Goal: Task Accomplishment & Management: Complete application form

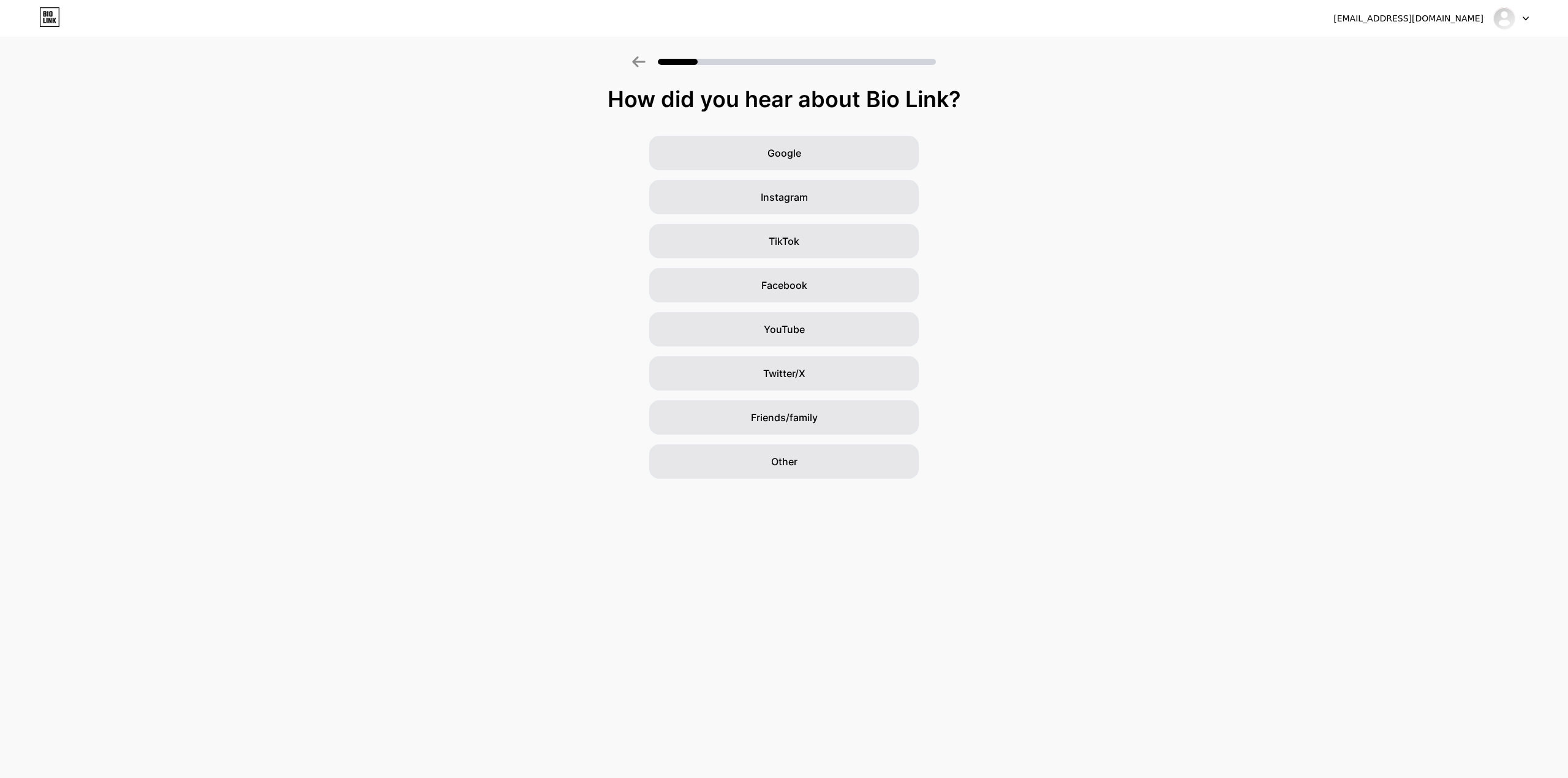
drag, startPoint x: 653, startPoint y: 99, endPoint x: 925, endPoint y: 91, distance: 272.1
click at [925, 91] on div "How did you hear about Bio Link?" at bounding box center [783, 99] width 1555 height 24
copy div "How did you hear about Bio Link?"
click at [829, 231] on div "TikTok" at bounding box center [784, 241] width 269 height 34
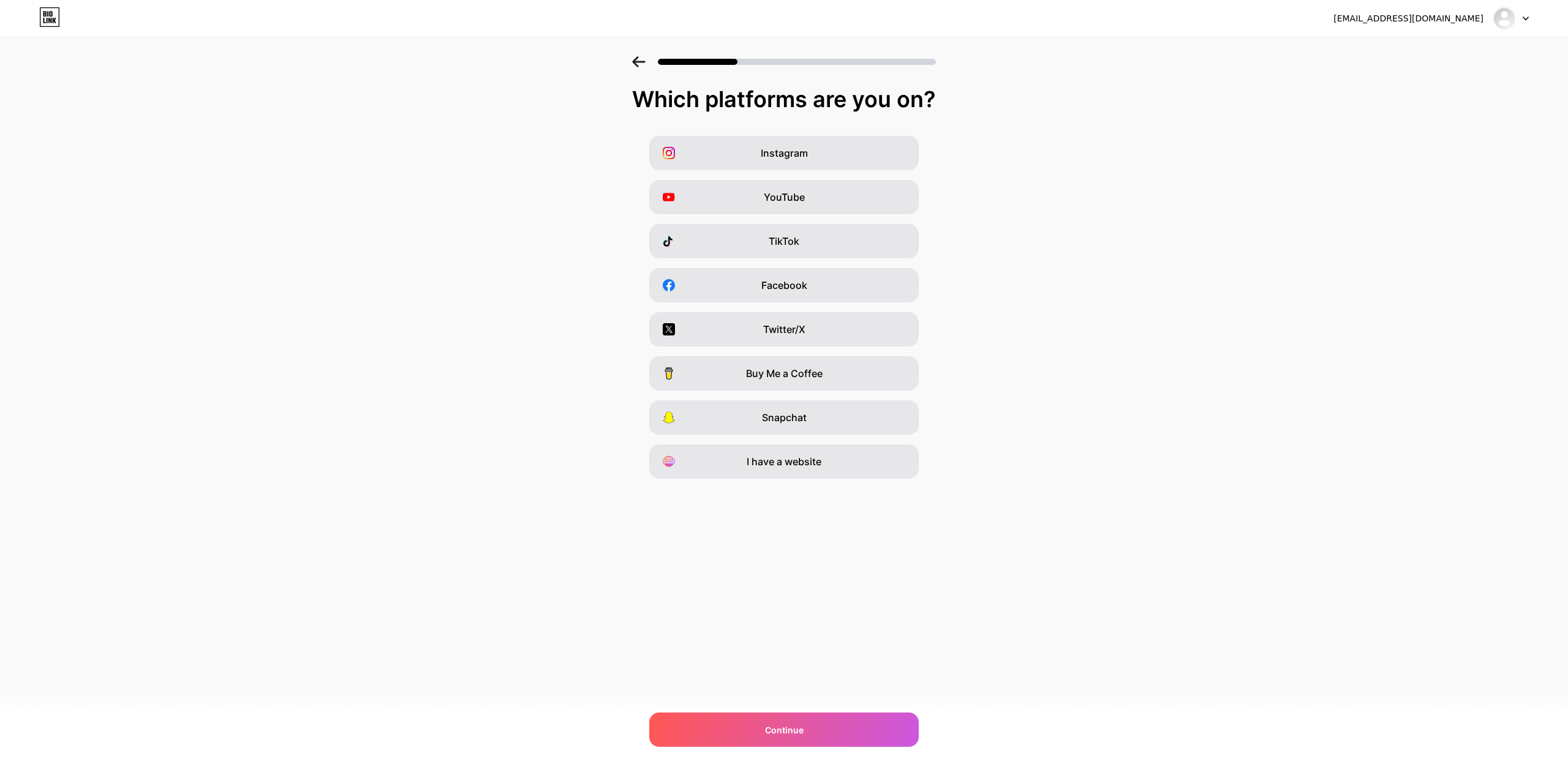
drag, startPoint x: 643, startPoint y: 102, endPoint x: 905, endPoint y: 96, distance: 262.1
click at [905, 96] on div "Which platforms are you on?" at bounding box center [784, 99] width 1543 height 24
copy div "Which platforms are you on?"
click at [811, 232] on div "TikTok" at bounding box center [784, 241] width 269 height 34
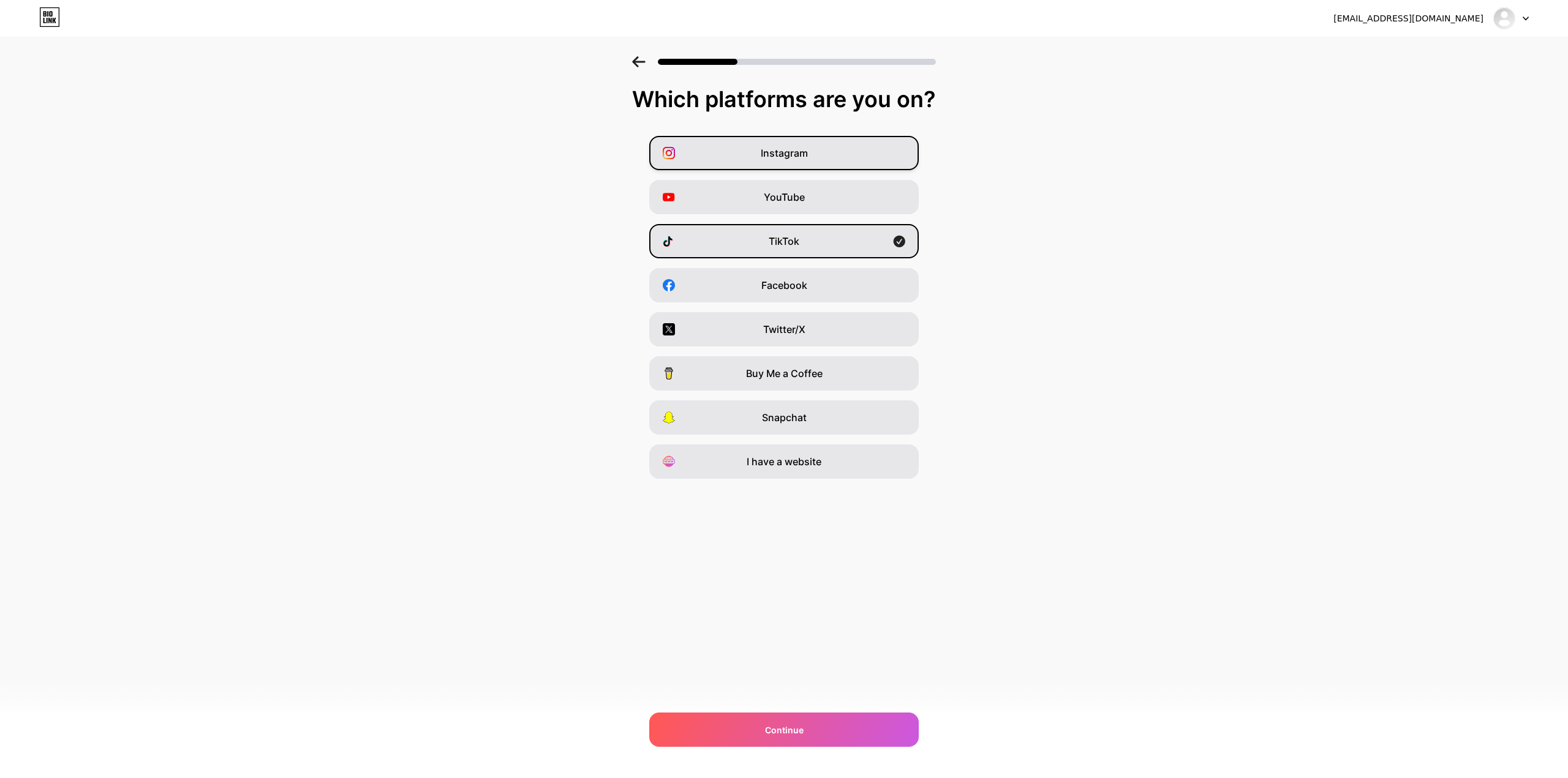
click at [835, 155] on div "Instagram" at bounding box center [784, 153] width 269 height 34
click at [804, 400] on div "Snapchat" at bounding box center [784, 417] width 269 height 34
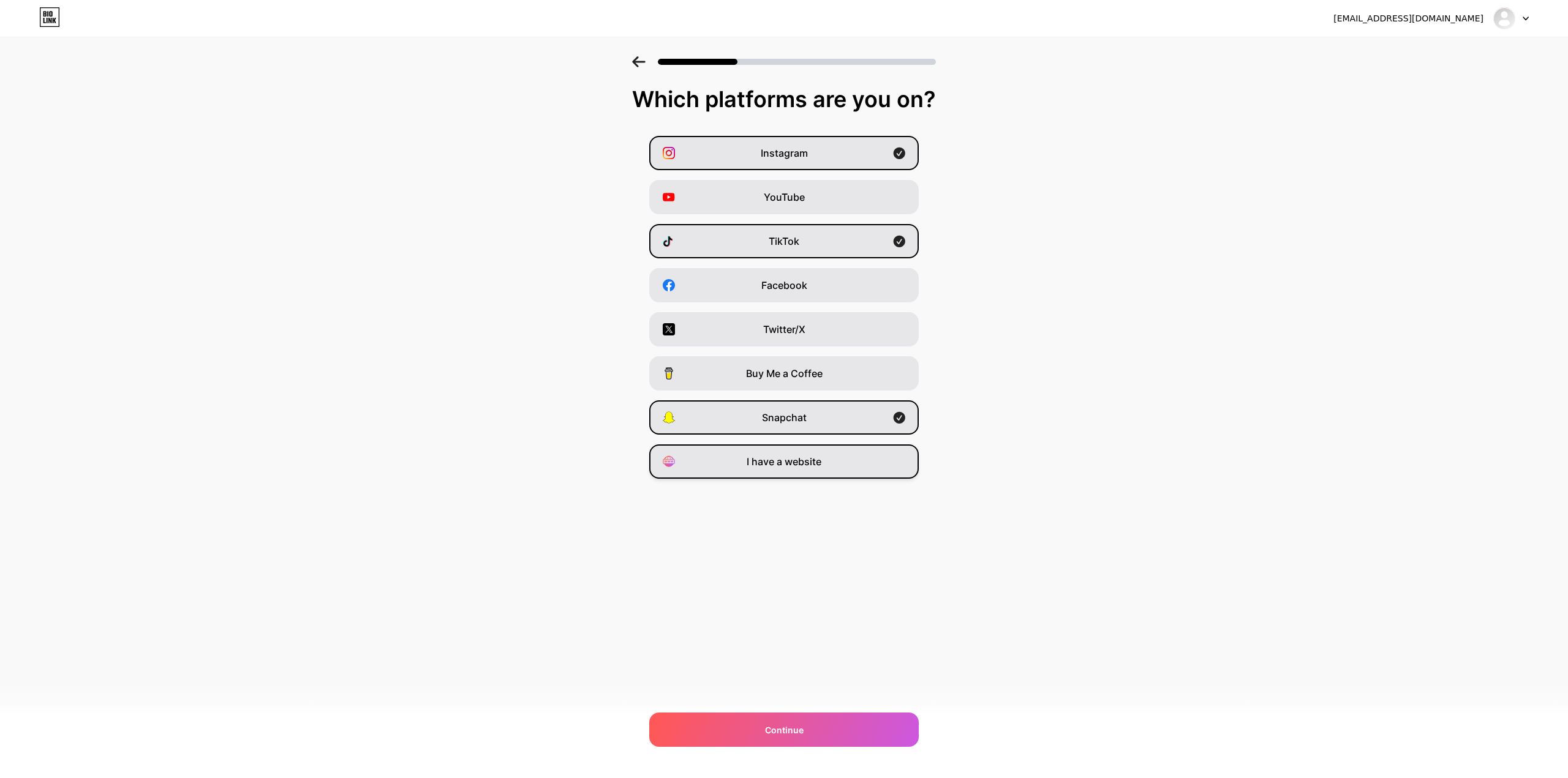
click at [783, 468] on div "I have a website" at bounding box center [784, 461] width 269 height 34
click at [783, 725] on span "Continue" at bounding box center [784, 730] width 38 height 13
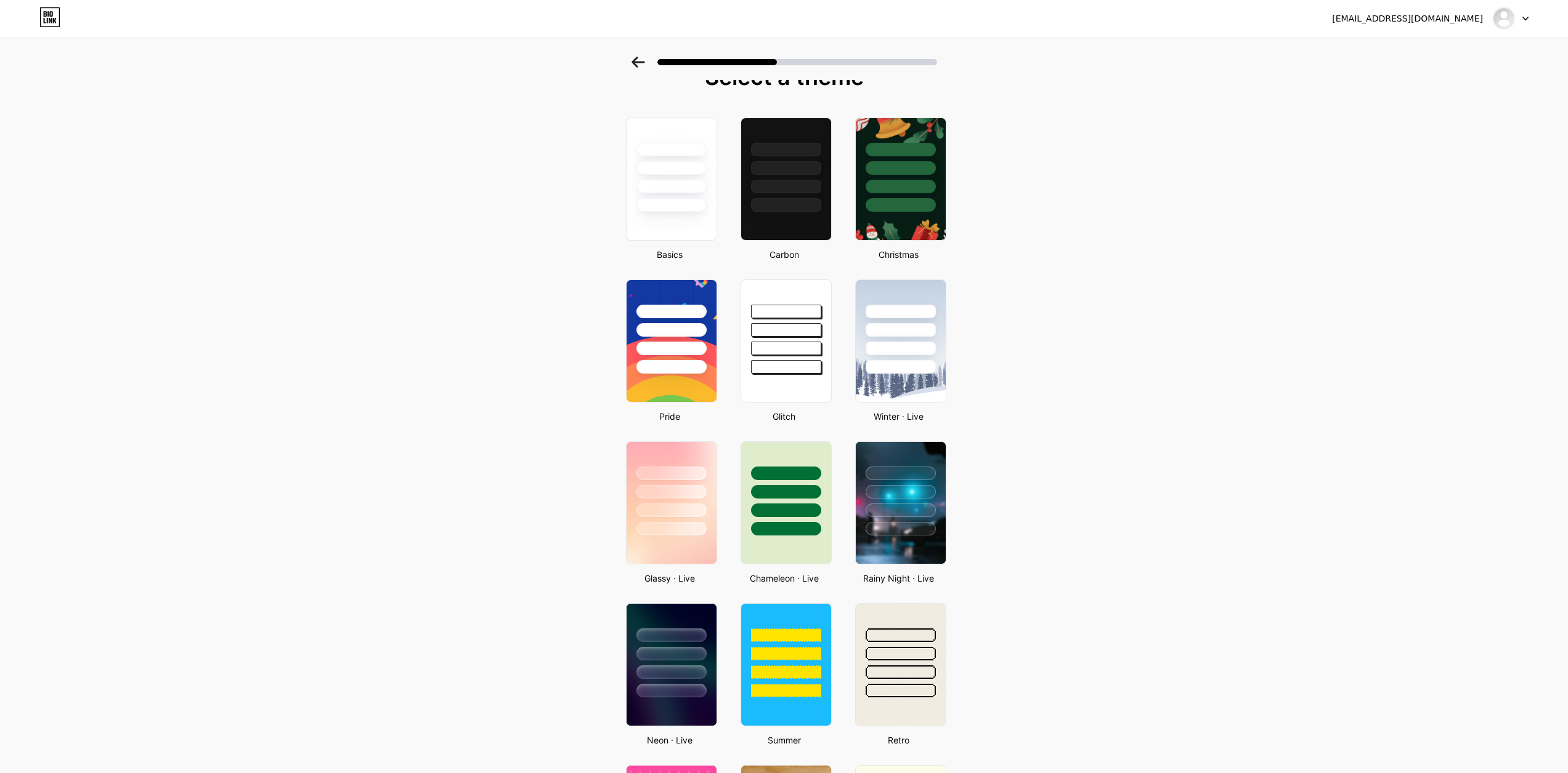
scroll to position [10, 0]
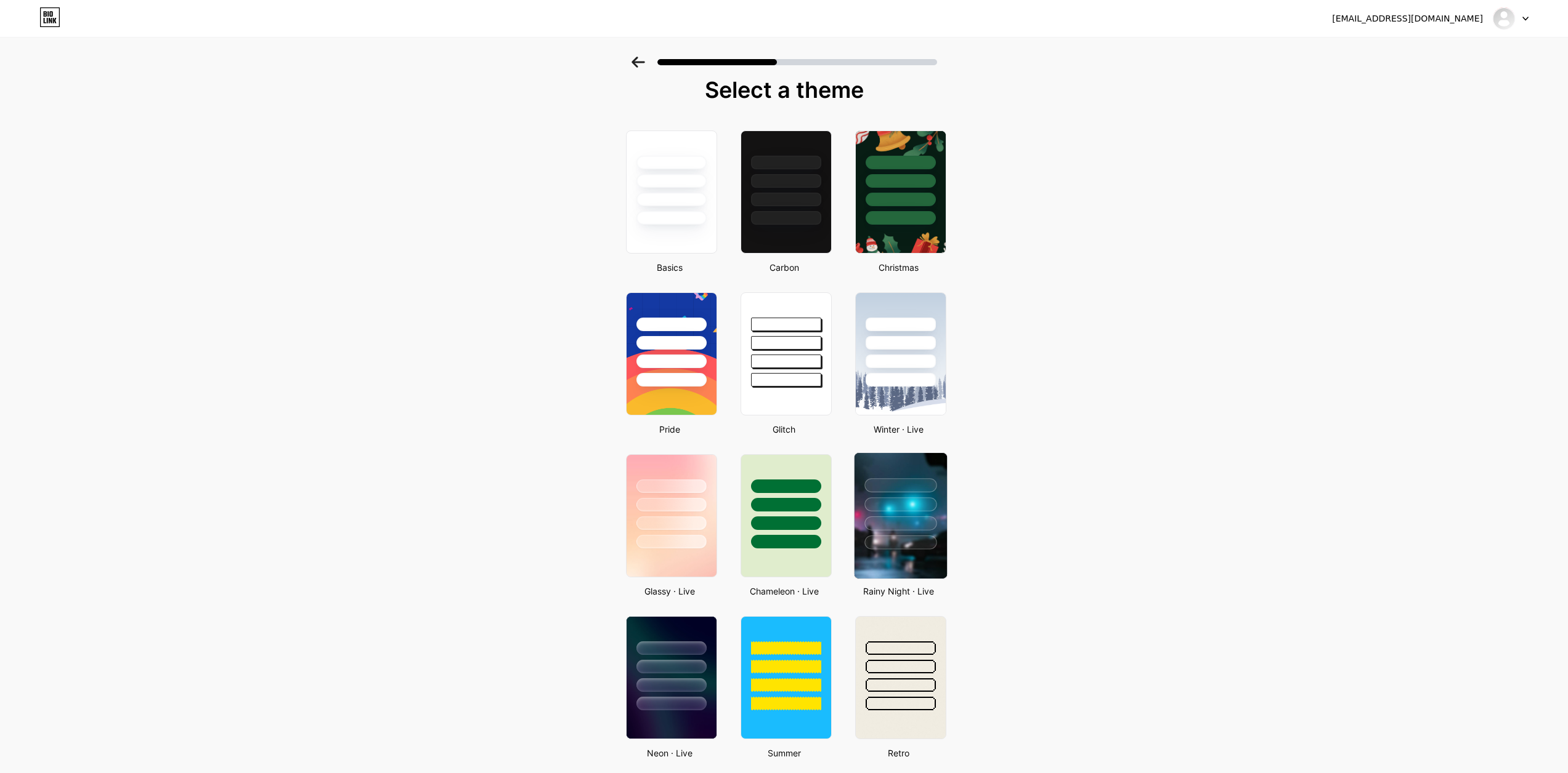
click at [927, 517] on div at bounding box center [900, 523] width 72 height 14
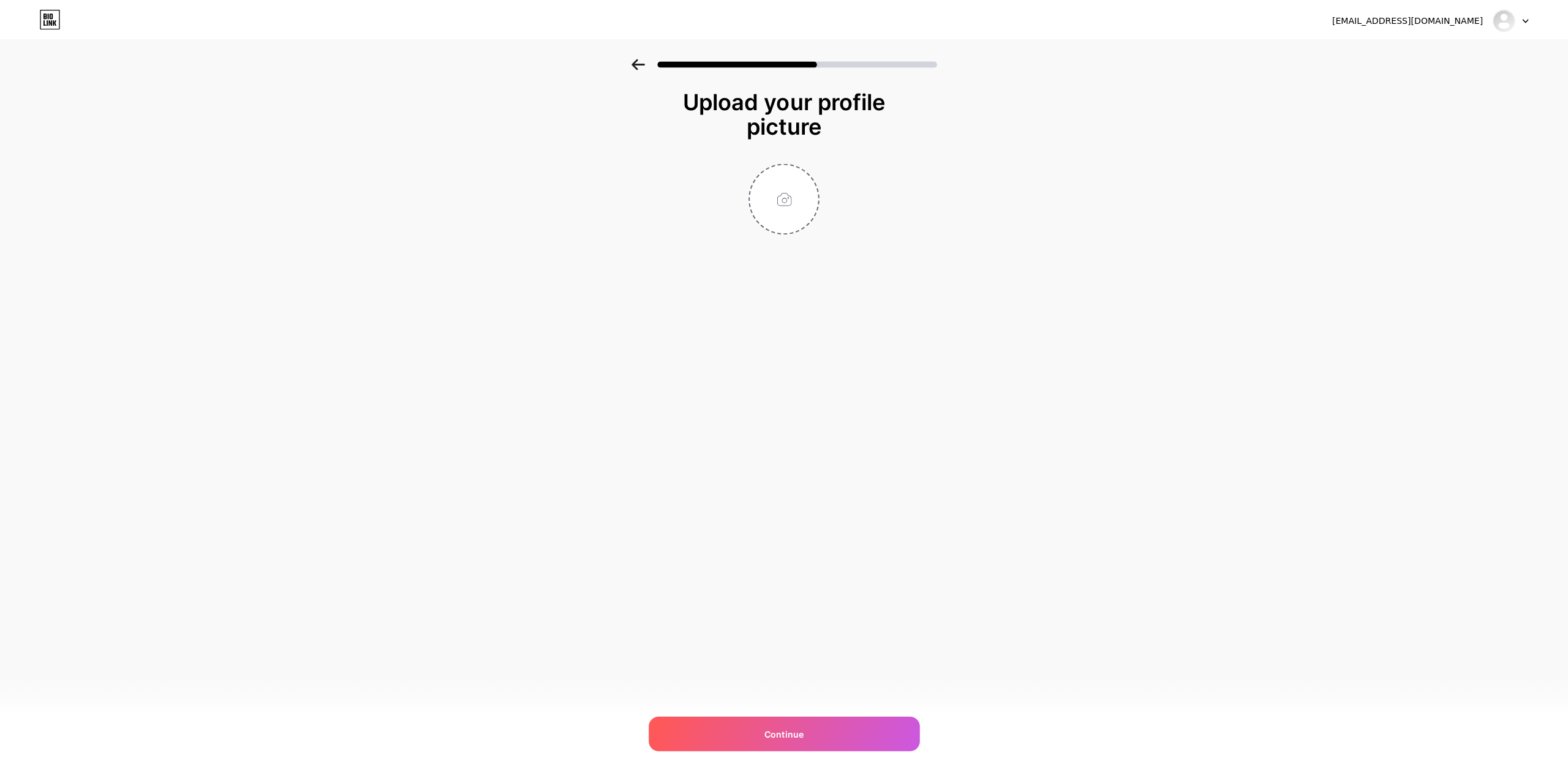
scroll to position [0, 0]
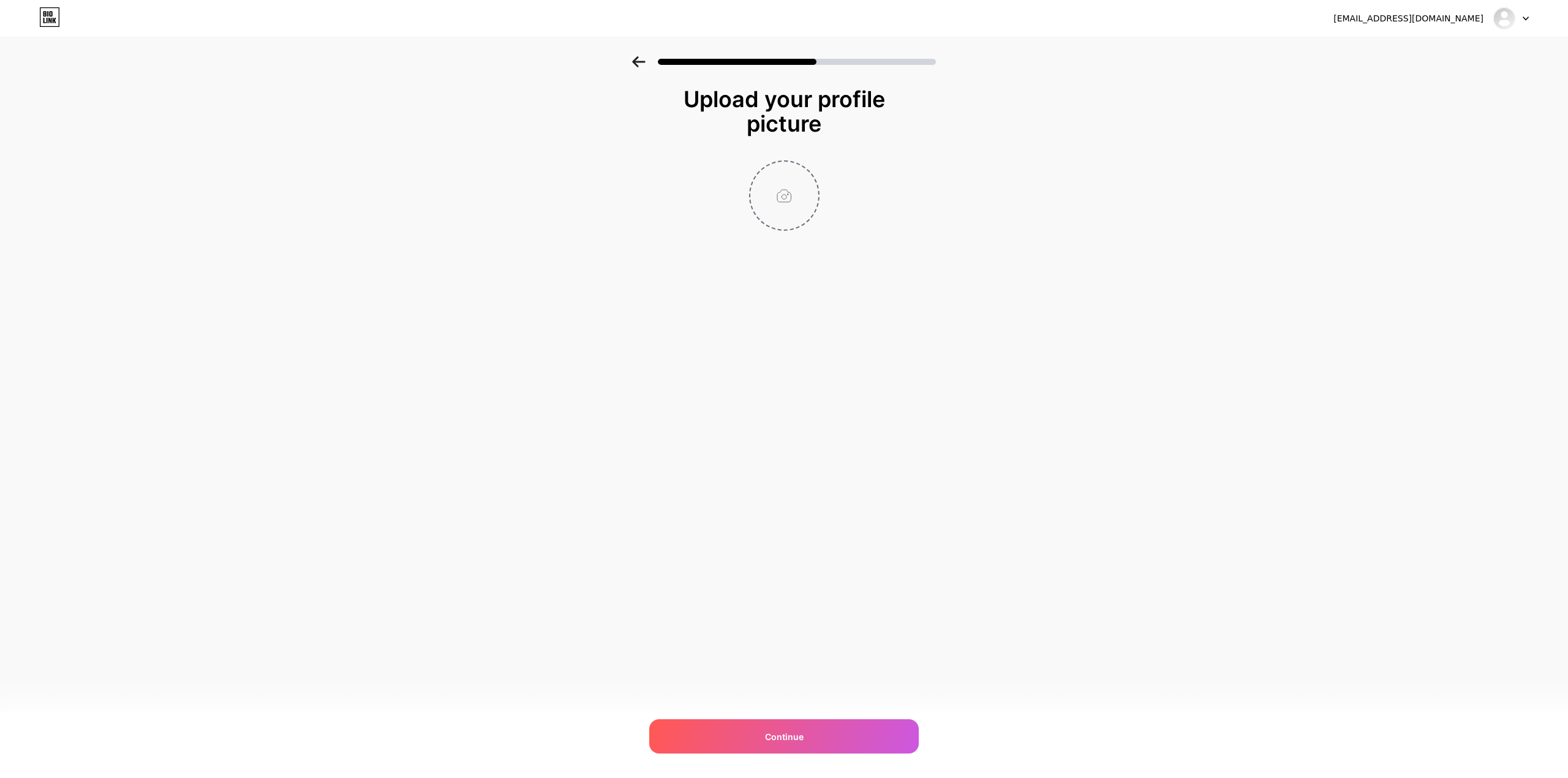
click at [785, 180] on input "file" at bounding box center [783, 195] width 68 height 68
drag, startPoint x: 309, startPoint y: 176, endPoint x: 294, endPoint y: 170, distance: 16.2
click at [312, 176] on div "Upload your profile picture Continue" at bounding box center [784, 174] width 1568 height 236
click at [788, 161] on input "file" at bounding box center [783, 195] width 68 height 68
type input "C:\fakepath\WhatsApp 21_04_47 05_20_33 م.png"
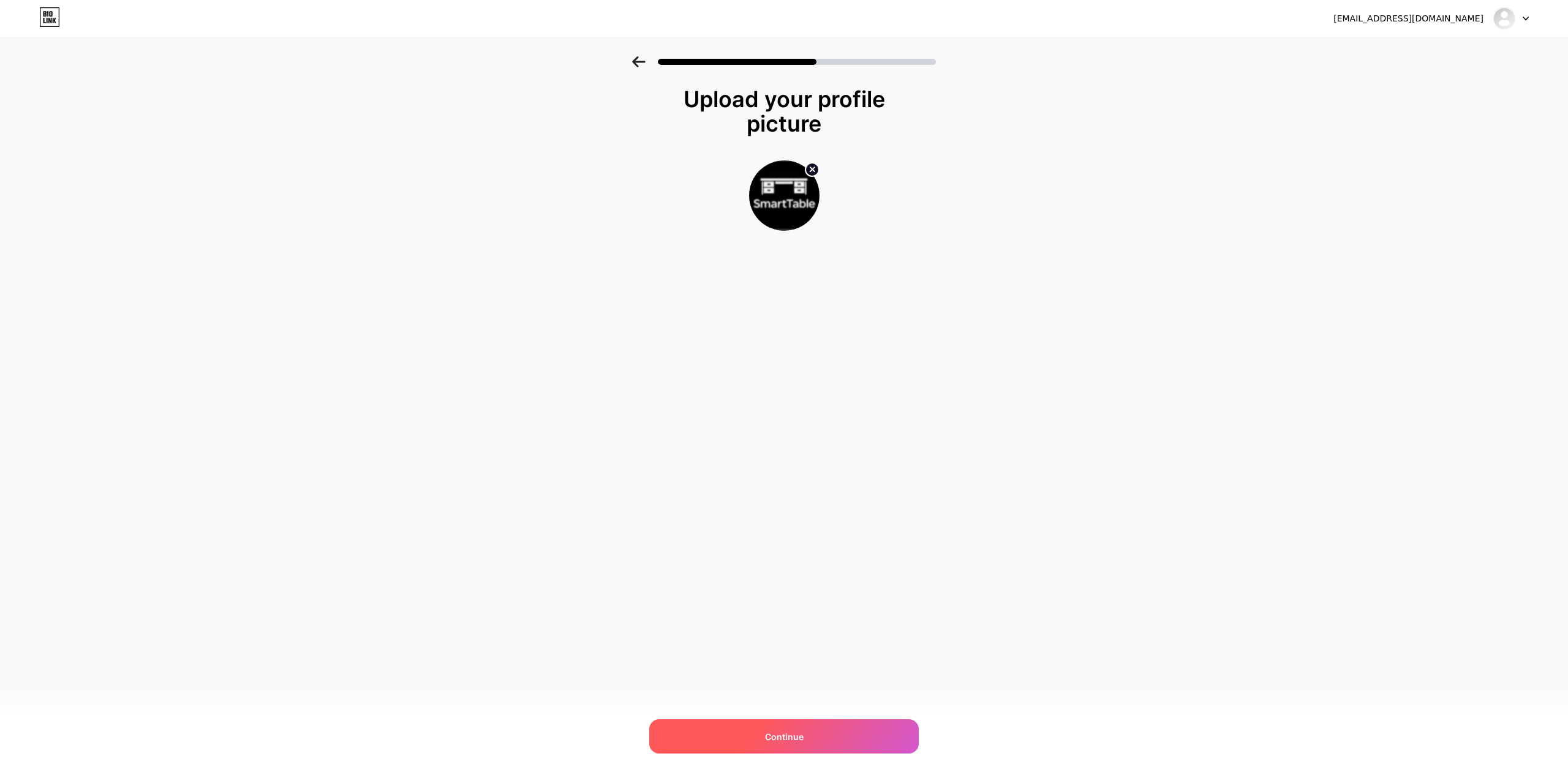
click at [856, 750] on div "Continue" at bounding box center [784, 736] width 269 height 34
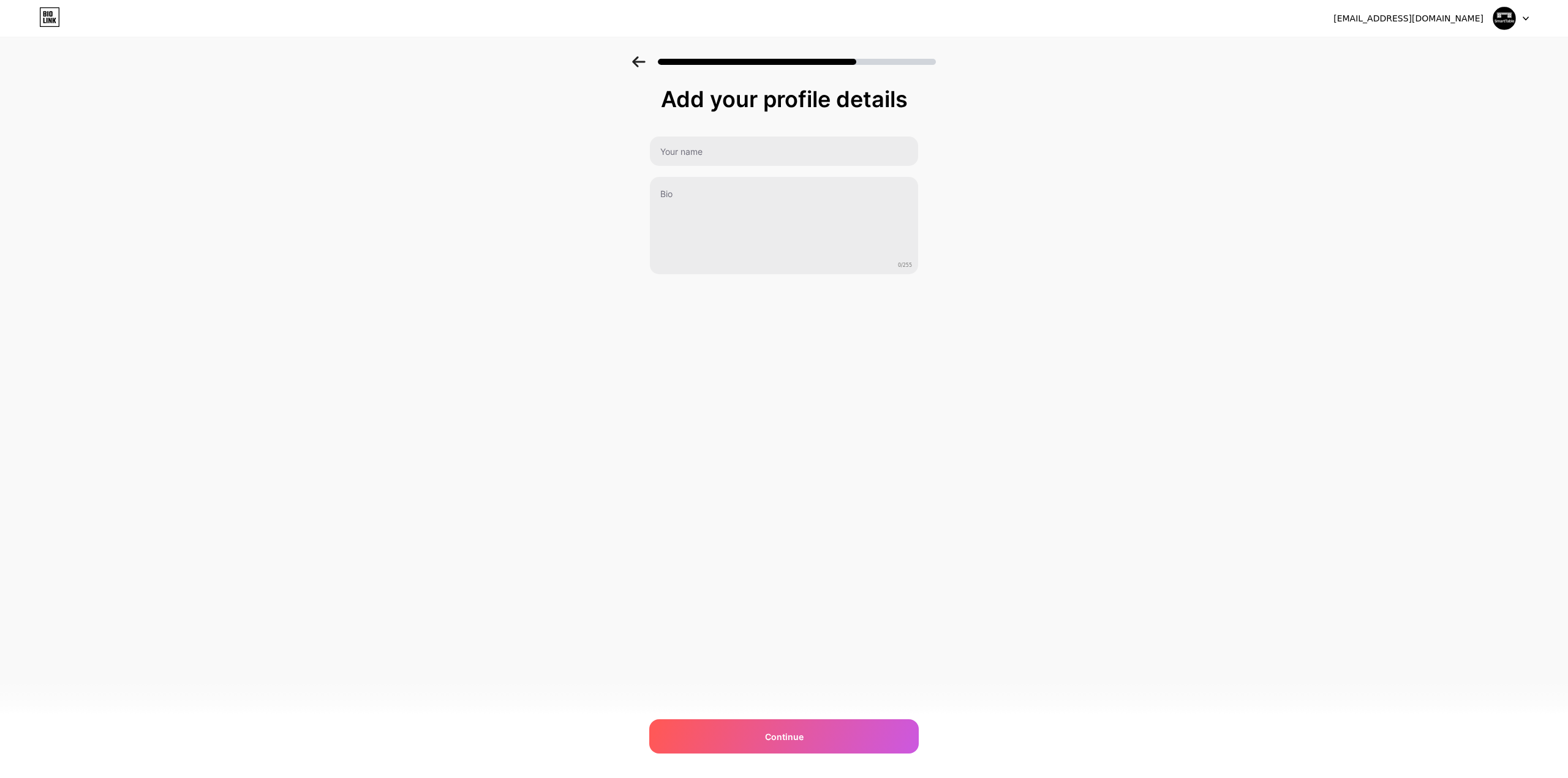
drag, startPoint x: 685, startPoint y: 90, endPoint x: 873, endPoint y: 93, distance: 188.0
click at [873, 93] on div "Add your profile details" at bounding box center [784, 99] width 257 height 24
copy div "Add your profile details"
click at [749, 144] on input "text" at bounding box center [784, 150] width 271 height 29
click at [694, 141] on input "text" at bounding box center [783, 150] width 268 height 29
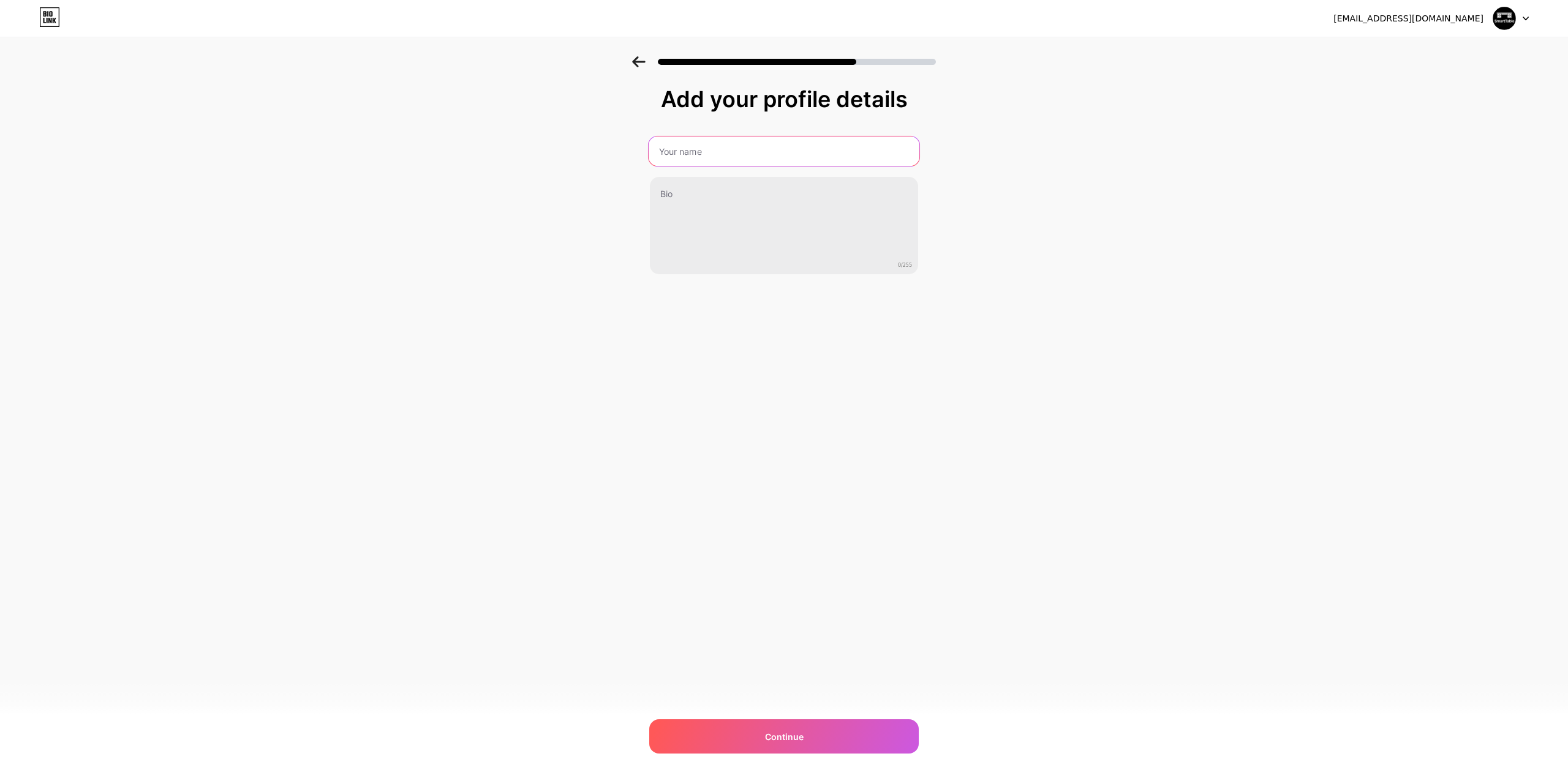
type input "س"
type input "Smart Table"
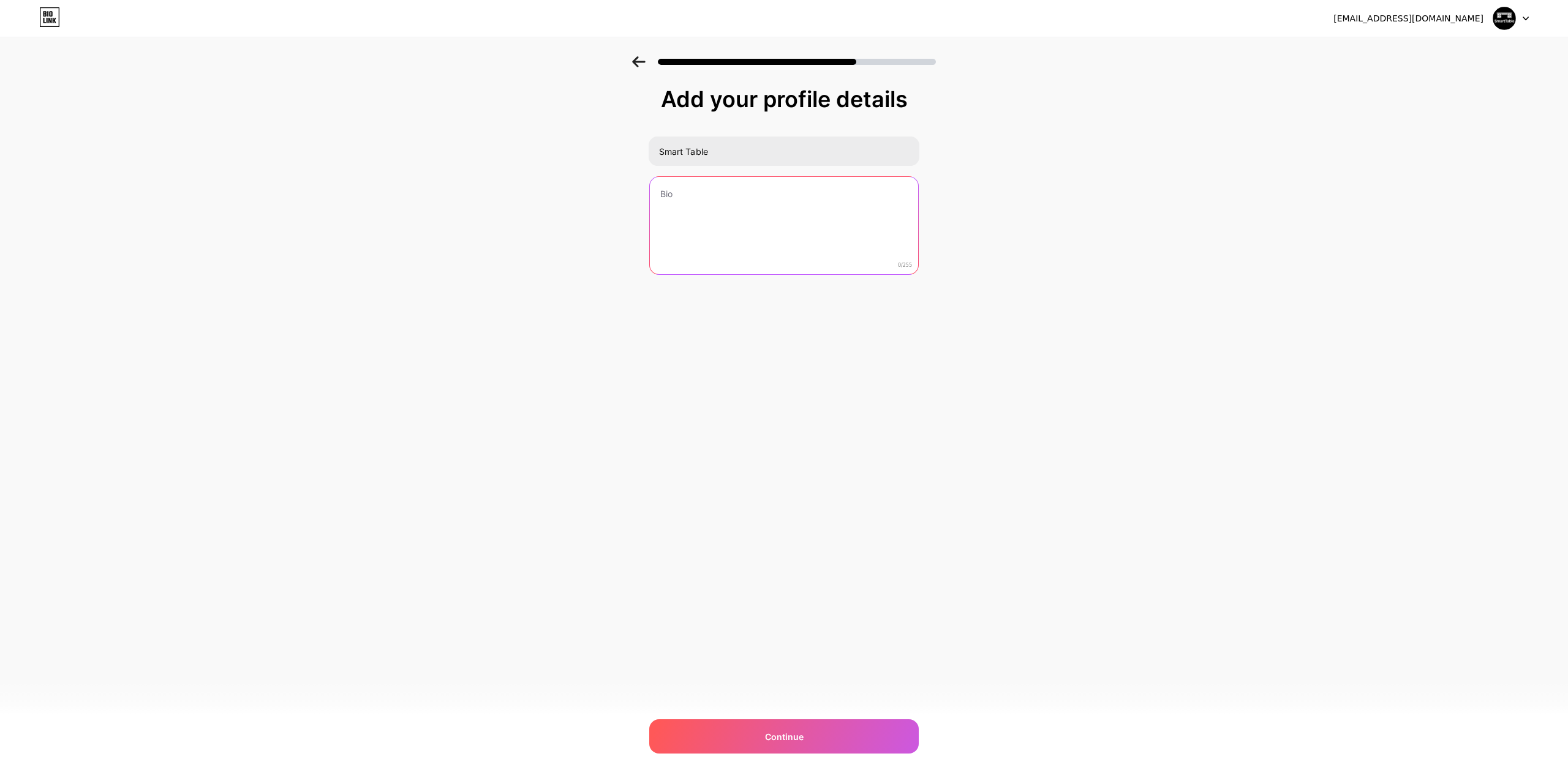
click at [702, 225] on textarea at bounding box center [783, 226] width 268 height 99
click at [706, 192] on textarea at bounding box center [783, 226] width 268 height 99
paste textarea "كل قطعة تُفصّل بعناية، لتكون عنوانًا للفخامة والتميز مع Smart Tabl"
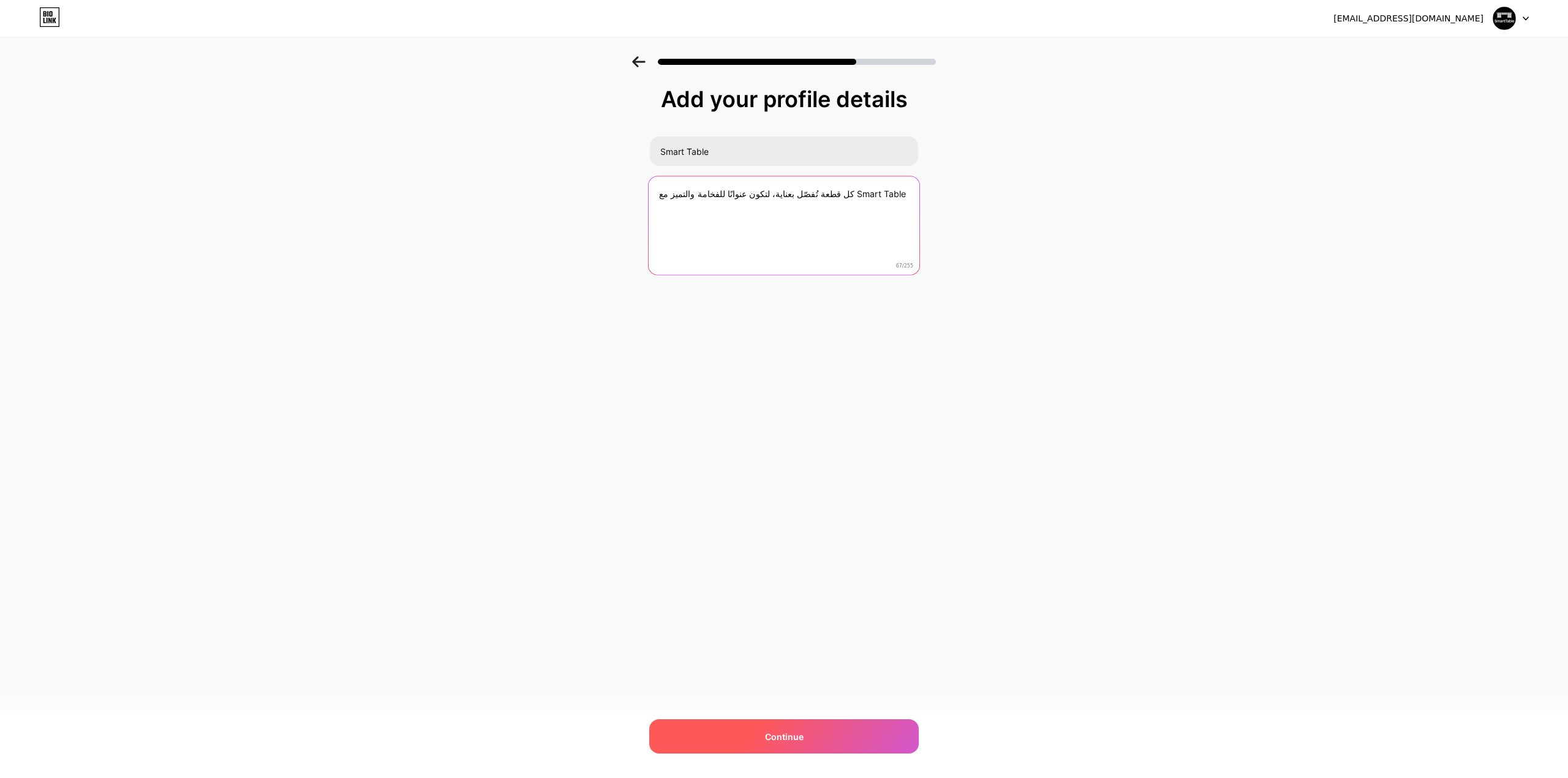
type textarea "كل قطعة تُفصّل بعناية، لتكون عنوانًا للفخامة والتميز مع Smart Table"
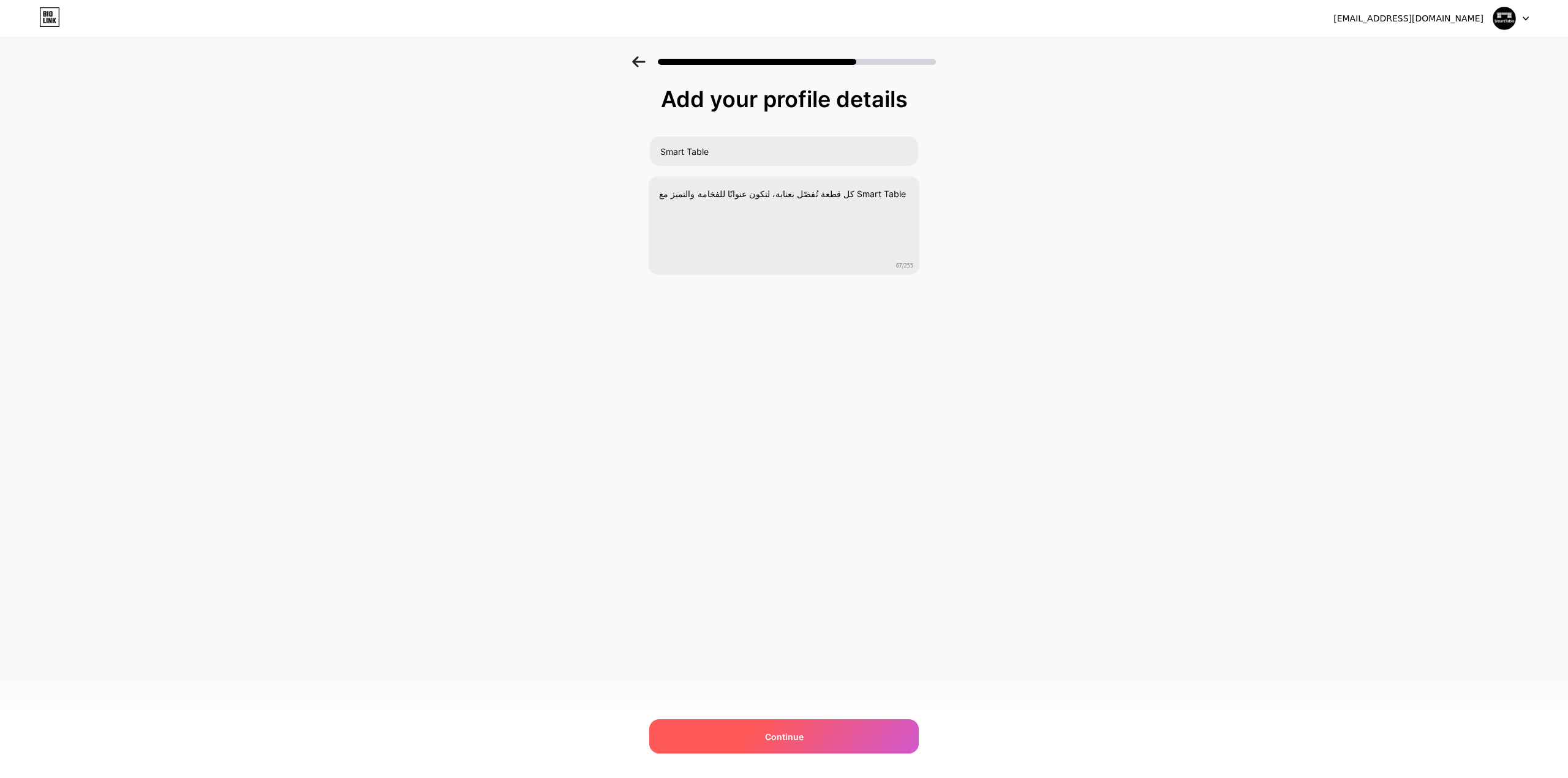
click at [750, 743] on div "Continue" at bounding box center [784, 736] width 269 height 34
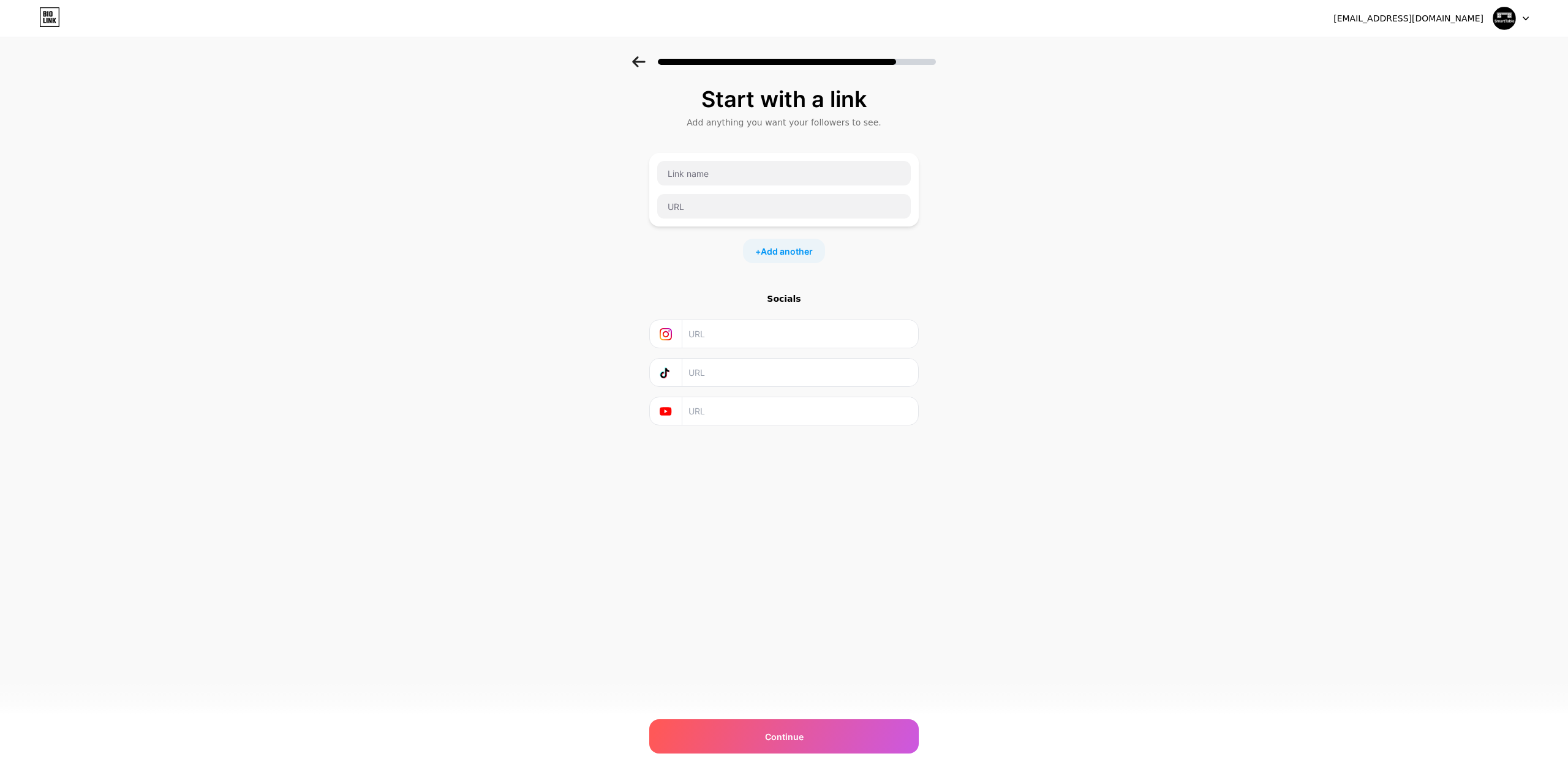
drag, startPoint x: 718, startPoint y: 100, endPoint x: 853, endPoint y: 90, distance: 135.4
click at [853, 90] on div "Start with a link" at bounding box center [784, 99] width 257 height 24
copy div "Start with a link"
click at [773, 161] on input "text" at bounding box center [783, 173] width 253 height 24
type input "n"
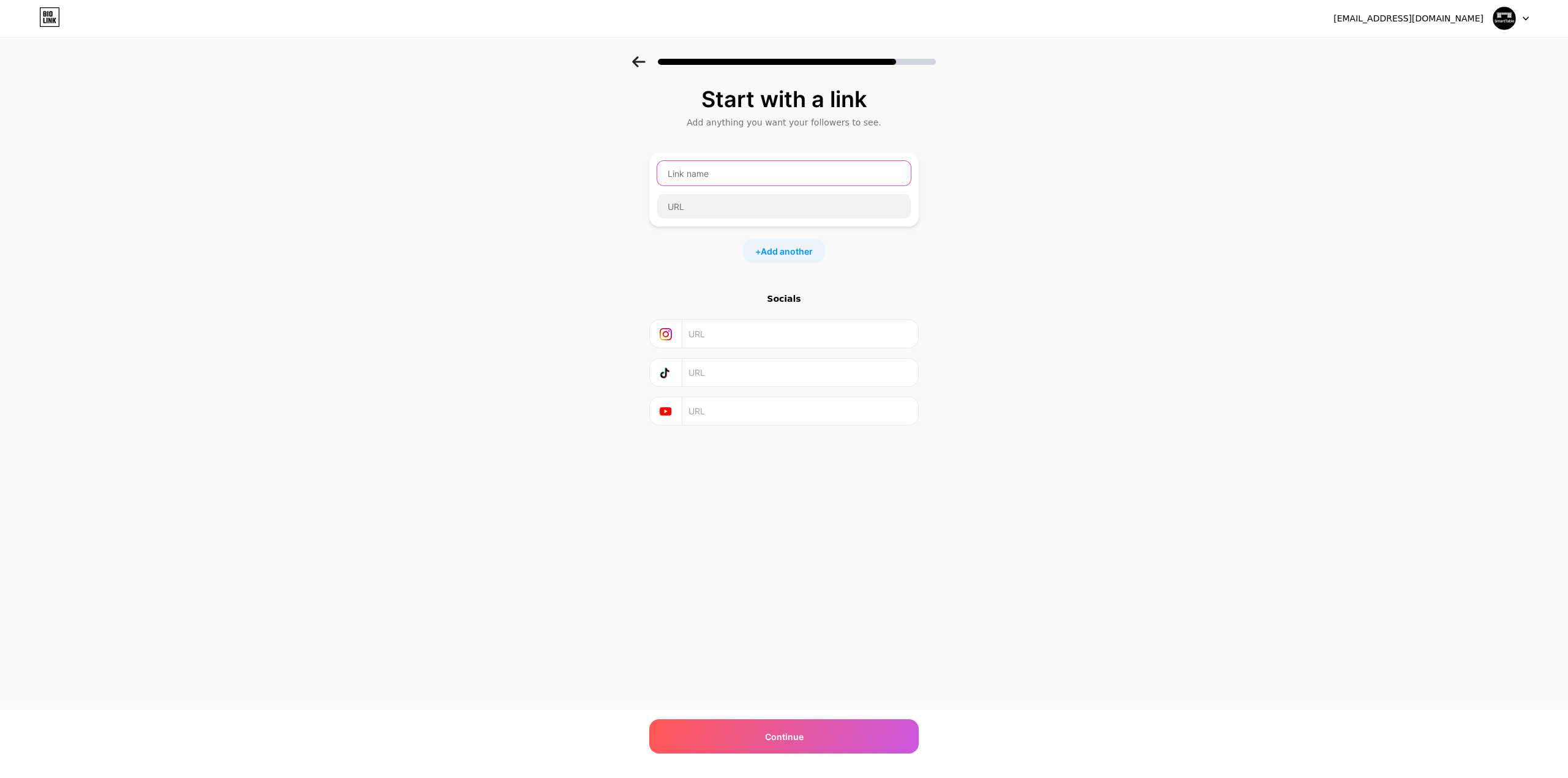
type input "ل"
type input "المتجر"
click at [723, 205] on input "text" at bounding box center [783, 206] width 253 height 24
paste input "[URL][DOMAIN_NAME]"
type input "[URL][DOMAIN_NAME]"
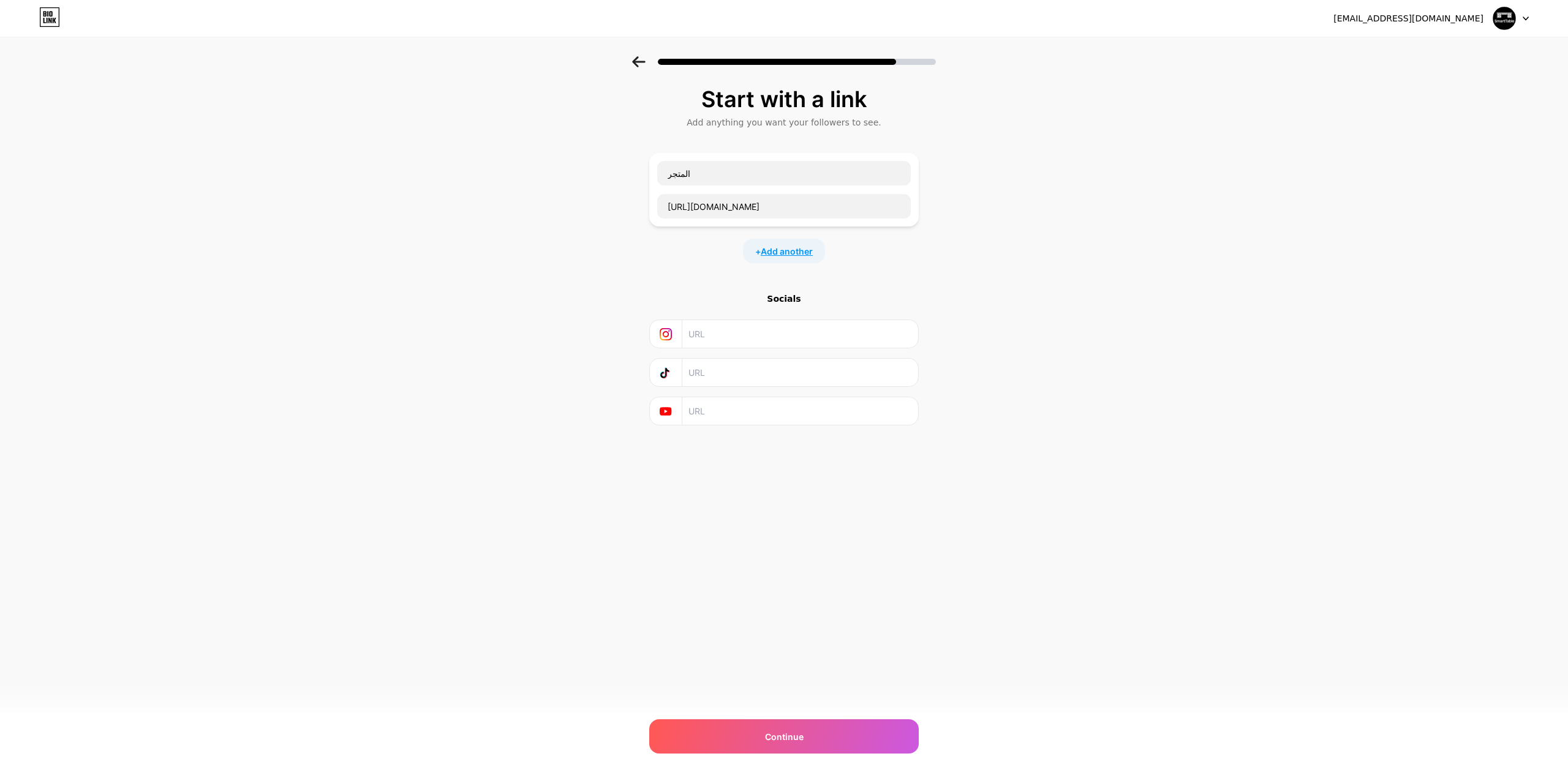
click at [777, 247] on span "Add another" at bounding box center [787, 251] width 52 height 13
click at [730, 247] on input "text" at bounding box center [783, 258] width 253 height 24
click at [446, 247] on div "Start with a link Add anything you want your followers to see. المتجر https://s…" at bounding box center [784, 314] width 1568 height 516
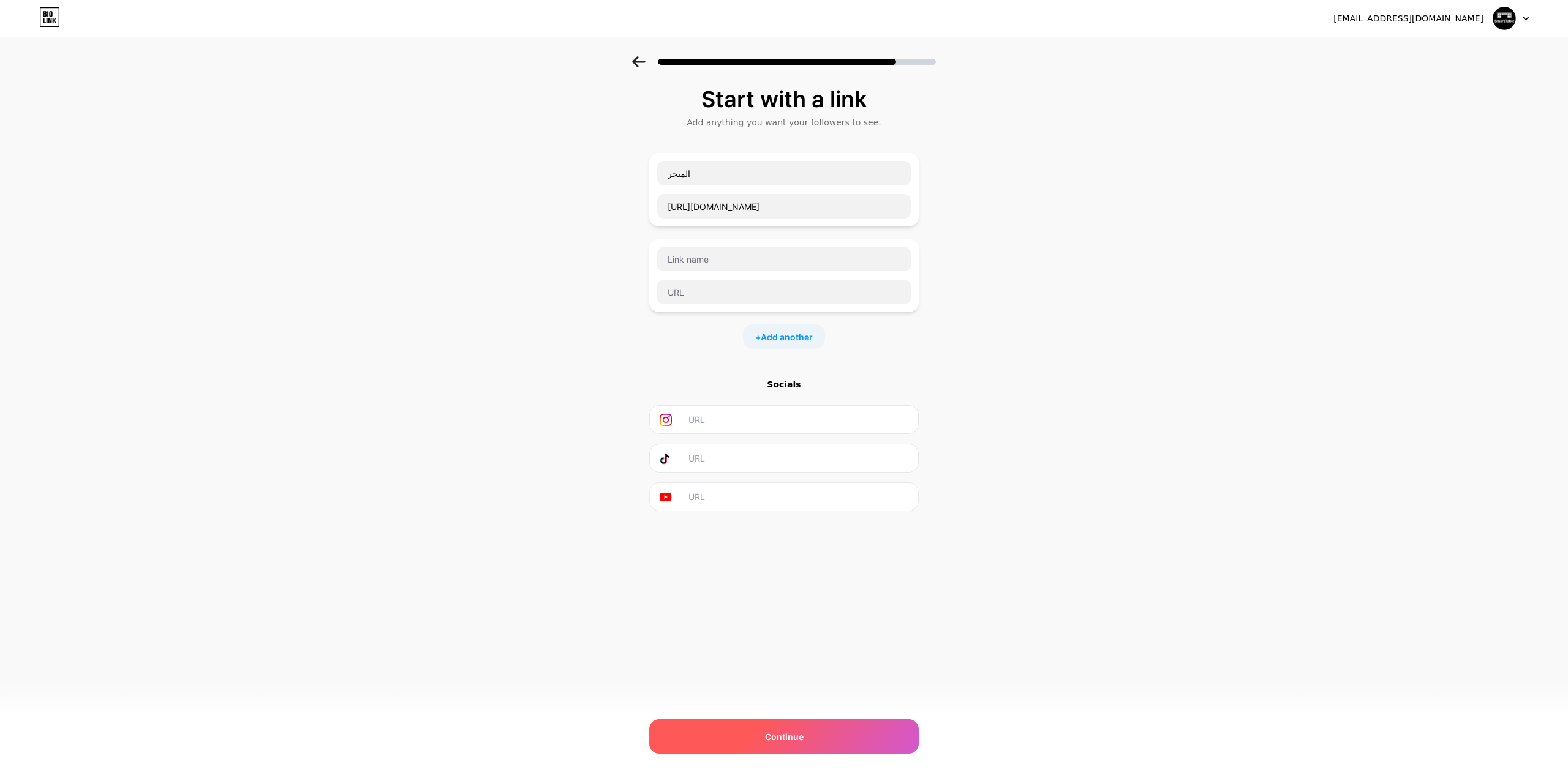
click at [791, 752] on div "Continue" at bounding box center [784, 736] width 269 height 34
click at [792, 740] on span "Continue" at bounding box center [784, 736] width 38 height 13
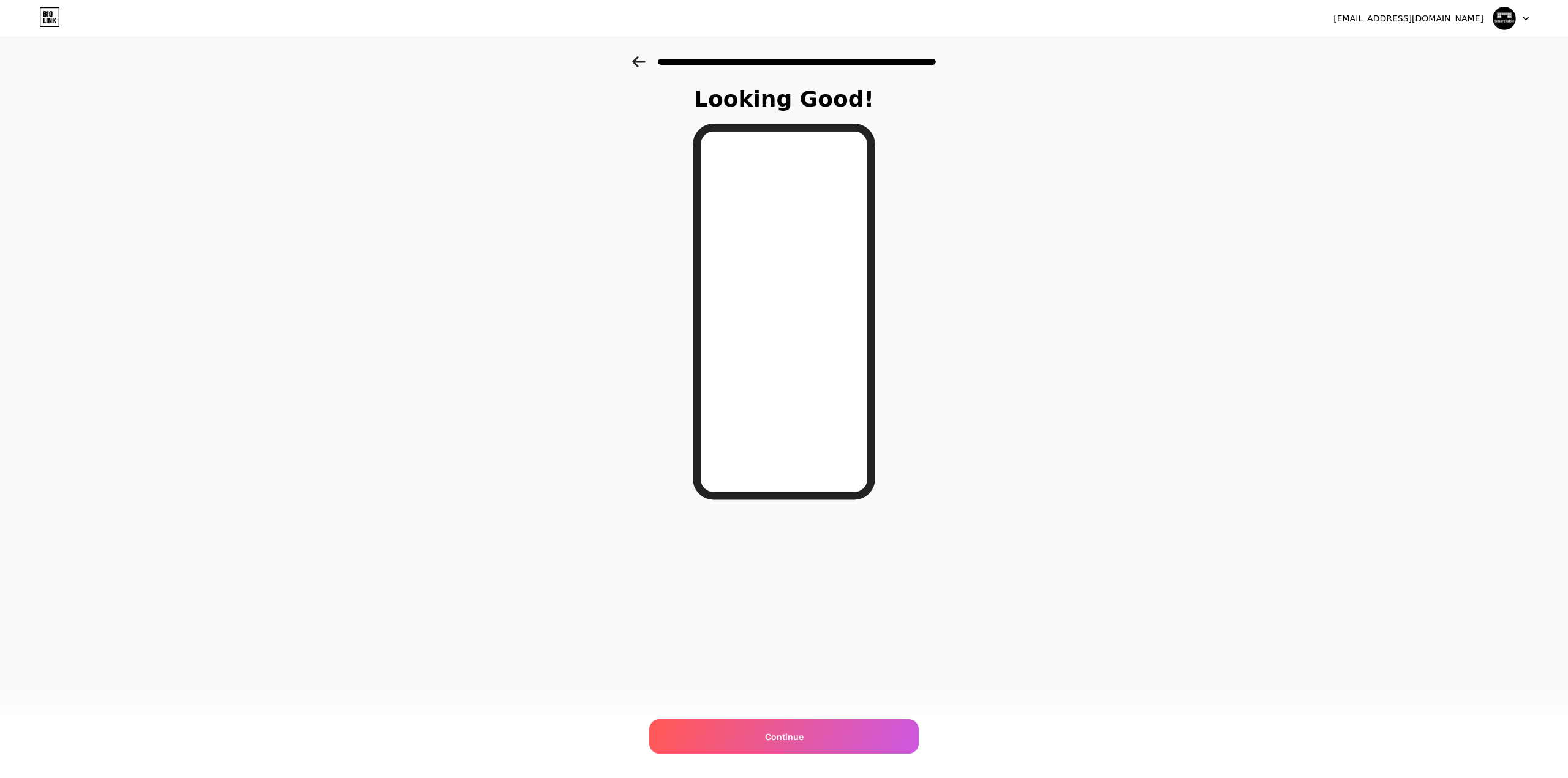
click at [638, 62] on icon at bounding box center [638, 61] width 13 height 11
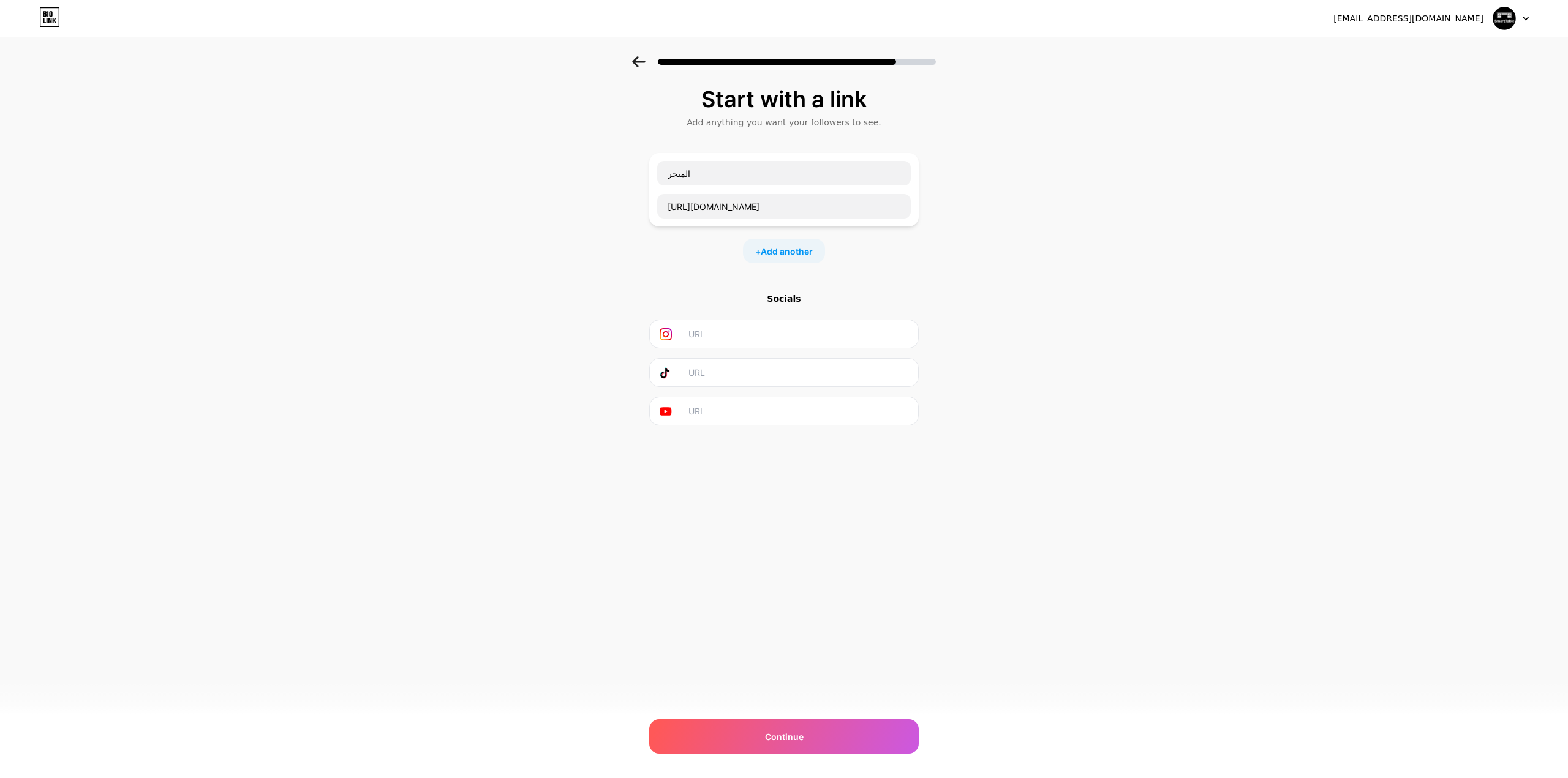
click at [727, 323] on input "text" at bounding box center [799, 333] width 222 height 28
click at [530, 335] on div "Start with a link Add anything you want your followers to see. المتجر https://s…" at bounding box center [784, 271] width 1568 height 430
click at [670, 166] on input "المتجر" at bounding box center [783, 173] width 253 height 24
click at [666, 162] on input "المتجر" at bounding box center [783, 173] width 253 height 24
click at [693, 164] on input "smart المتجر" at bounding box center [783, 173] width 253 height 24
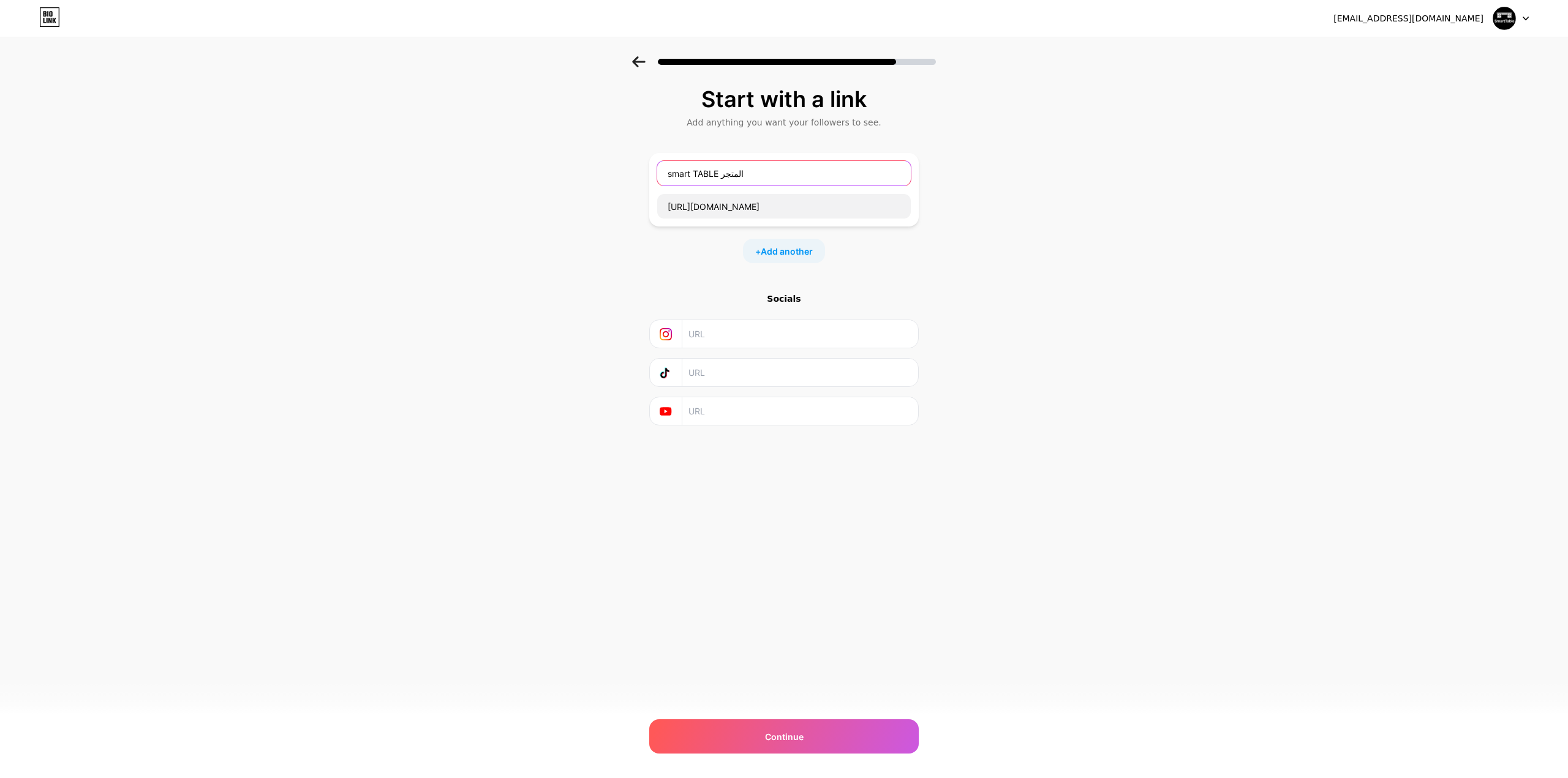
drag, startPoint x: 692, startPoint y: 163, endPoint x: 618, endPoint y: 157, distance: 74.2
click at [618, 157] on div "Start with a link Add anything you want your followers to see. smart TABLE المت…" at bounding box center [784, 271] width 1568 height 430
click at [700, 165] on input "SMART TABLE المتجر" at bounding box center [783, 173] width 253 height 24
drag, startPoint x: 727, startPoint y: 165, endPoint x: 756, endPoint y: 168, distance: 29.2
click at [757, 168] on input "SMART TABLE المتجر" at bounding box center [783, 173] width 253 height 24
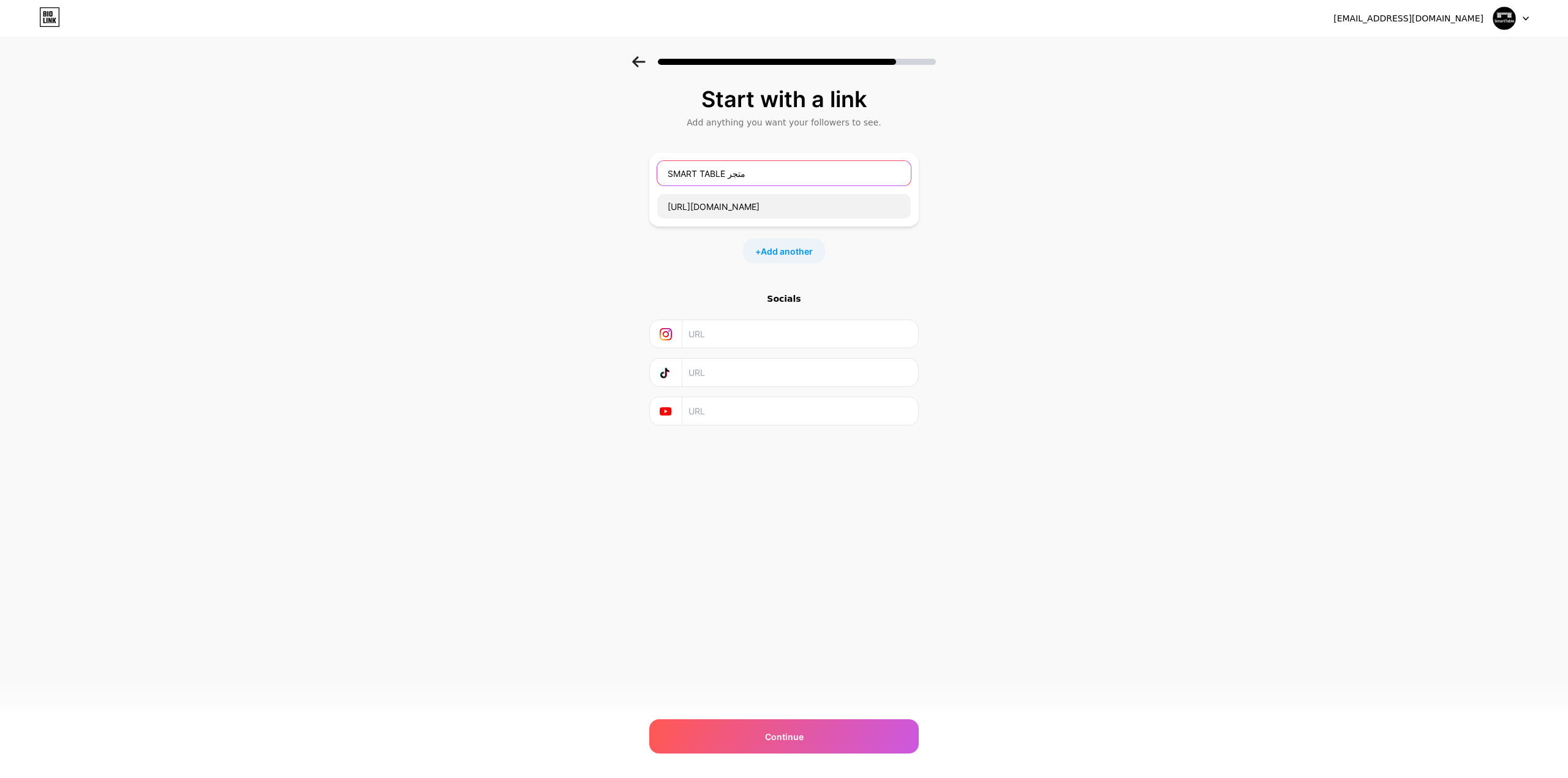
type input "SMART TABLE متجر"
click at [716, 361] on input "text" at bounding box center [799, 372] width 222 height 28
paste input "@smart.table5"
type input "@smart.table5"
click at [717, 482] on div "cj996001@icloud.com Logout Link Copied Start with a link Add anything you want …" at bounding box center [784, 389] width 1568 height 778
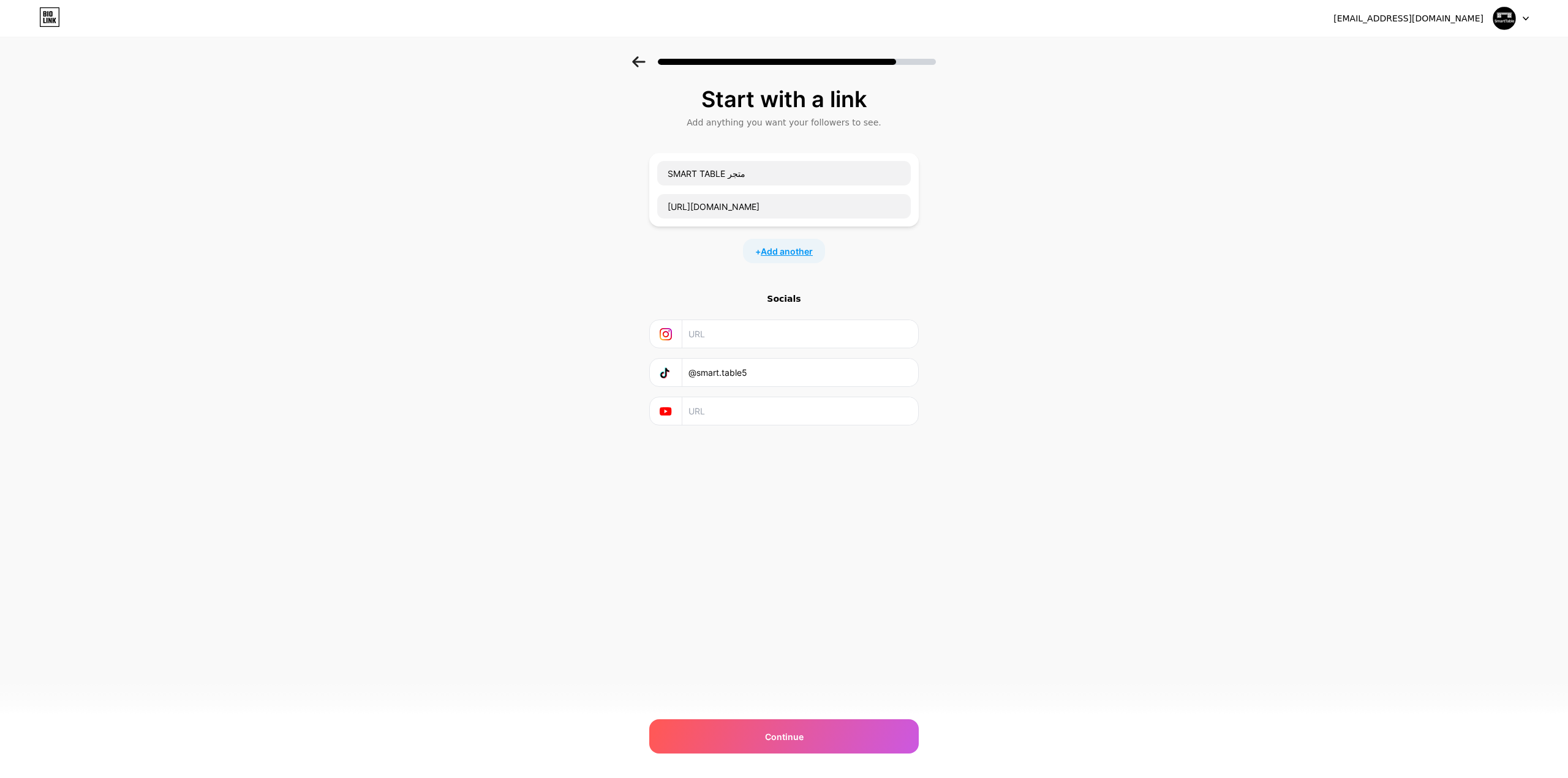
click at [784, 245] on span "Add another" at bounding box center [787, 251] width 52 height 13
click at [751, 248] on input "text" at bounding box center [783, 258] width 253 height 24
type input "ا"
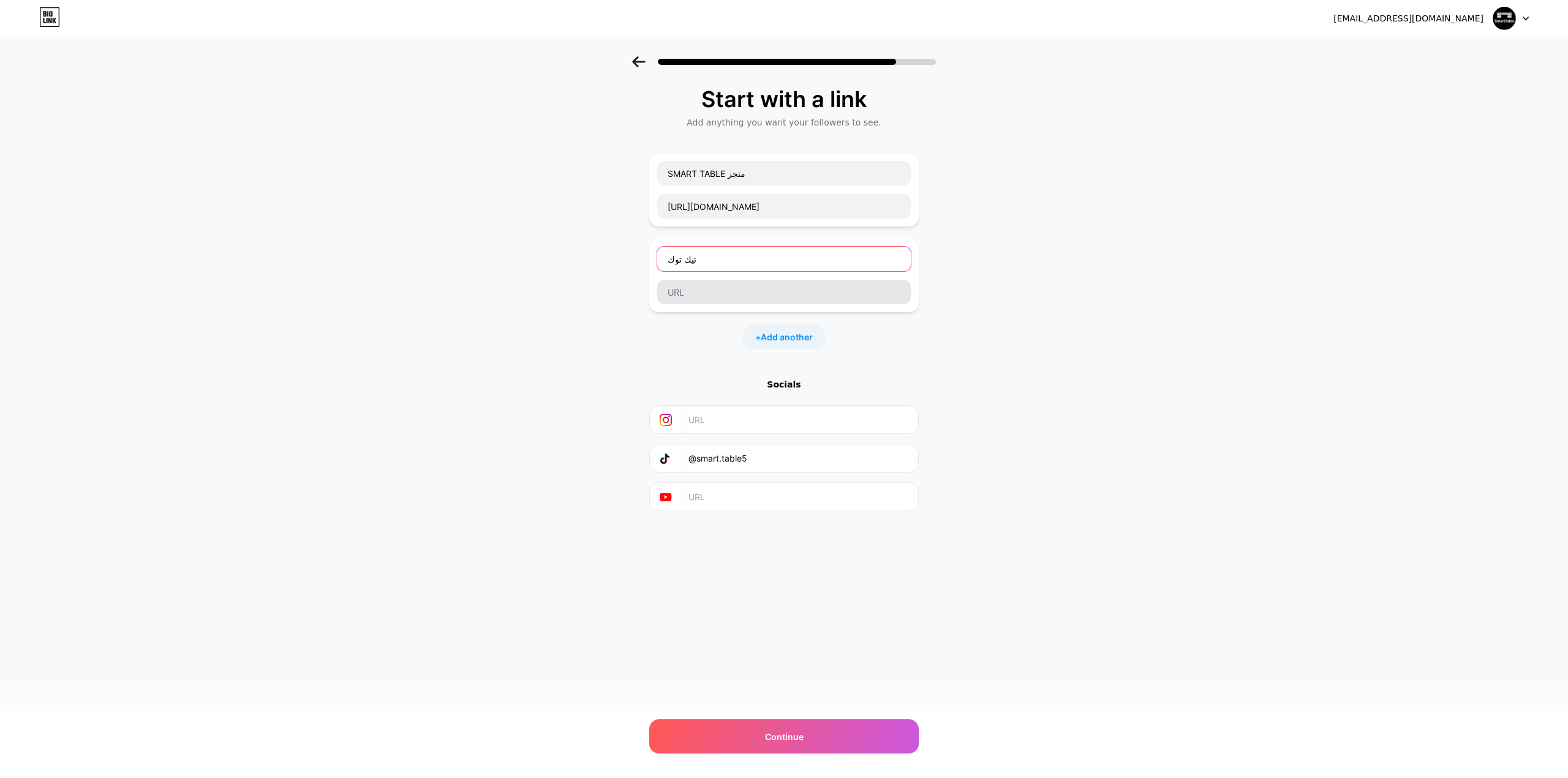
type input "تيك توك"
click at [695, 280] on input "text" at bounding box center [783, 292] width 253 height 24
paste input "@smart.table5"
type input "@smart.table5"
click at [507, 353] on div "Start with a link Add anything you want your followers to see. SMART TABLE متجر…" at bounding box center [784, 314] width 1568 height 516
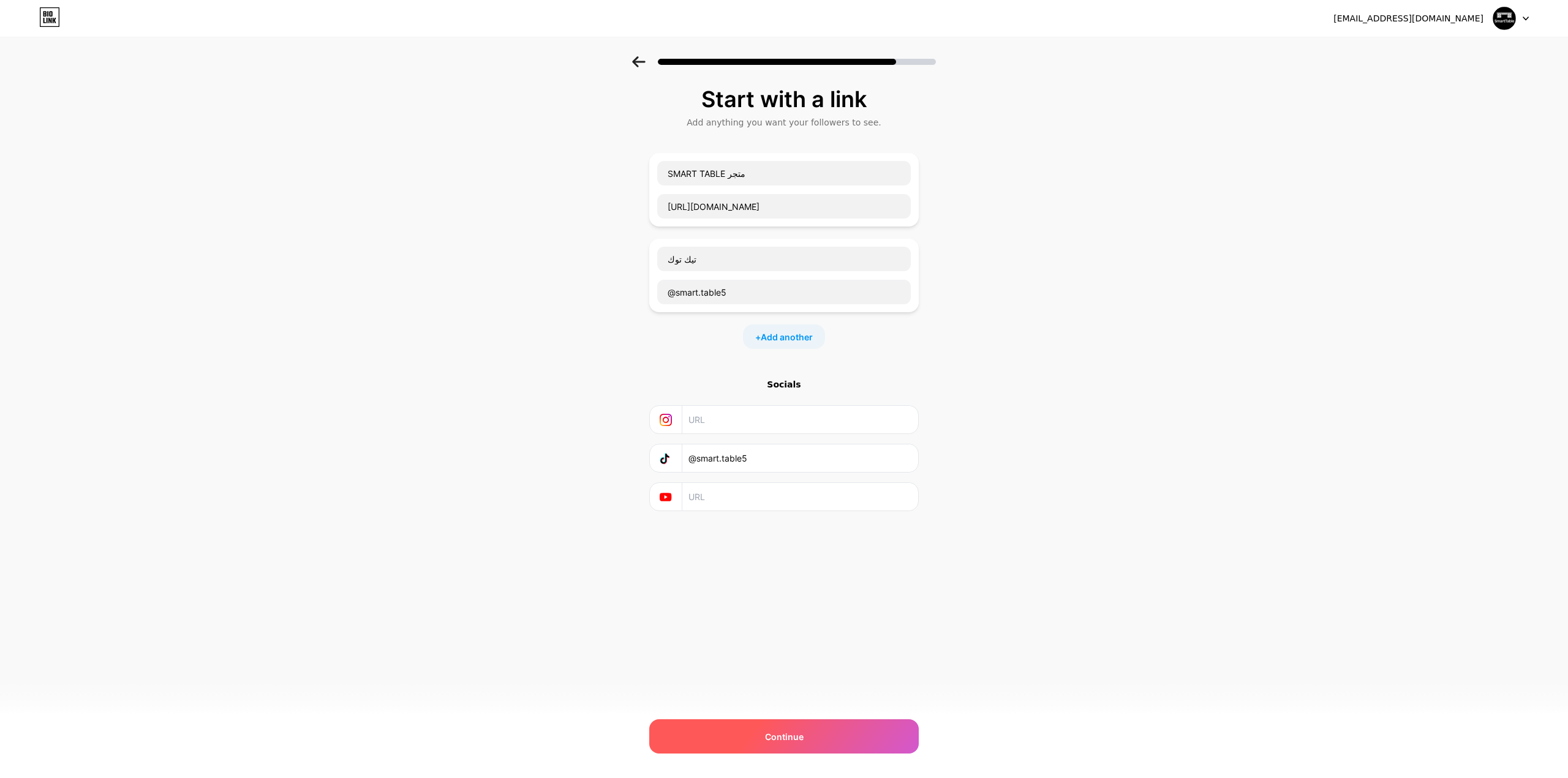
click at [764, 740] on div "Continue" at bounding box center [784, 736] width 269 height 34
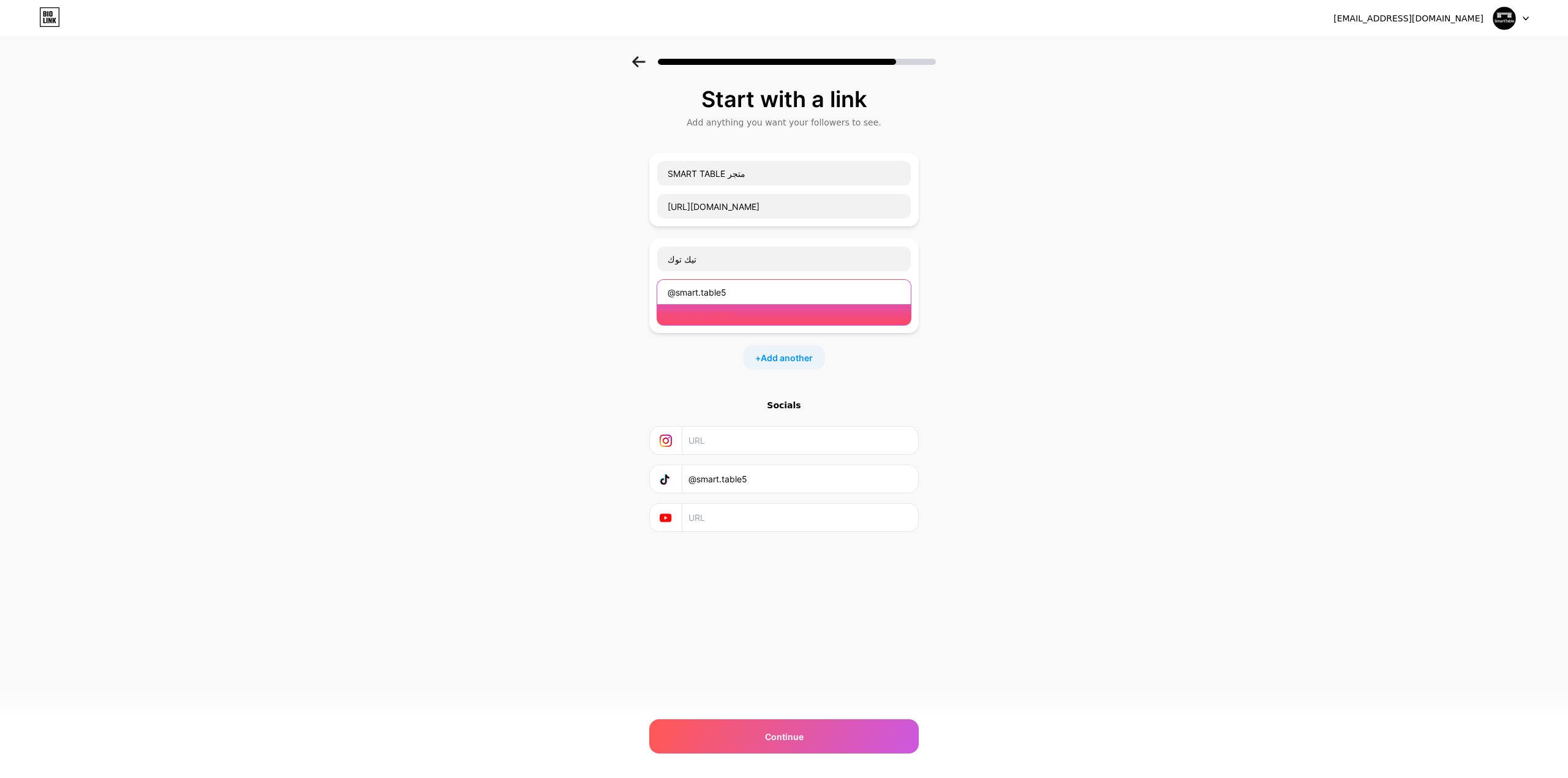
drag, startPoint x: 741, startPoint y: 290, endPoint x: 649, endPoint y: 273, distance: 93.6
click at [649, 273] on div "تيك توك @smart.table5 Please enter a valid url" at bounding box center [784, 286] width 269 height 94
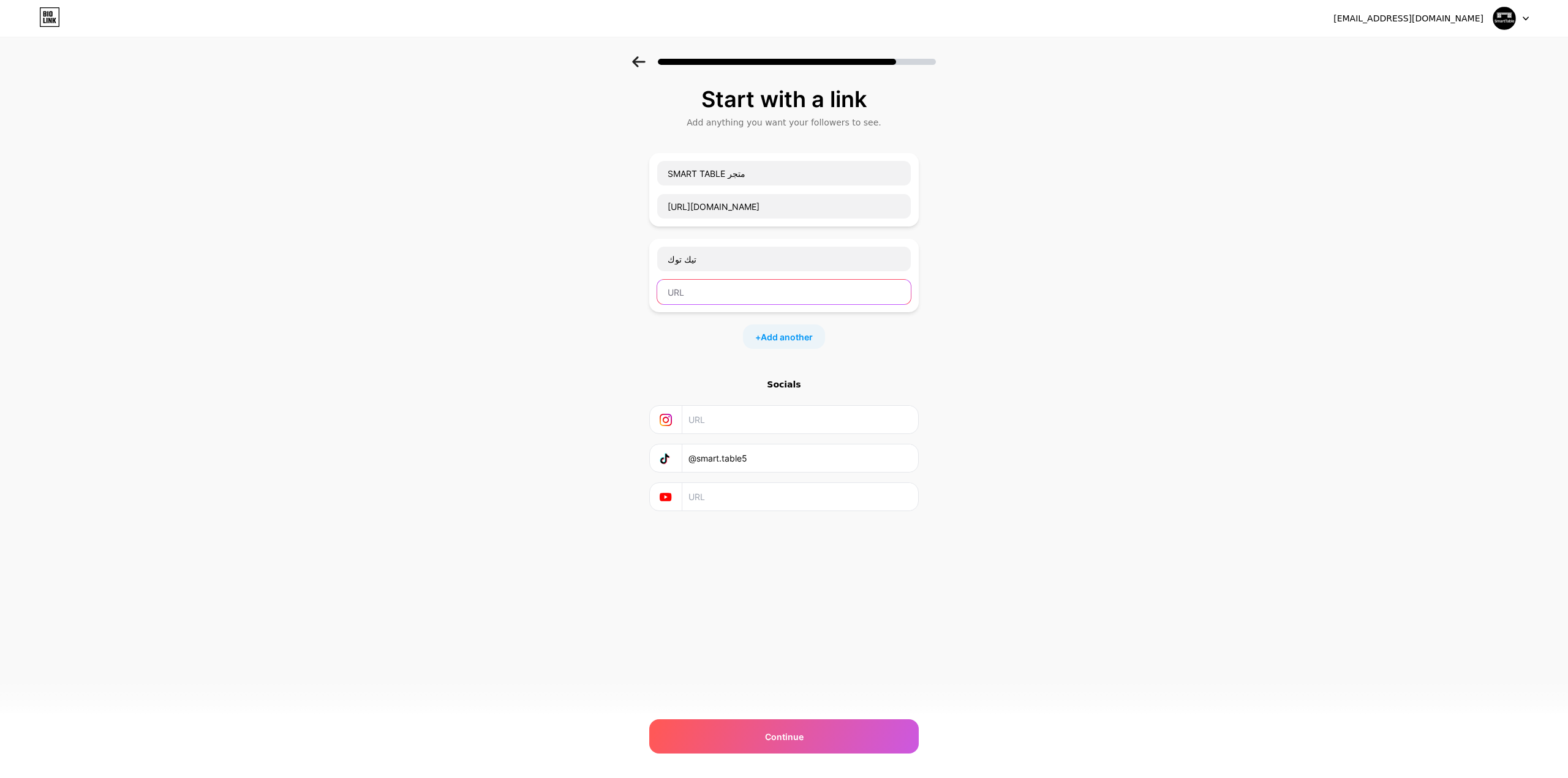
paste input "[URL][DOMAIN_NAME][DOMAIN_NAME]"
type input "[URL][DOMAIN_NAME][DOMAIN_NAME]"
drag, startPoint x: 768, startPoint y: 444, endPoint x: 615, endPoint y: 431, distance: 153.6
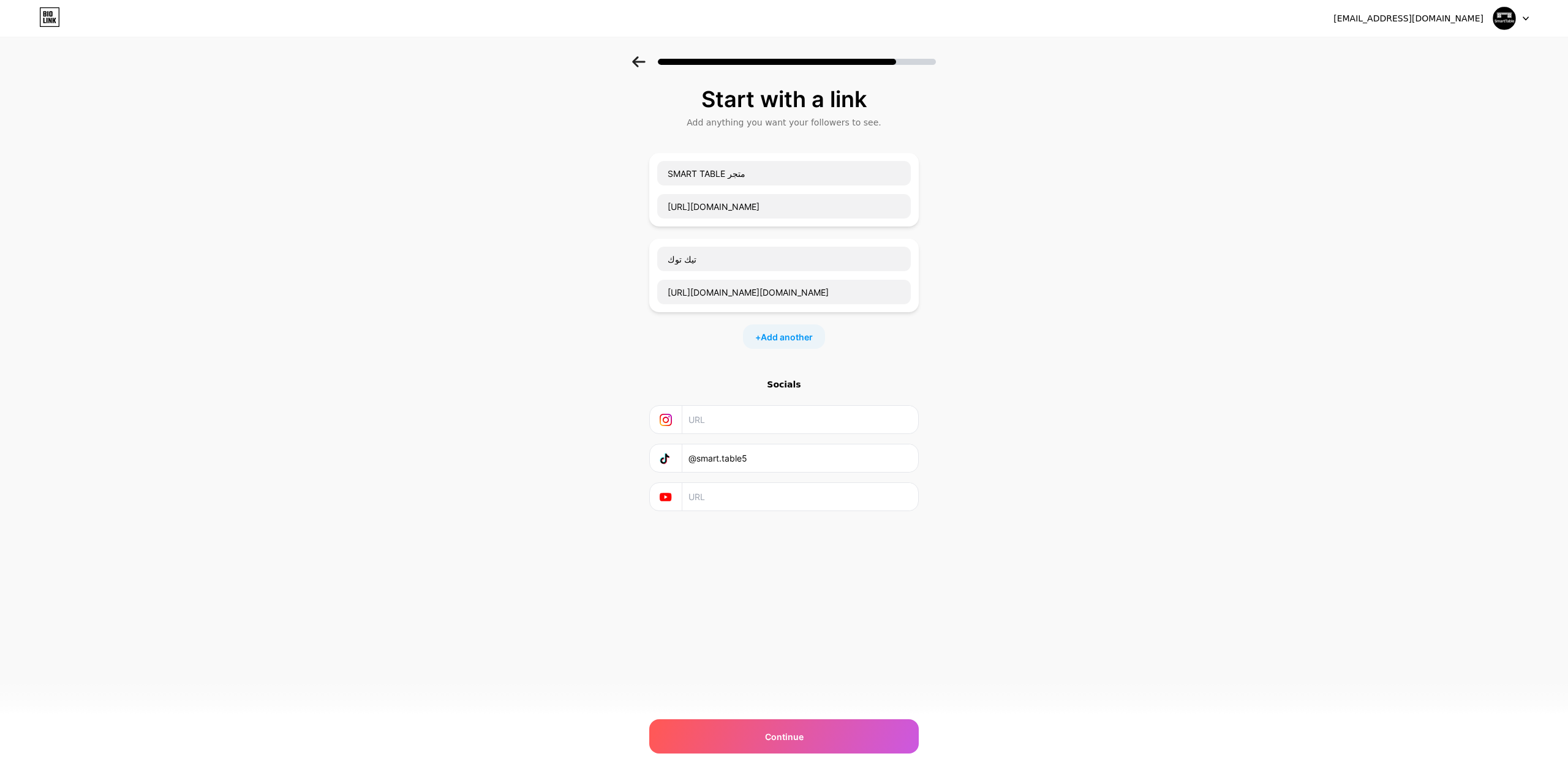
click at [615, 431] on div "Start with a link Add anything you want your followers to see. SMART TABLE متجر…" at bounding box center [784, 314] width 1568 height 516
paste input "[URL][DOMAIN_NAME][DOMAIN_NAME]"
type input "[URL][DOMAIN_NAME][DOMAIN_NAME]"
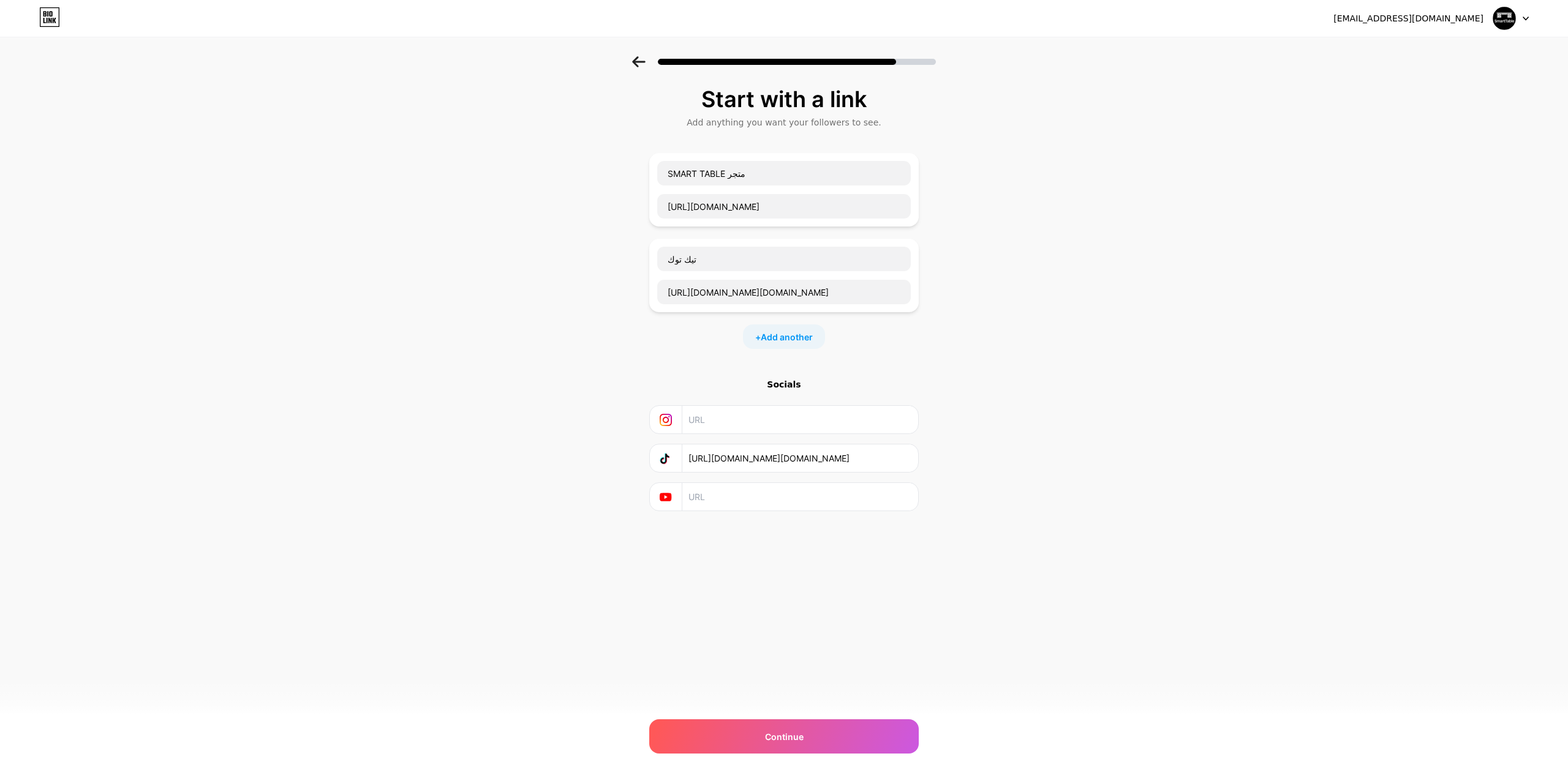
click at [1051, 333] on div "Start with a link Add anything you want your followers to see. SMART TABLE متجر…" at bounding box center [784, 314] width 1568 height 516
click at [785, 324] on div "+ Add another" at bounding box center [784, 336] width 82 height 24
click at [734, 333] on input "text" at bounding box center [783, 344] width 253 height 24
type input "ل"
click at [761, 333] on input "خدمة العملاء واتساب" at bounding box center [783, 344] width 253 height 24
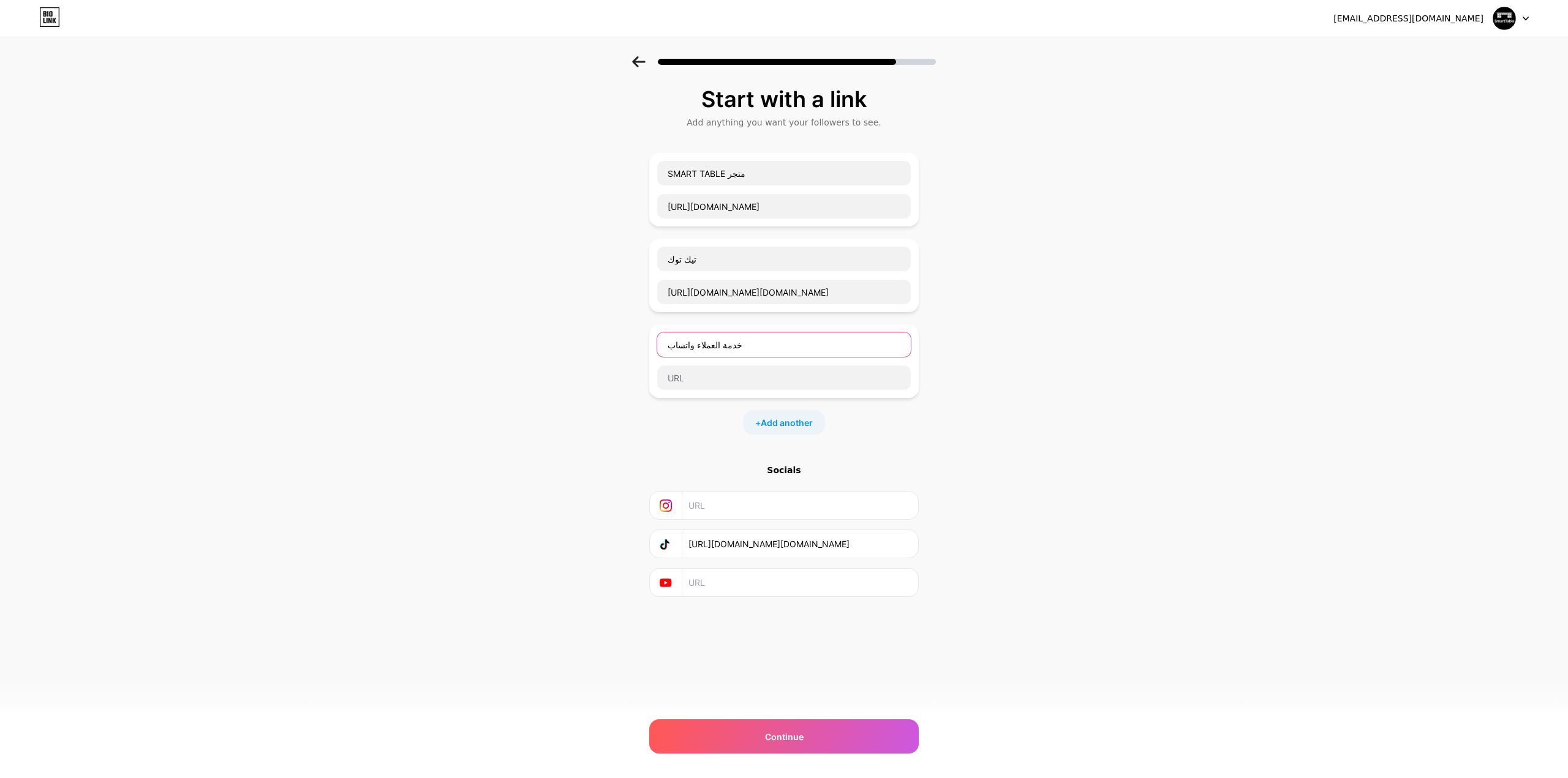
click at [664, 333] on input "خدمة العملاء واتساب" at bounding box center [783, 344] width 253 height 24
type input "للواصل خدمة العملاء واتساب"
click at [374, 398] on div "Start with a link Add anything you want your followers to see. SMART TABLE متجر…" at bounding box center [784, 357] width 1568 height 602
click at [702, 368] on input "text" at bounding box center [783, 377] width 253 height 24
drag, startPoint x: 781, startPoint y: 450, endPoint x: 798, endPoint y: 457, distance: 18.4
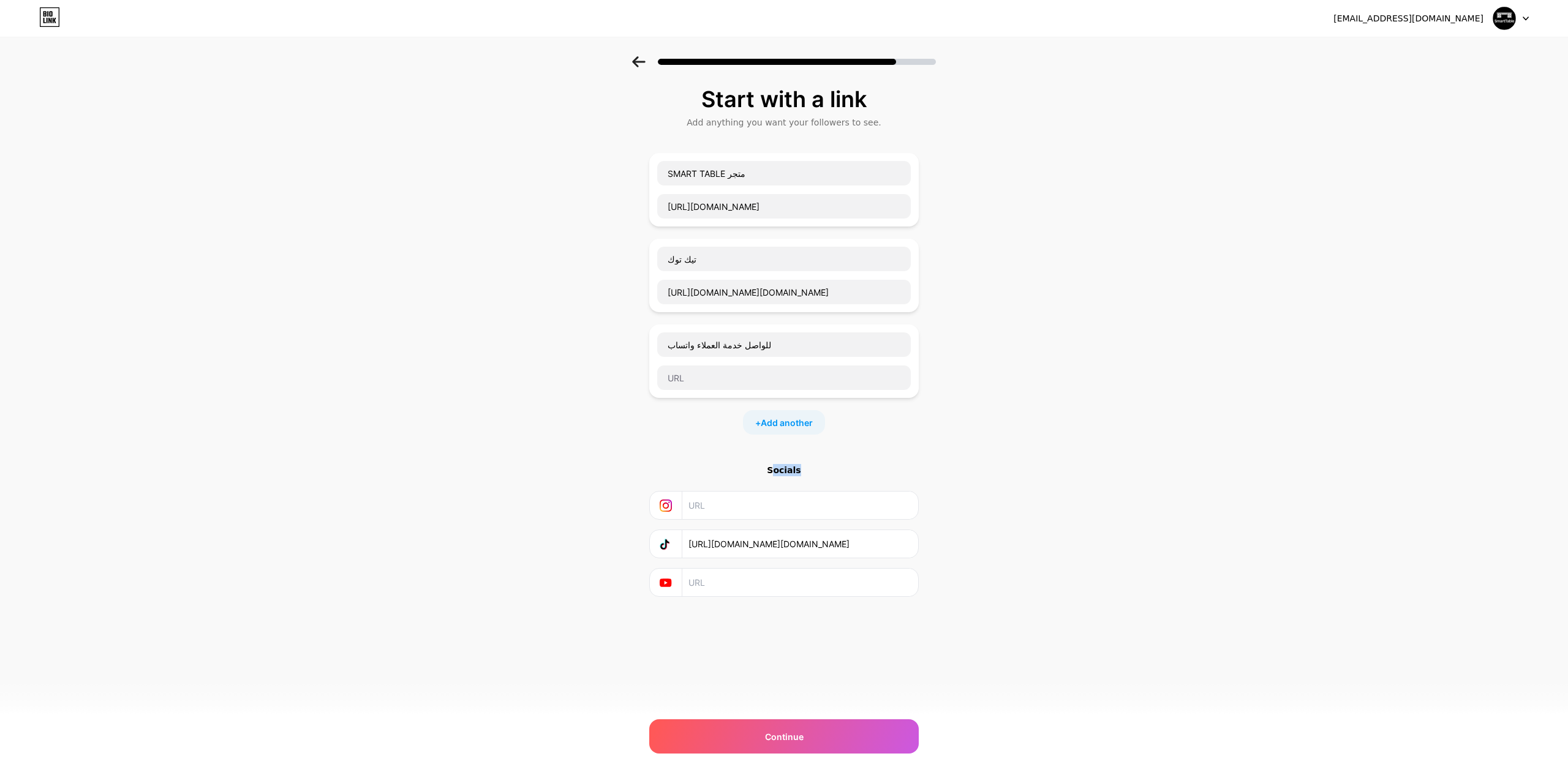
click at [798, 464] on div "Socials" at bounding box center [784, 470] width 269 height 13
click at [372, 432] on div "Start with a link Add anything you want your followers to see. SMART TABLE متجر…" at bounding box center [784, 357] width 1568 height 602
click at [757, 491] on input "text" at bounding box center [799, 505] width 222 height 28
click at [723, 374] on input "text" at bounding box center [783, 377] width 253 height 24
paste input "[URL][DOMAIN_NAME]"
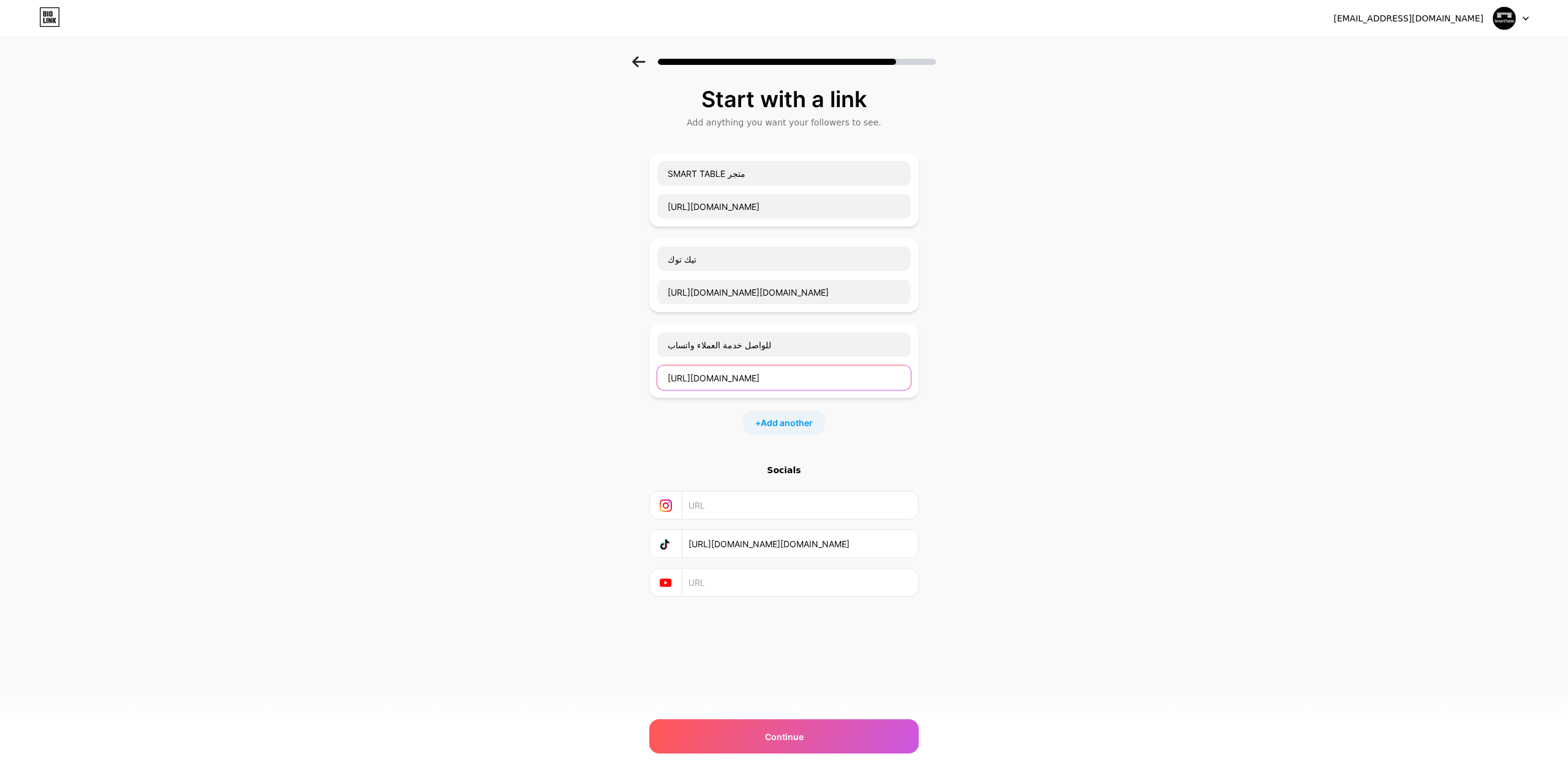
scroll to position [0, 53]
type input "[URL][DOMAIN_NAME]"
click at [452, 421] on div "Start with a link Add anything you want your followers to see. SMART TABLE متجر…" at bounding box center [784, 357] width 1568 height 602
click at [709, 496] on input "text" at bounding box center [799, 505] width 222 height 28
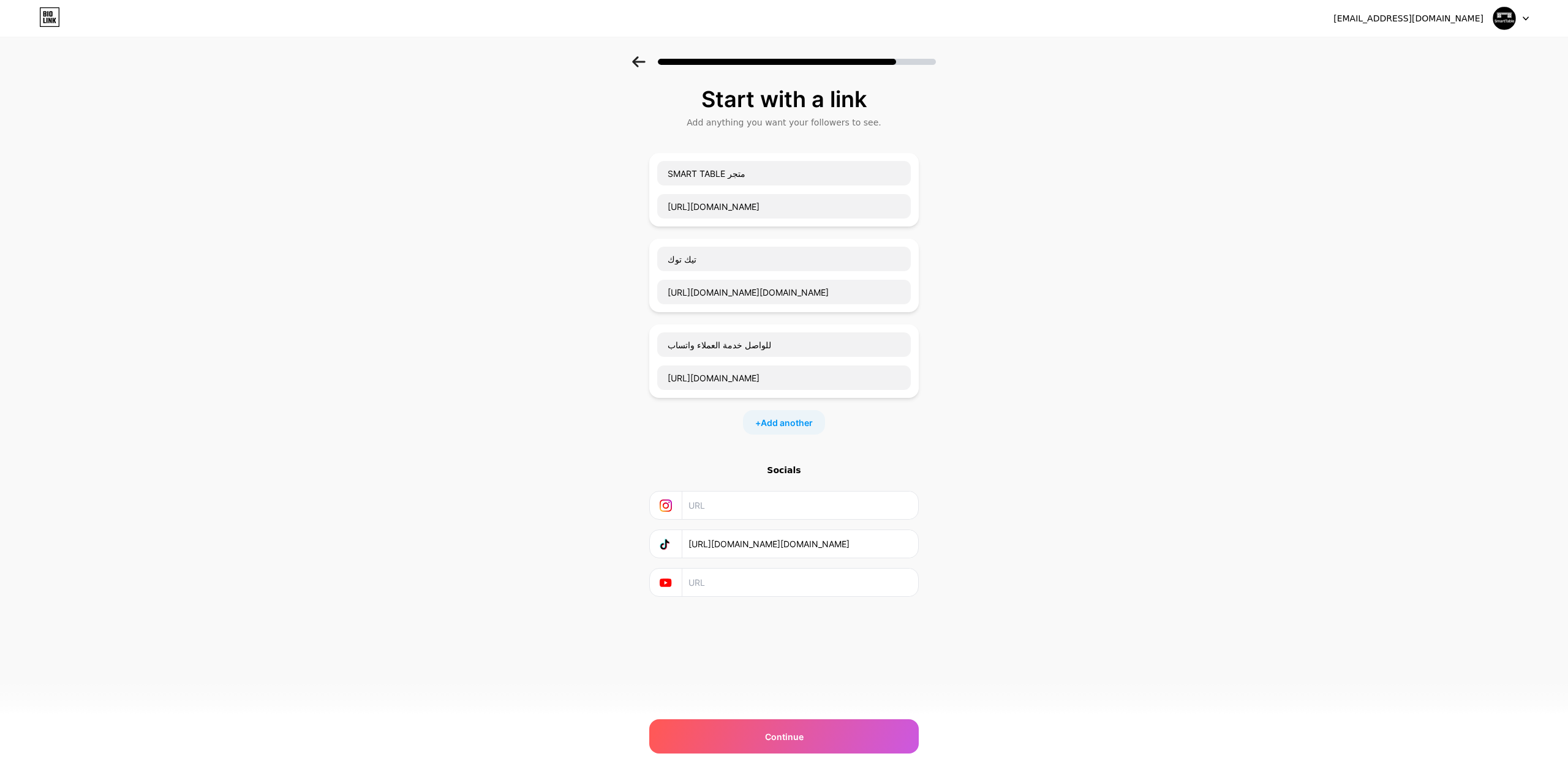
paste input "[URL][DOMAIN_NAME]"
type input "[URL][DOMAIN_NAME]"
drag, startPoint x: 667, startPoint y: 333, endPoint x: 860, endPoint y: 333, distance: 193.0
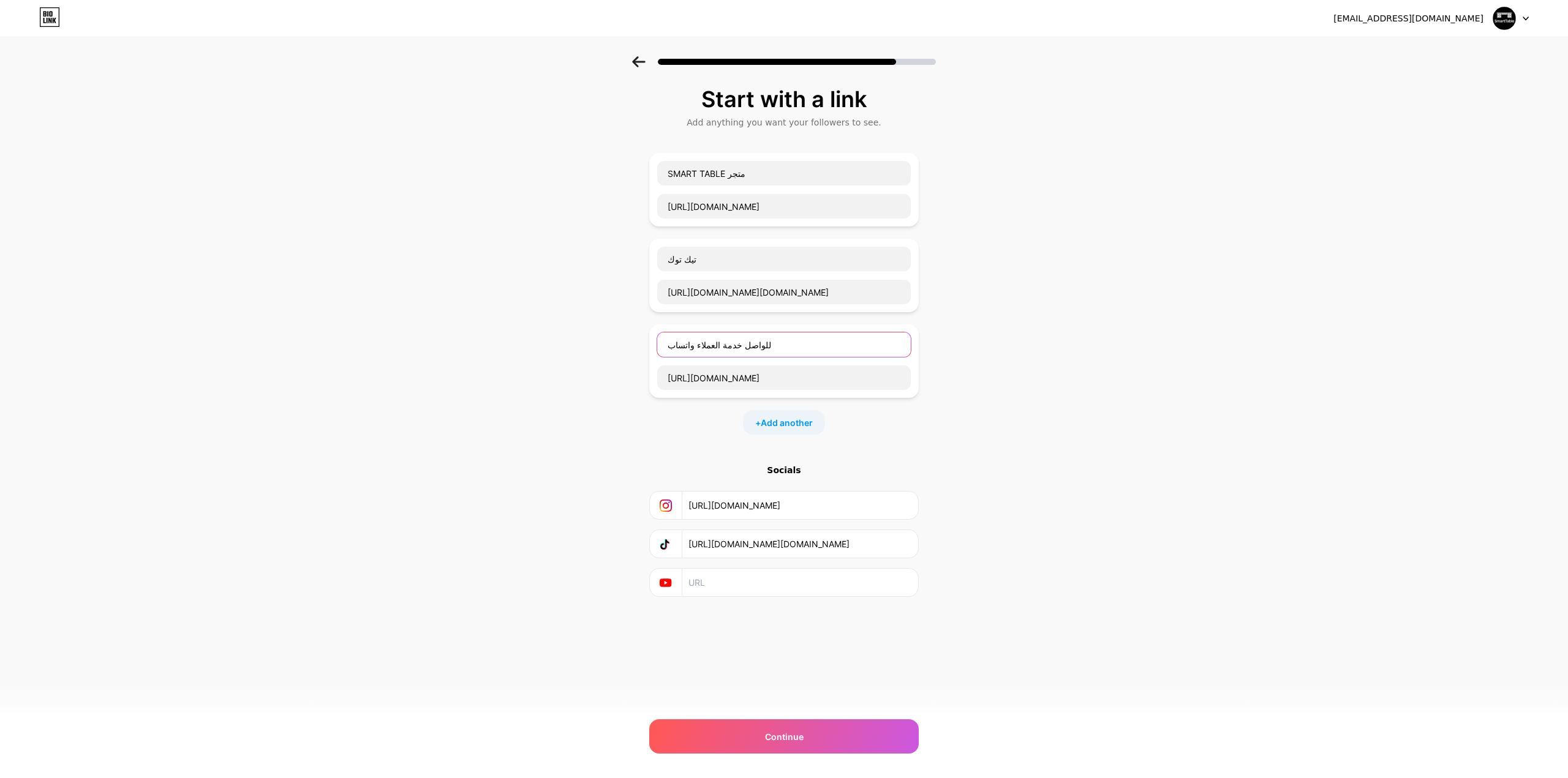
click at [860, 333] on input "للواصل خدمة العملاء واتساب" at bounding box center [783, 344] width 253 height 24
type input "انستغرام"
click at [389, 480] on div "Start with a link Add anything you want your followers to see. SMART TABLE متجر…" at bounding box center [784, 357] width 1568 height 602
click at [807, 725] on div "Continue" at bounding box center [784, 736] width 269 height 34
click at [811, 744] on div "Continue" at bounding box center [784, 736] width 269 height 34
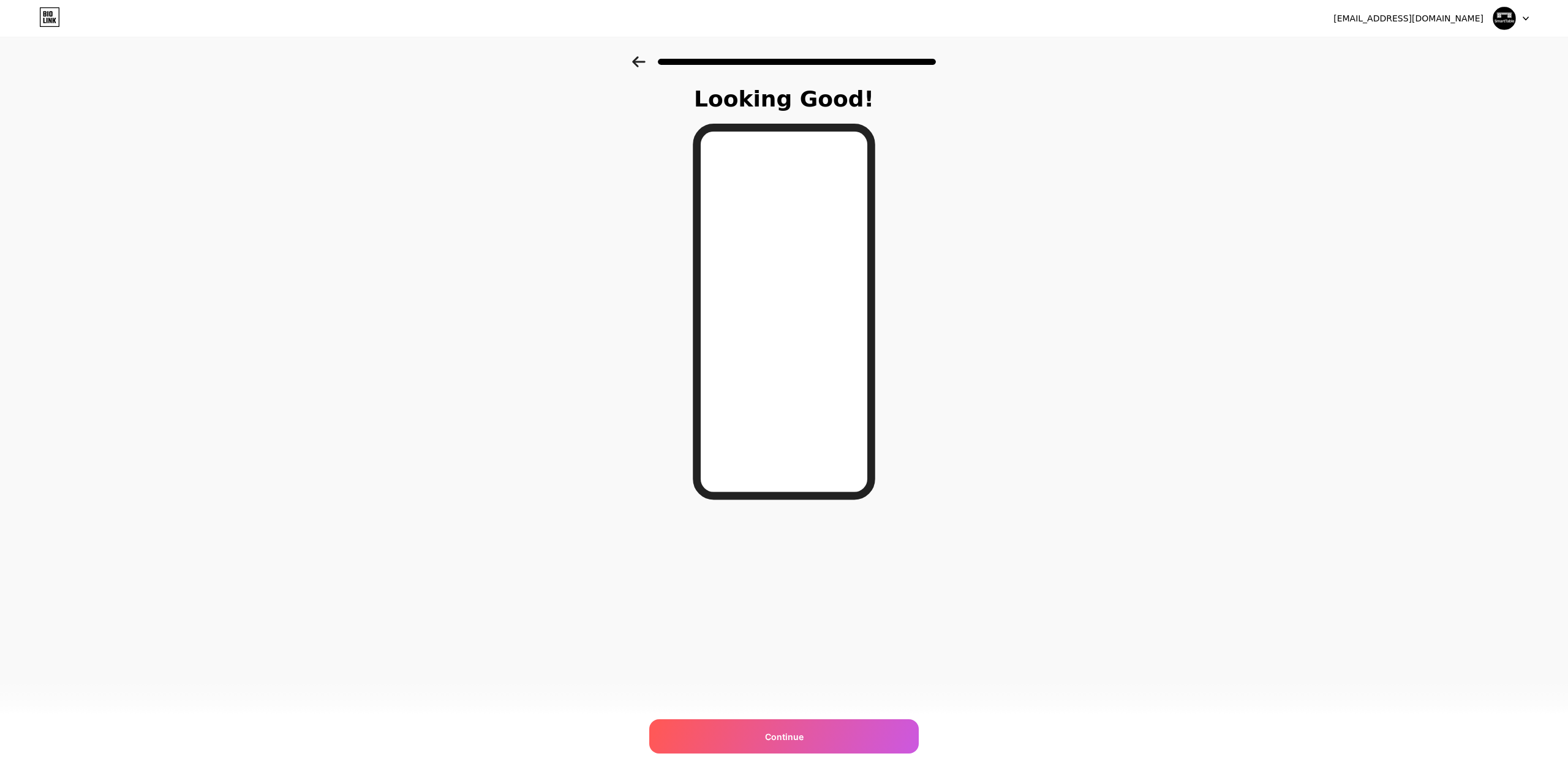
drag, startPoint x: 689, startPoint y: 145, endPoint x: 1098, endPoint y: 265, distance: 426.2
click at [1098, 265] on div "Looking Good! Continue" at bounding box center [784, 311] width 1568 height 510
click at [638, 61] on icon at bounding box center [639, 61] width 13 height 11
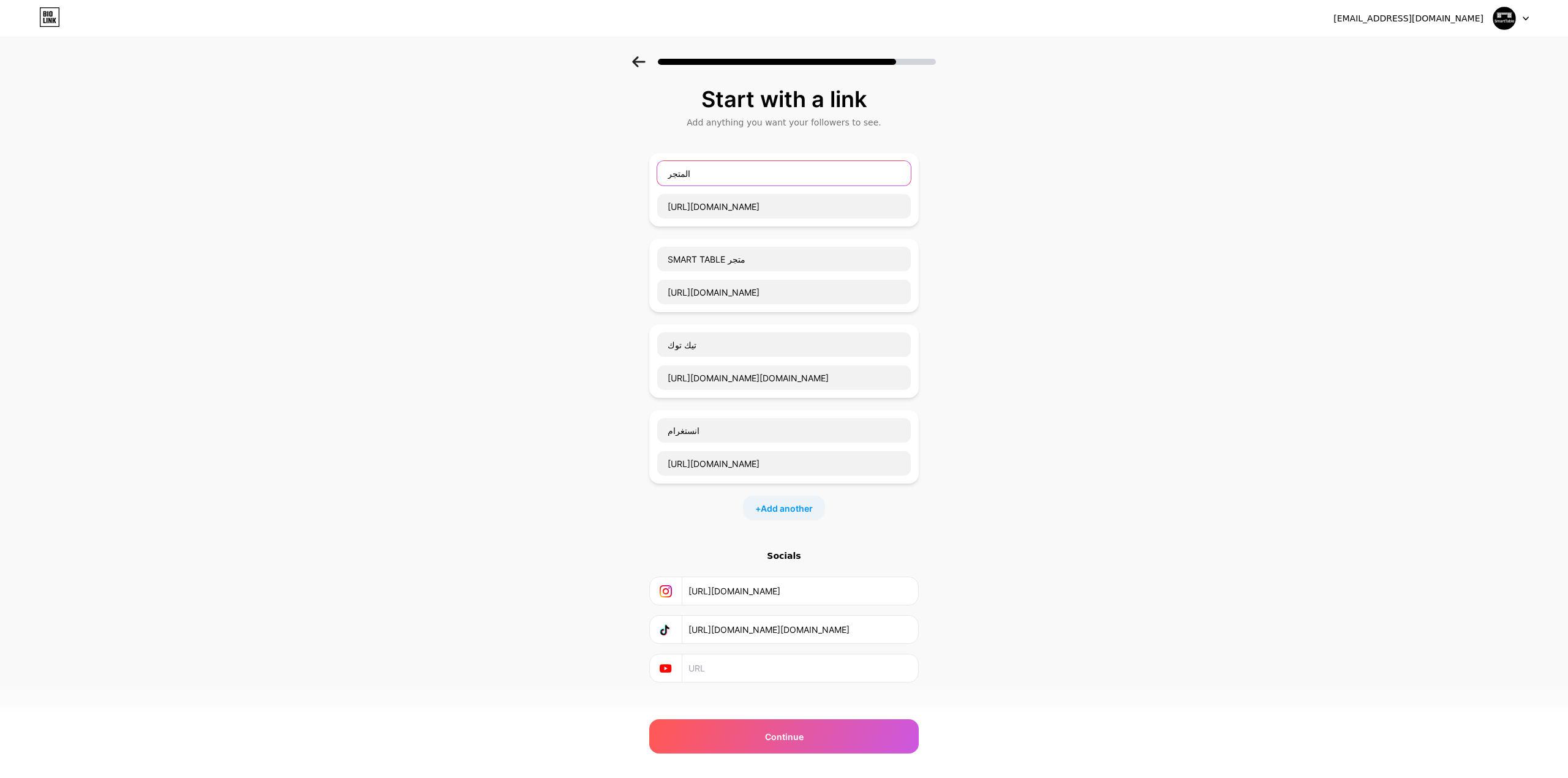
drag, startPoint x: 716, startPoint y: 164, endPoint x: 653, endPoint y: 160, distance: 63.1
click at [653, 160] on div "المتجر https://shstore1.zid.store/" at bounding box center [784, 190] width 269 height 74
drag, startPoint x: 809, startPoint y: 191, endPoint x: 566, endPoint y: 189, distance: 243.0
click at [569, 189] on div "Start with a link Add anything you want your followers to see. https://shstore1…" at bounding box center [784, 399] width 1568 height 688
click at [563, 227] on div "Start with a link Add anything you want your followers to see. SMART TABLE متجر…" at bounding box center [784, 399] width 1568 height 688
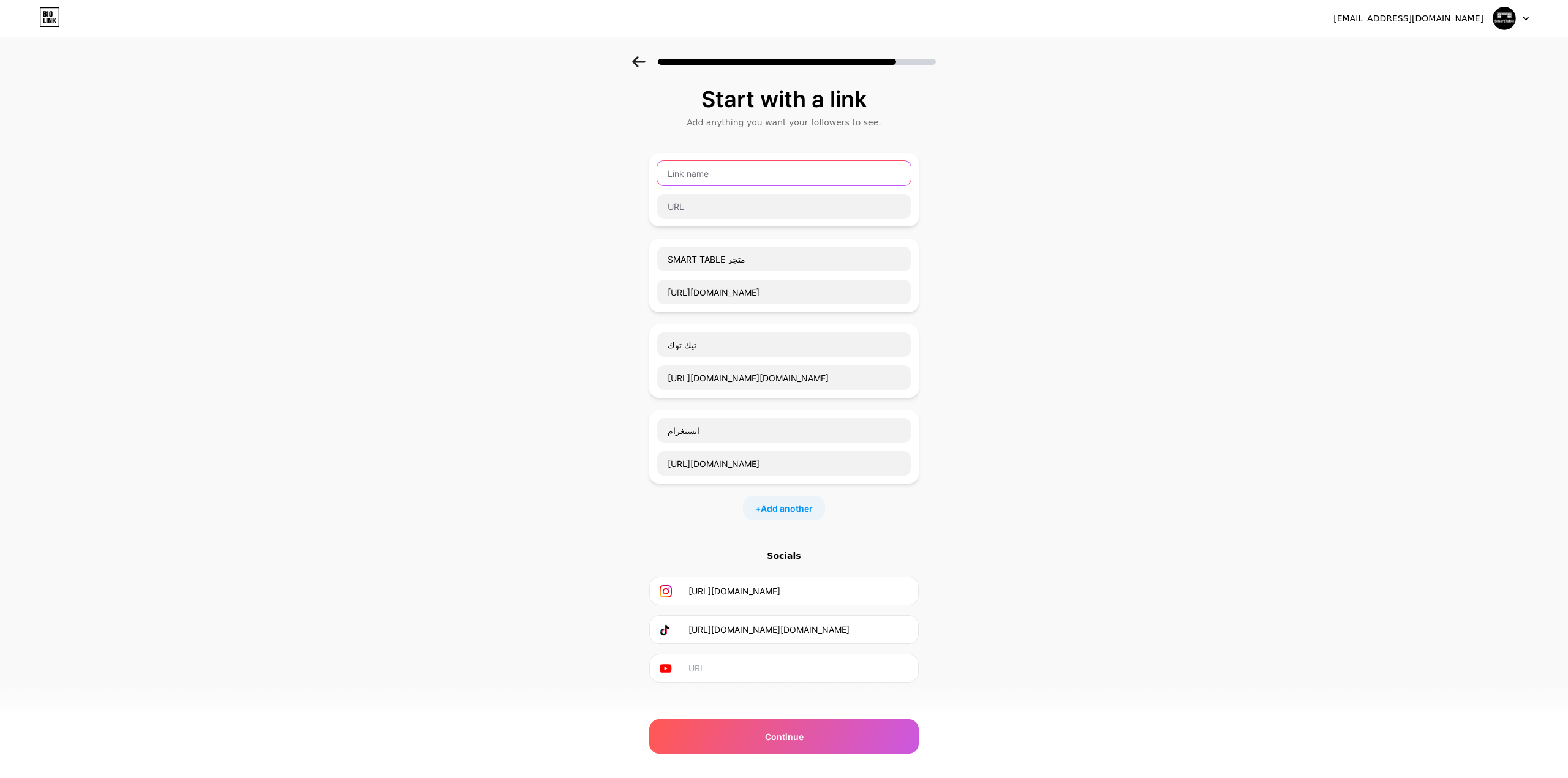
click at [726, 164] on input "text" at bounding box center [783, 173] width 253 height 24
click at [473, 297] on div "Start with a link Add anything you want your followers to see. SMART TABLE متجر…" at bounding box center [784, 399] width 1568 height 688
drag, startPoint x: 914, startPoint y: 184, endPoint x: 972, endPoint y: 182, distance: 58.0
click at [974, 182] on div "Start with a link Add anything you want your followers to see. SMART TABLE متجر…" at bounding box center [784, 399] width 1568 height 688
click at [899, 177] on div at bounding box center [783, 190] width 255 height 58
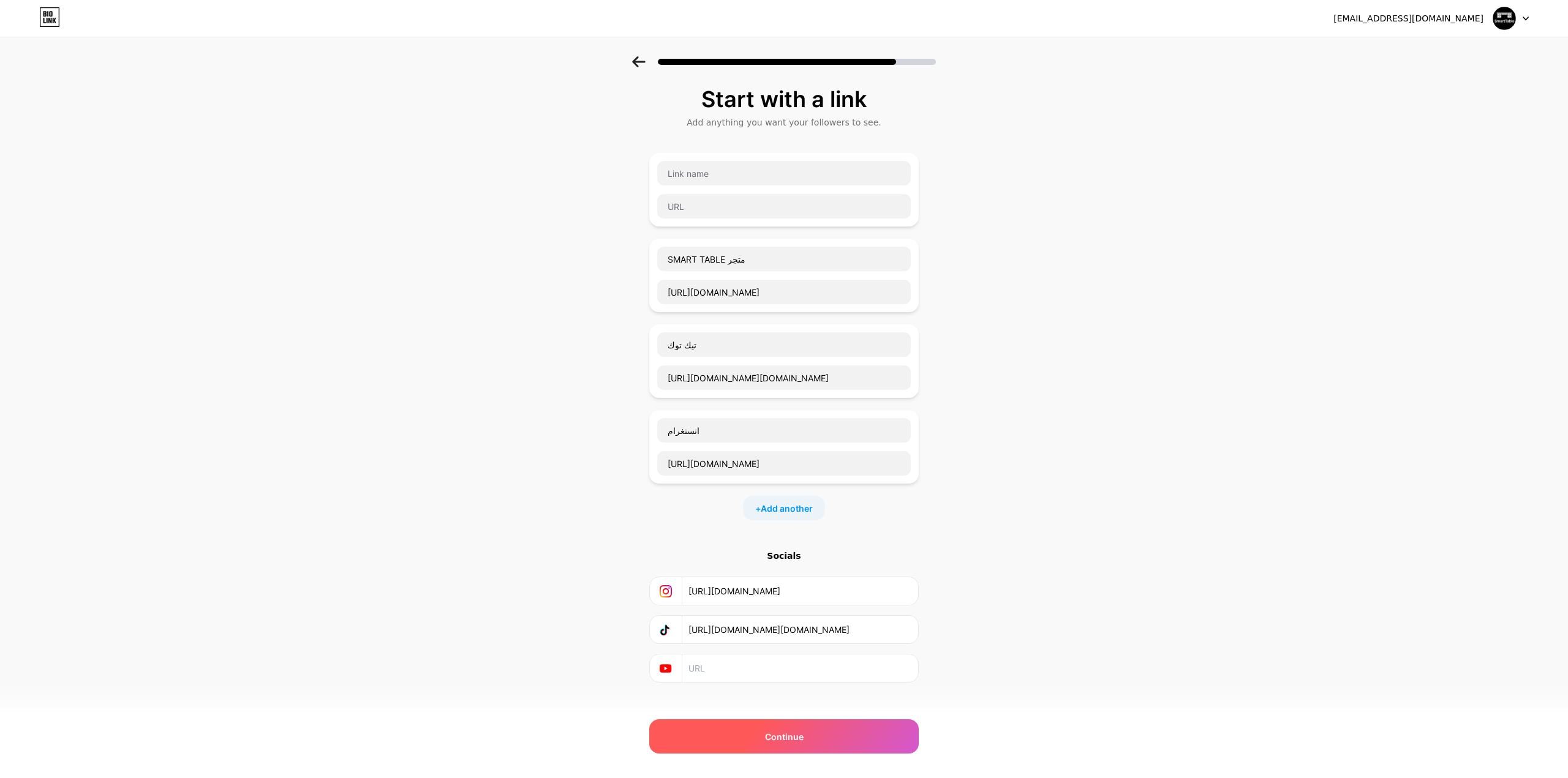
click at [725, 740] on div "Continue" at bounding box center [784, 736] width 269 height 34
click at [802, 742] on span "Continue" at bounding box center [784, 736] width 38 height 13
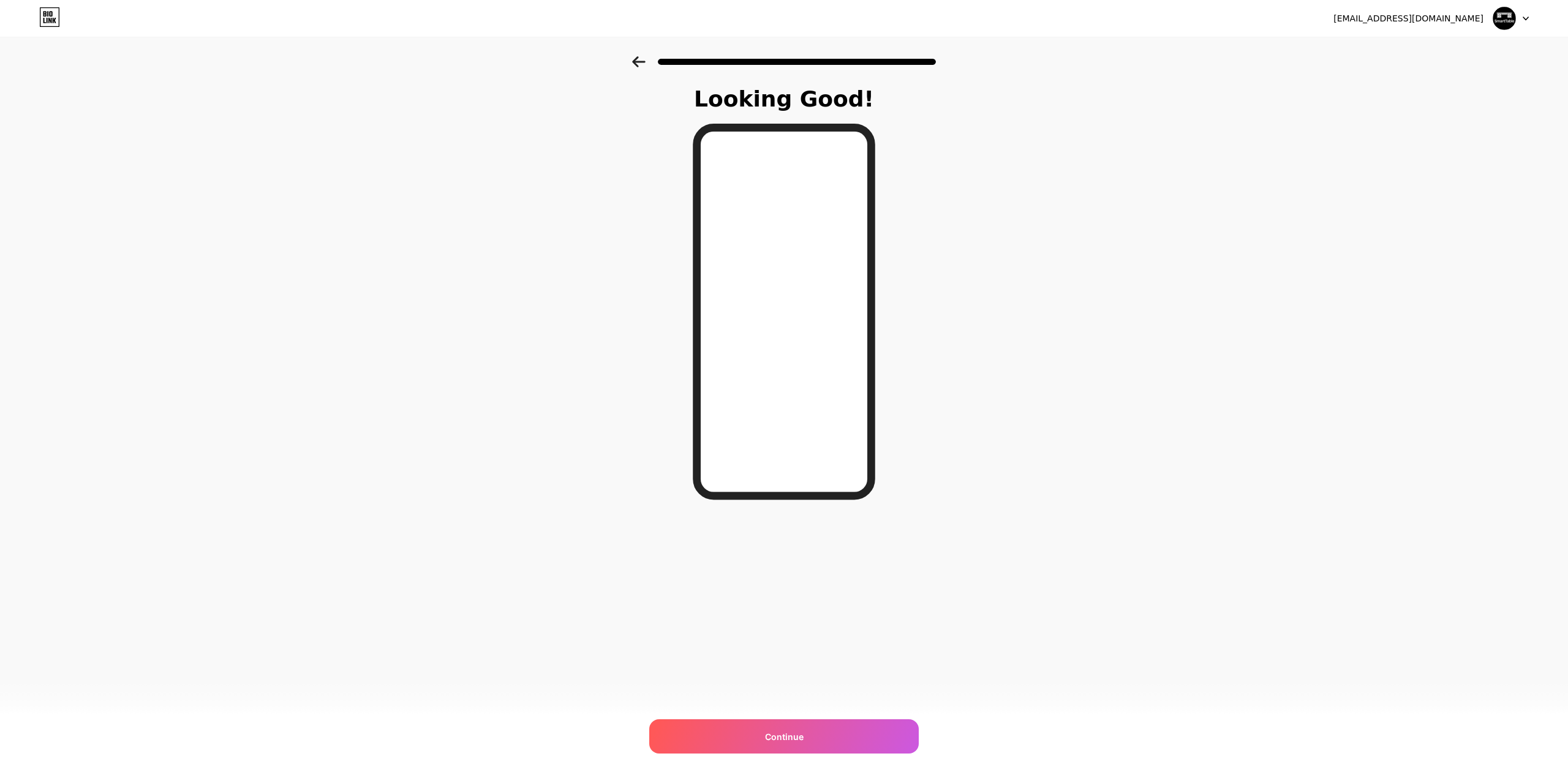
click at [640, 66] on icon at bounding box center [639, 61] width 13 height 11
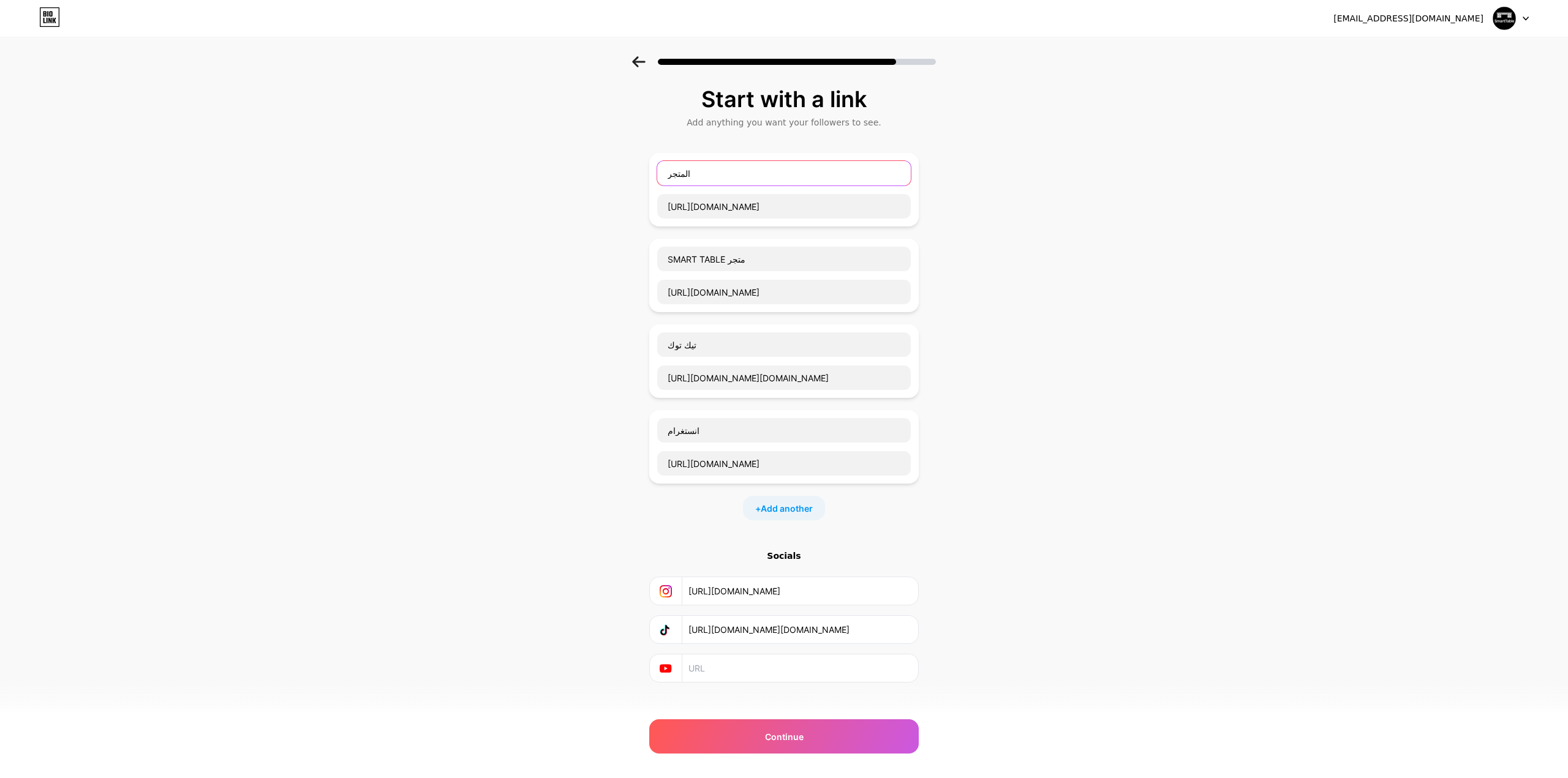
drag, startPoint x: 695, startPoint y: 154, endPoint x: 575, endPoint y: 163, distance: 120.3
click at [575, 163] on div "Start with a link Add anything you want your followers to see. المتجر https://s…" at bounding box center [784, 399] width 1568 height 688
drag, startPoint x: 806, startPoint y: 187, endPoint x: 559, endPoint y: 186, distance: 247.0
click at [562, 186] on div "Start with a link Add anything you want your followers to see. https://shstore1…" at bounding box center [784, 399] width 1568 height 688
drag, startPoint x: 564, startPoint y: 226, endPoint x: 593, endPoint y: 138, distance: 92.7
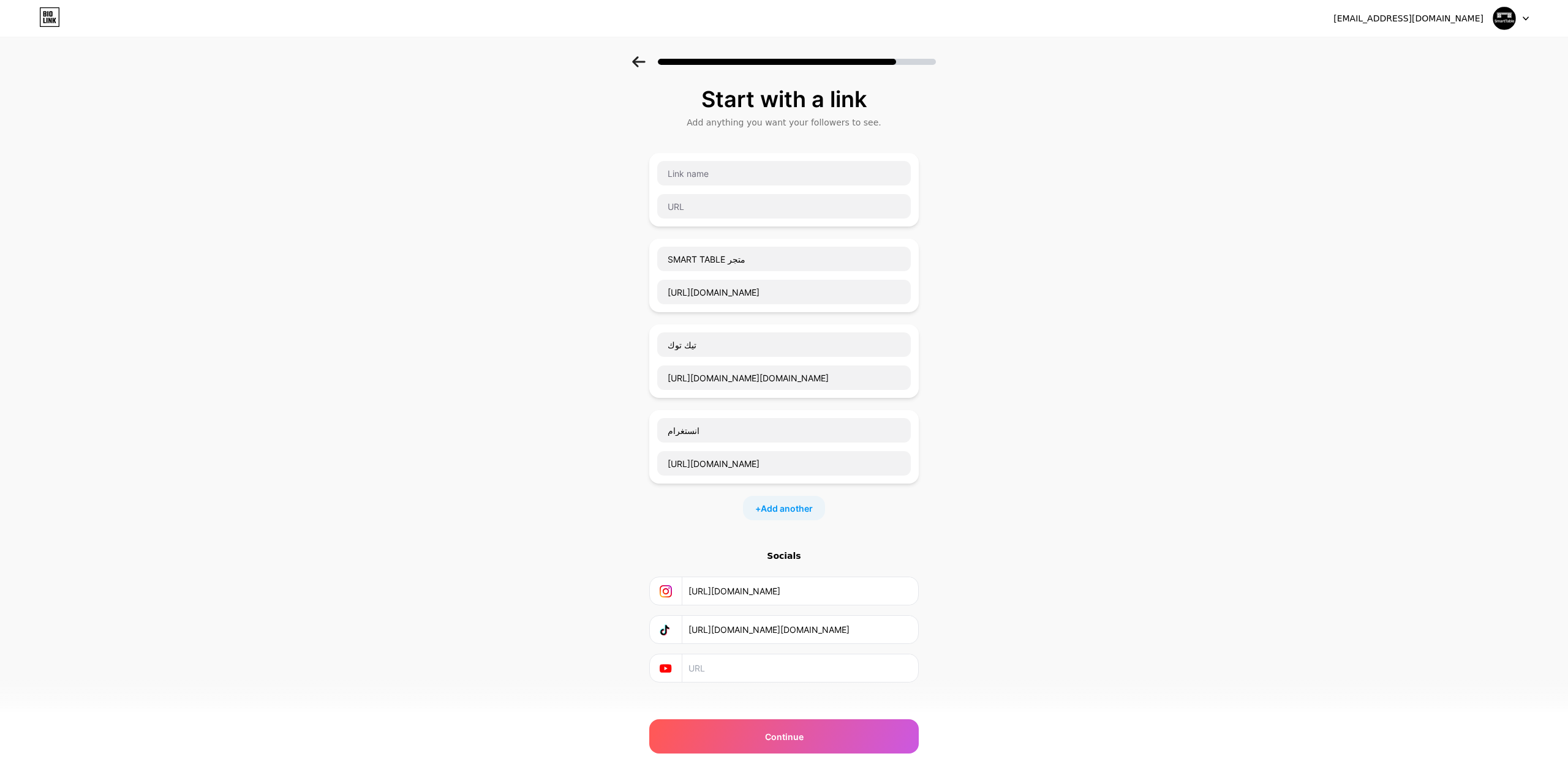
click at [594, 138] on div "Start with a link Add anything you want your followers to see. SMART TABLE متجر…" at bounding box center [784, 399] width 1568 height 688
click at [743, 748] on div "Continue" at bounding box center [784, 736] width 269 height 34
click at [714, 736] on div "Continue" at bounding box center [784, 736] width 269 height 34
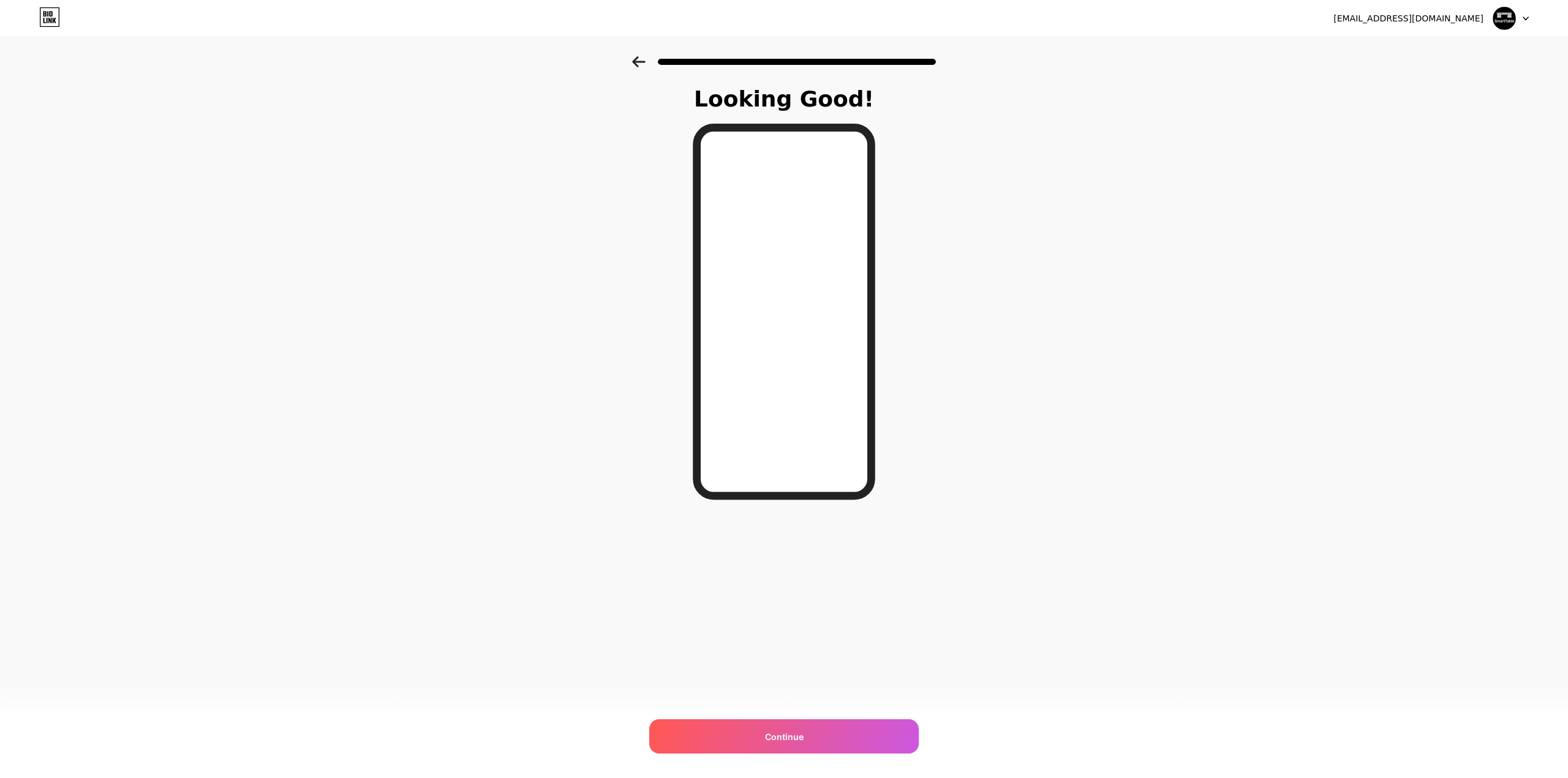
click at [634, 65] on icon at bounding box center [639, 61] width 13 height 11
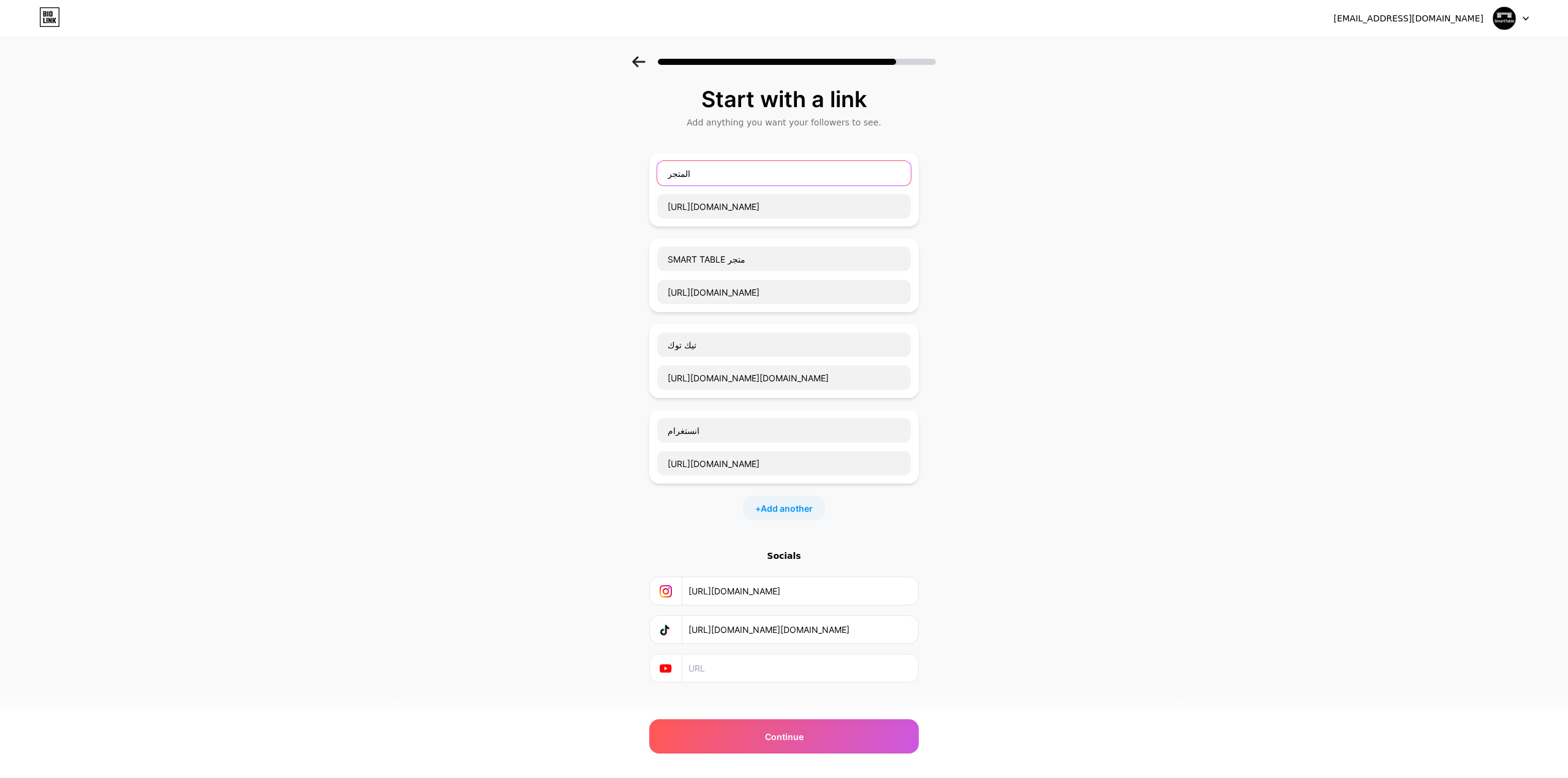
drag, startPoint x: 719, startPoint y: 163, endPoint x: 619, endPoint y: 163, distance: 100.0
click at [619, 163] on div "Start with a link Add anything you want your followers to see. المتجر https://s…" at bounding box center [784, 399] width 1568 height 688
click at [668, 333] on input "تيك توك" at bounding box center [783, 344] width 253 height 24
drag, startPoint x: 668, startPoint y: 253, endPoint x: 723, endPoint y: 251, distance: 55.0
click at [727, 251] on input "SMART TABLE متجر" at bounding box center [783, 258] width 253 height 24
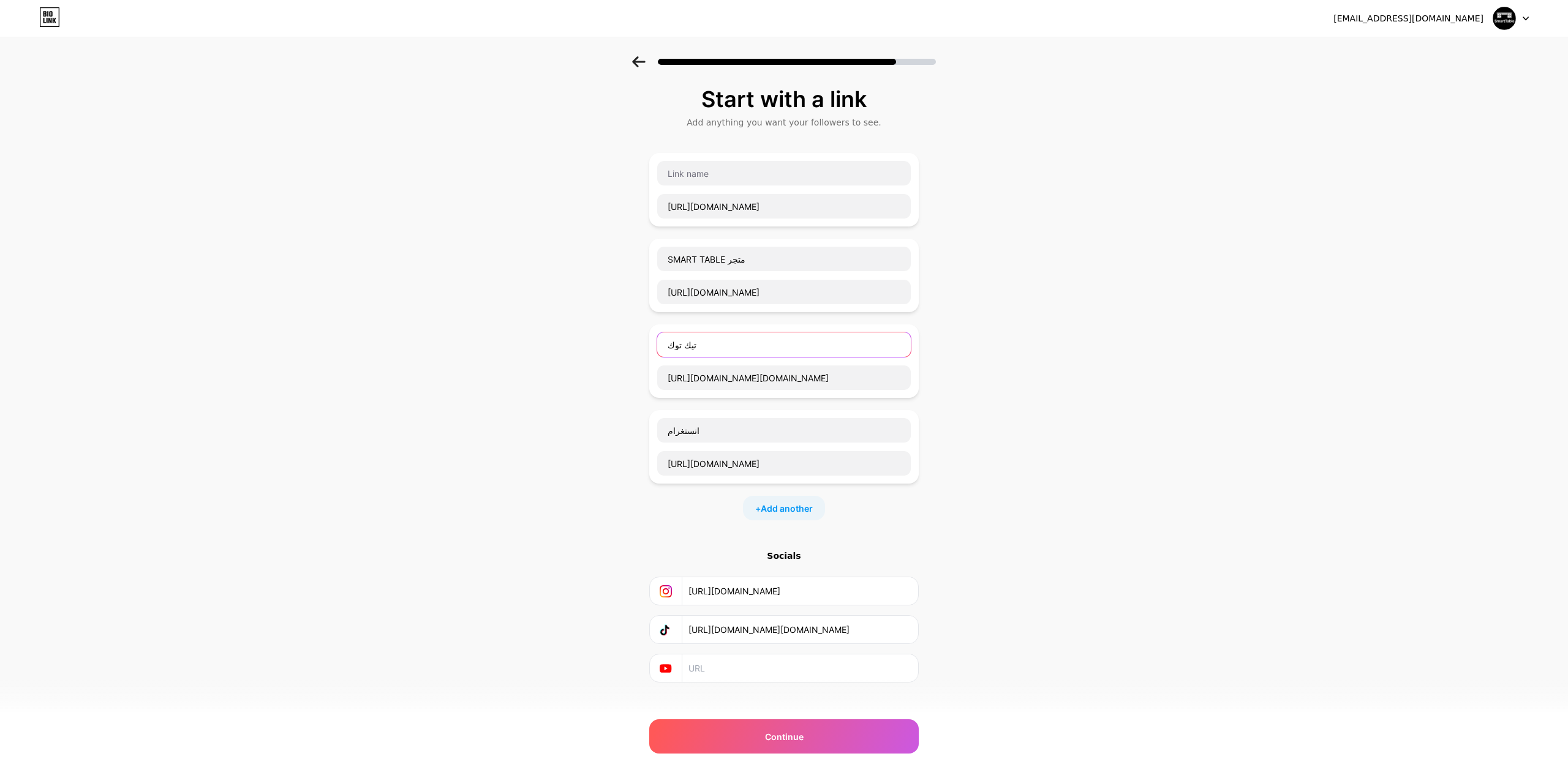
click at [665, 333] on input "تيك توك" at bounding box center [783, 344] width 253 height 24
paste input "SMART TABLE"
type input "SMART TABLE تيك توك"
click at [666, 418] on input "انستغرام" at bounding box center [783, 430] width 253 height 24
paste input "SMART TABLE"
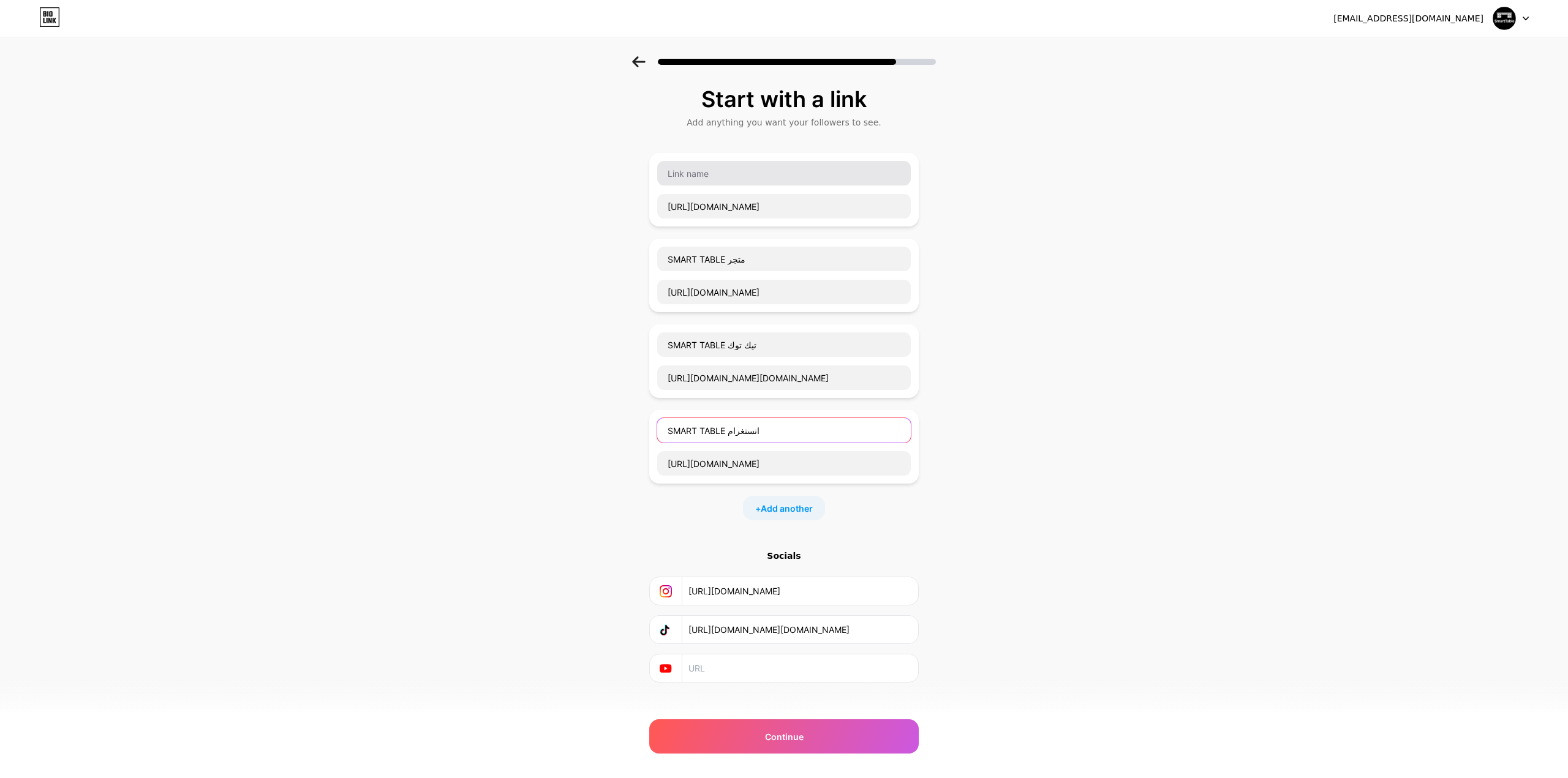
type input "SMART TABLE انستغرام"
drag, startPoint x: 909, startPoint y: 155, endPoint x: 913, endPoint y: 173, distance: 18.4
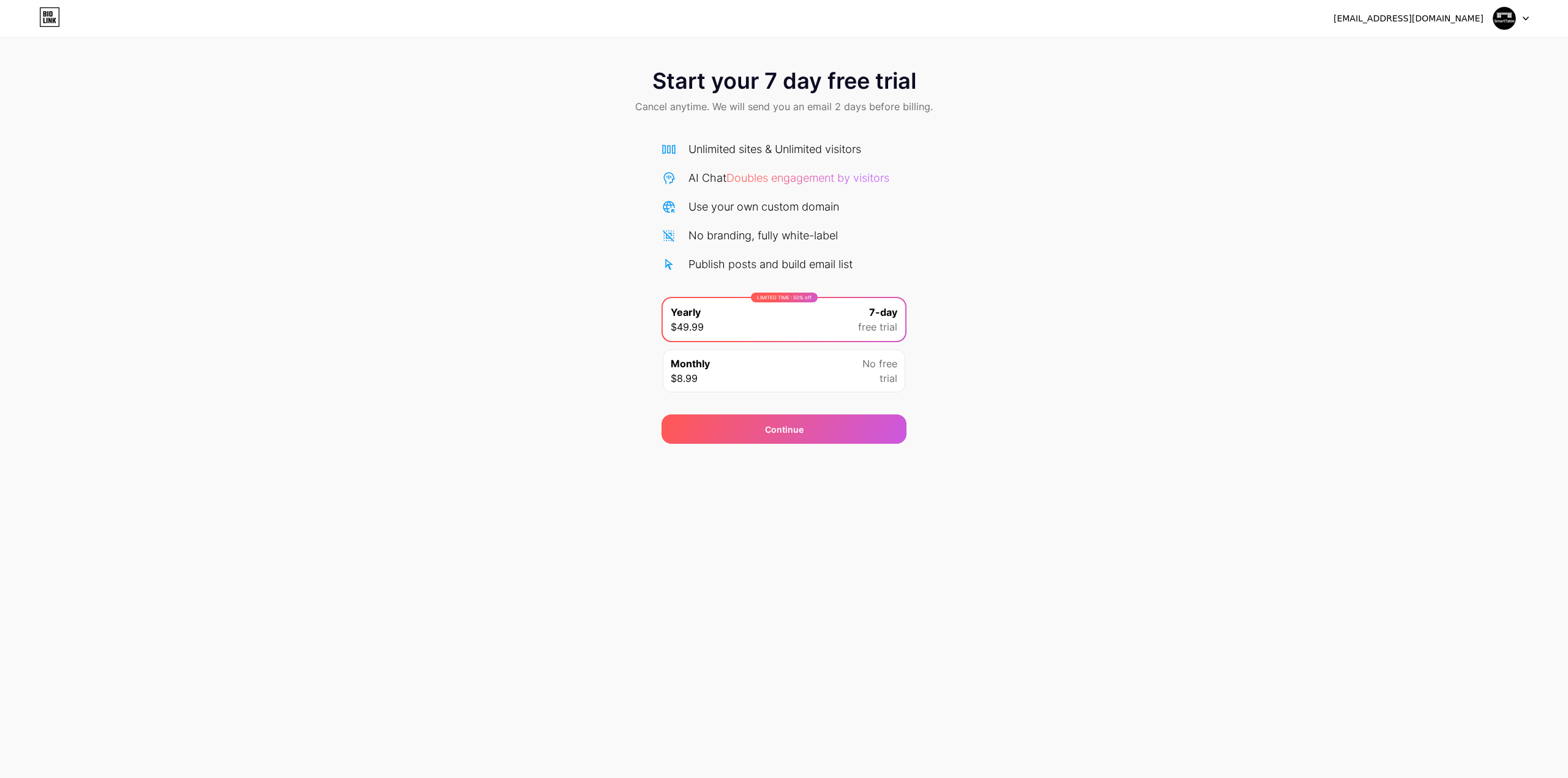
click at [1504, 9] on img at bounding box center [1504, 18] width 23 height 23
drag, startPoint x: 0, startPoint y: 0, endPoint x: 822, endPoint y: 528, distance: 977.0
click at [805, 454] on div "cj996001@icloud.com Logout Link Copied Start your 7 day free trial Cancel anyti…" at bounding box center [784, 389] width 1568 height 778
click at [835, 349] on div "Monthly $8.99 No free trial" at bounding box center [784, 370] width 242 height 43
click at [865, 308] on div "LIMITED TIME : 50% off Yearly $49.99 7-day free trial" at bounding box center [784, 319] width 242 height 43
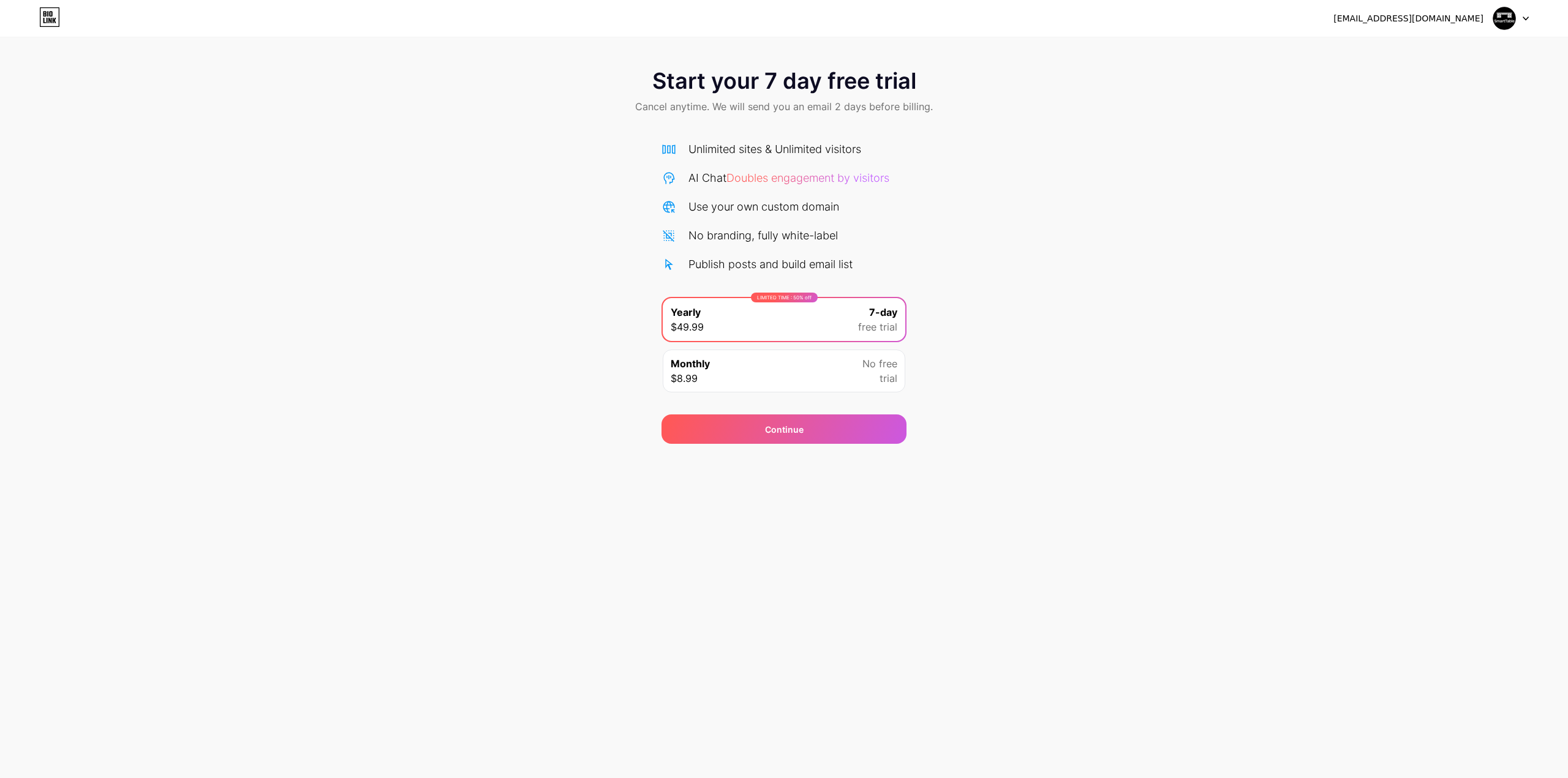
drag, startPoint x: 1006, startPoint y: 306, endPoint x: 1097, endPoint y: 282, distance: 94.1
click at [1006, 306] on div "Start your 7 day free trial Cancel anytime. We will send you an email 2 days be…" at bounding box center [784, 250] width 1568 height 388
click at [1512, 18] on img at bounding box center [1504, 18] width 23 height 23
click at [1336, 65] on div "Start your 7 day free trial Cancel anytime. We will send you an email 2 days be…" at bounding box center [784, 92] width 1568 height 72
click at [52, 10] on icon at bounding box center [49, 17] width 21 height 19
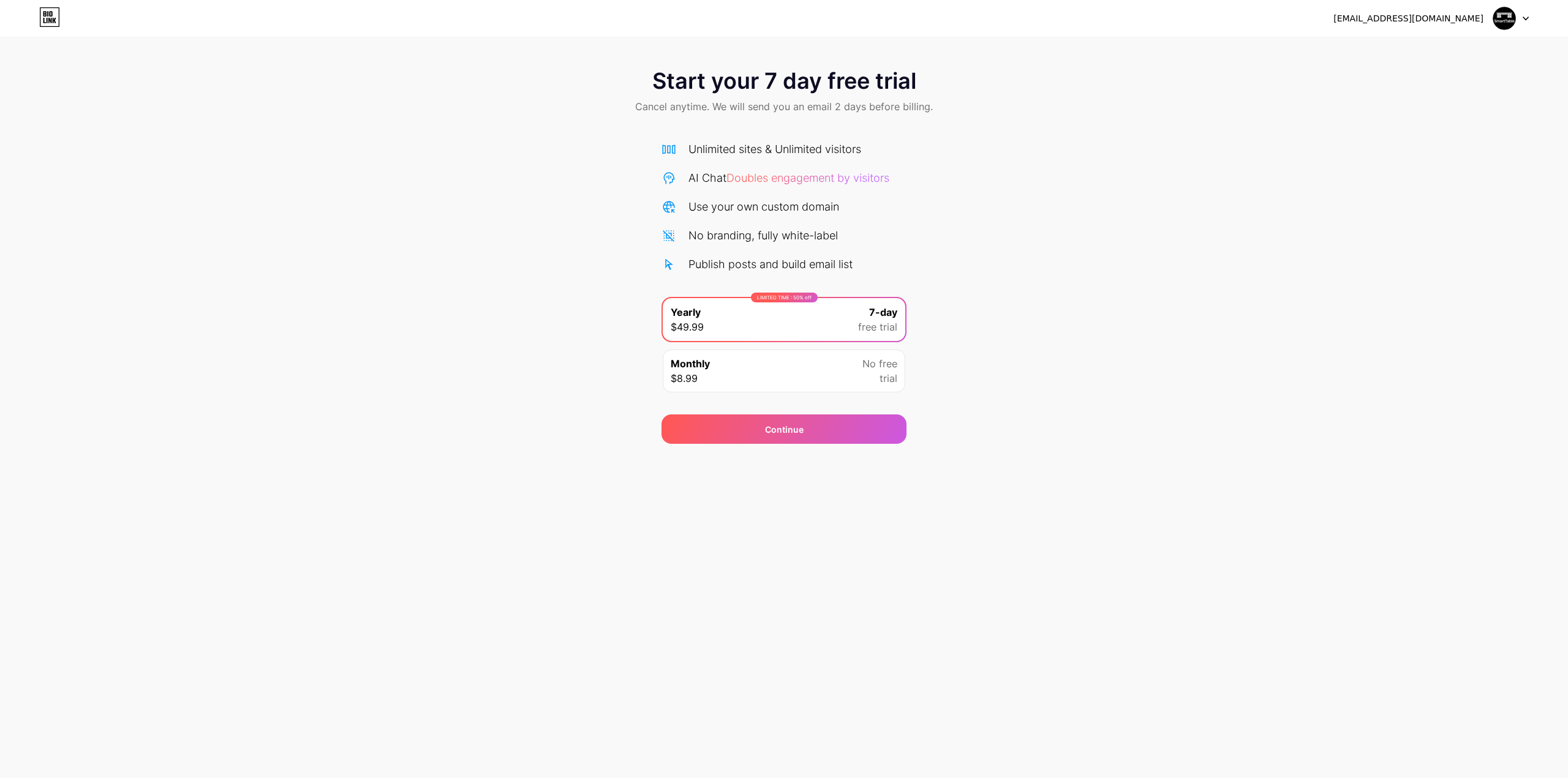
click at [719, 358] on div "Monthly $8.99 No free trial" at bounding box center [784, 370] width 242 height 43
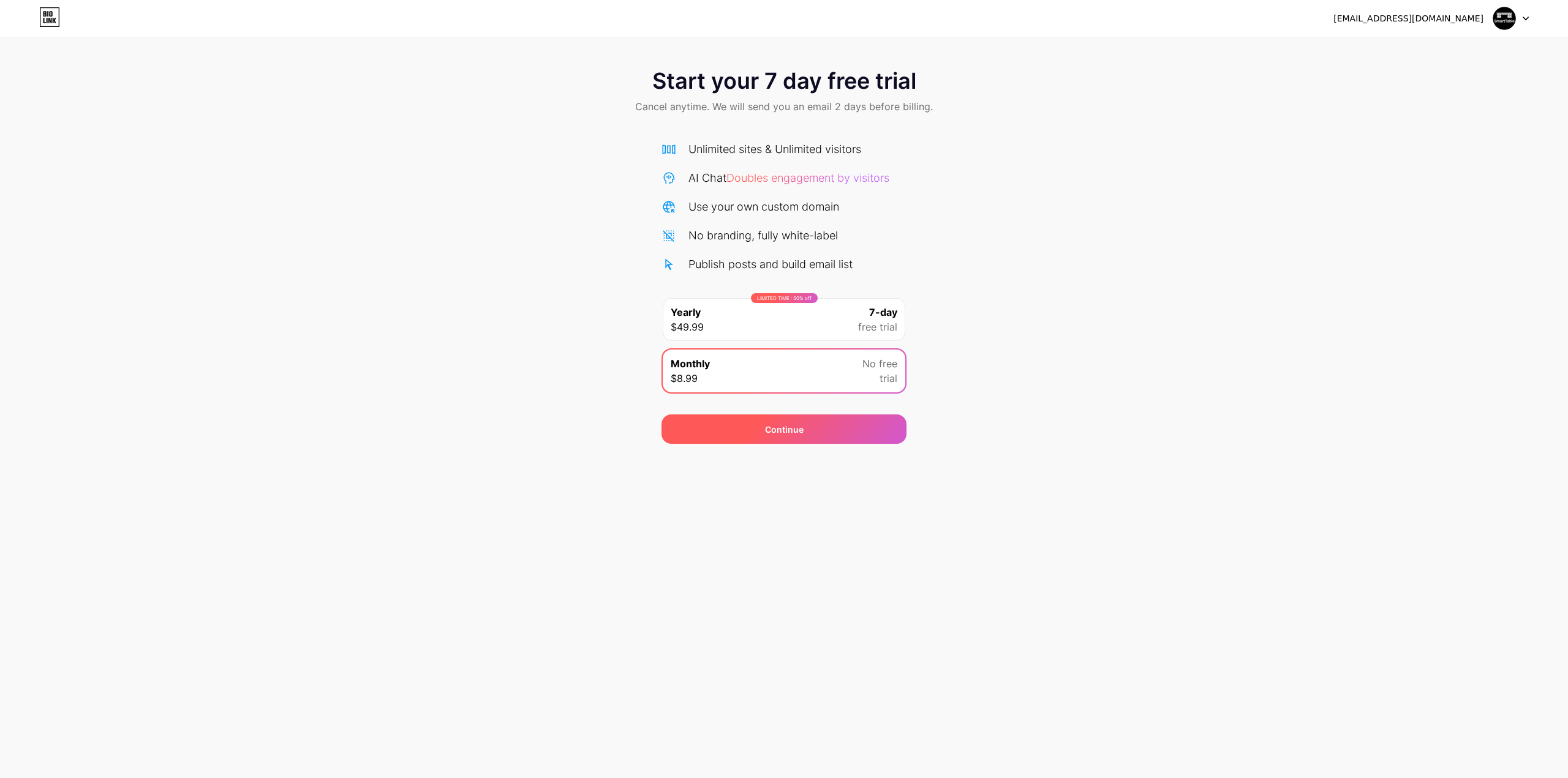
click at [741, 414] on div "Continue" at bounding box center [783, 429] width 245 height 29
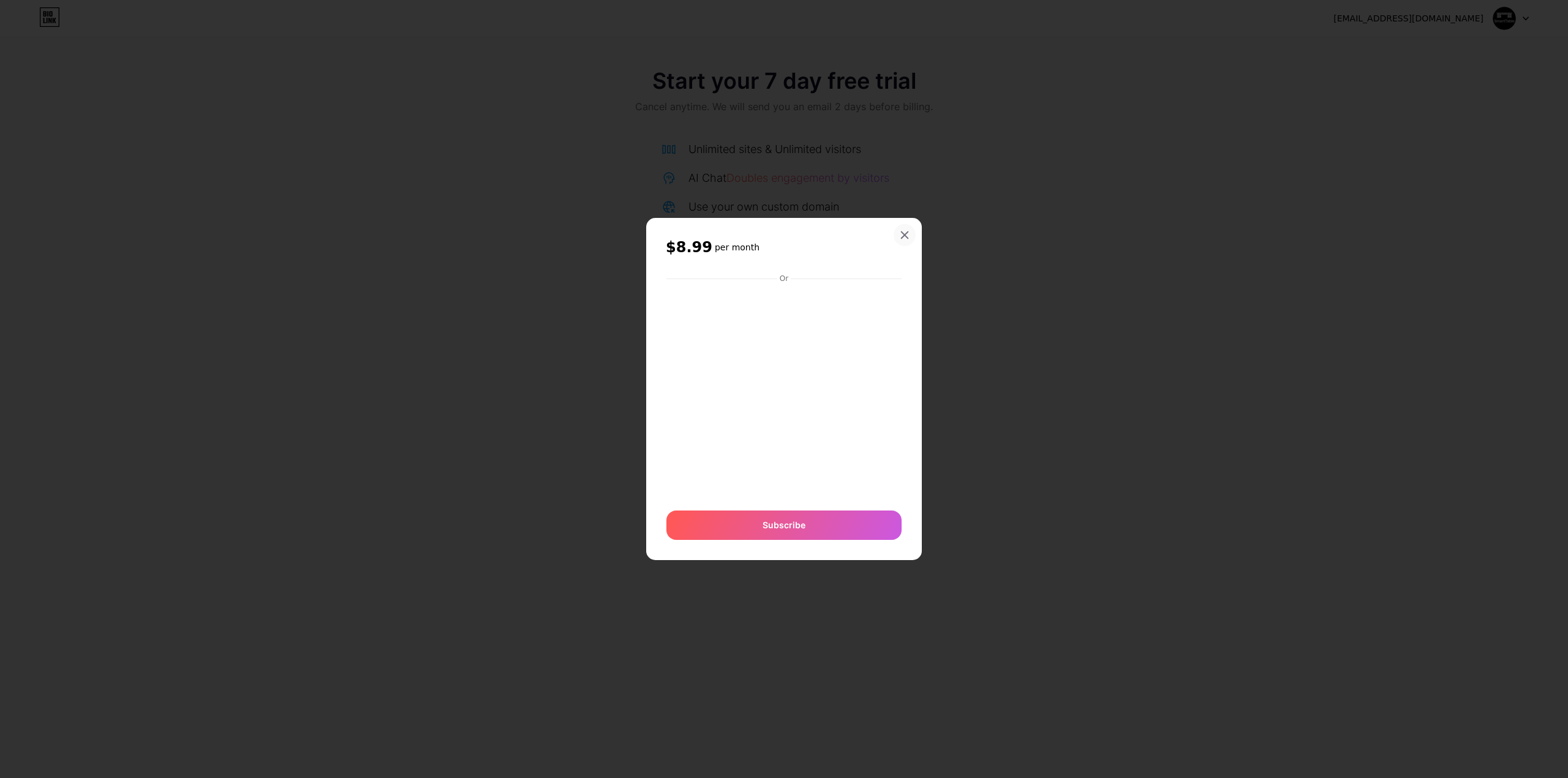
click at [893, 230] on div at bounding box center [904, 235] width 22 height 22
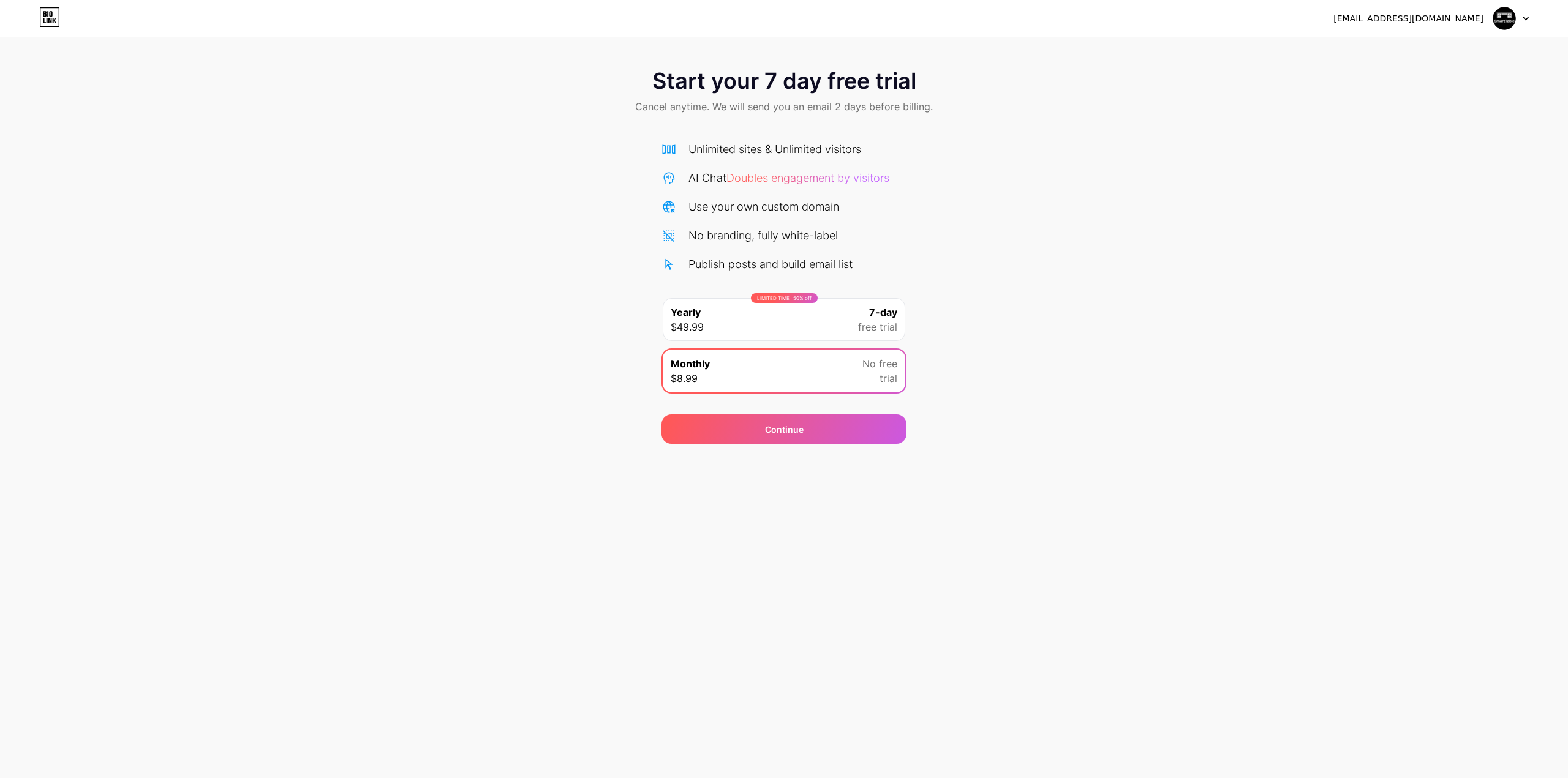
click at [1525, 13] on div at bounding box center [1510, 18] width 35 height 22
click at [1504, 13] on img at bounding box center [1504, 18] width 23 height 23
click at [1521, 17] on div at bounding box center [1510, 18] width 35 height 22
click at [1446, 56] on li "Logout" at bounding box center [1452, 50] width 152 height 33
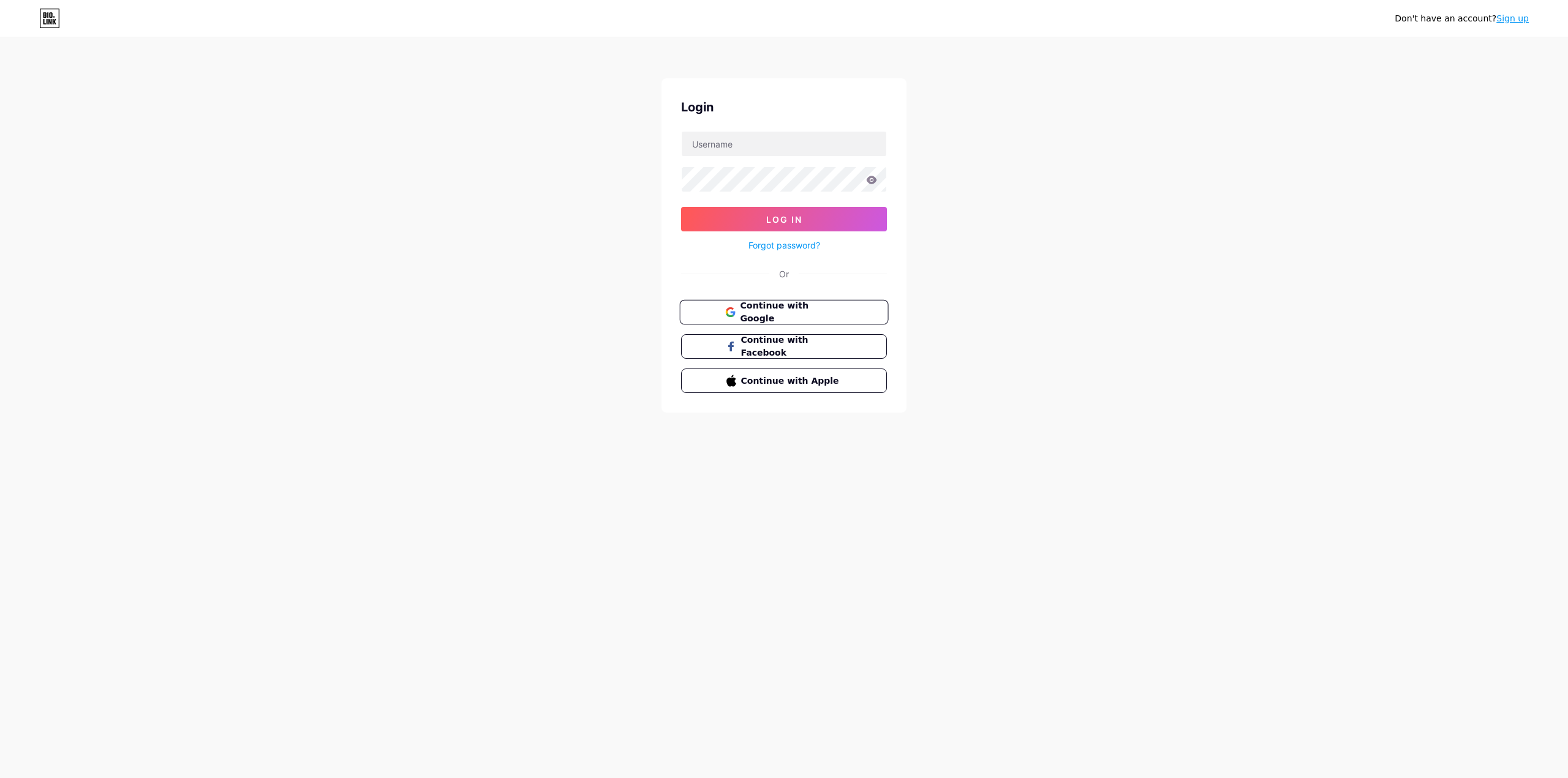
click at [779, 308] on span "Continue with Google" at bounding box center [791, 313] width 102 height 27
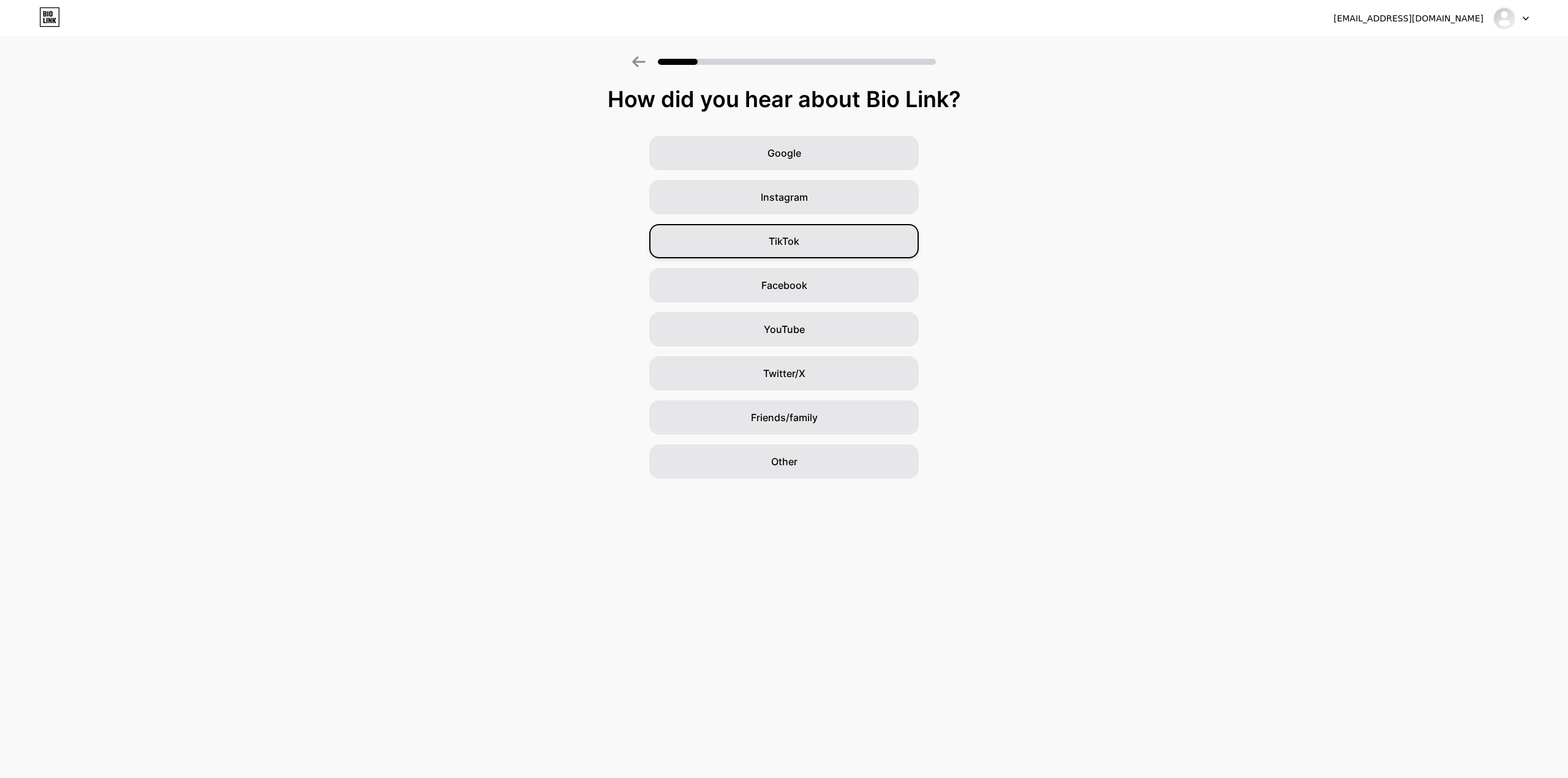
click at [808, 246] on div "TikTok" at bounding box center [784, 241] width 269 height 34
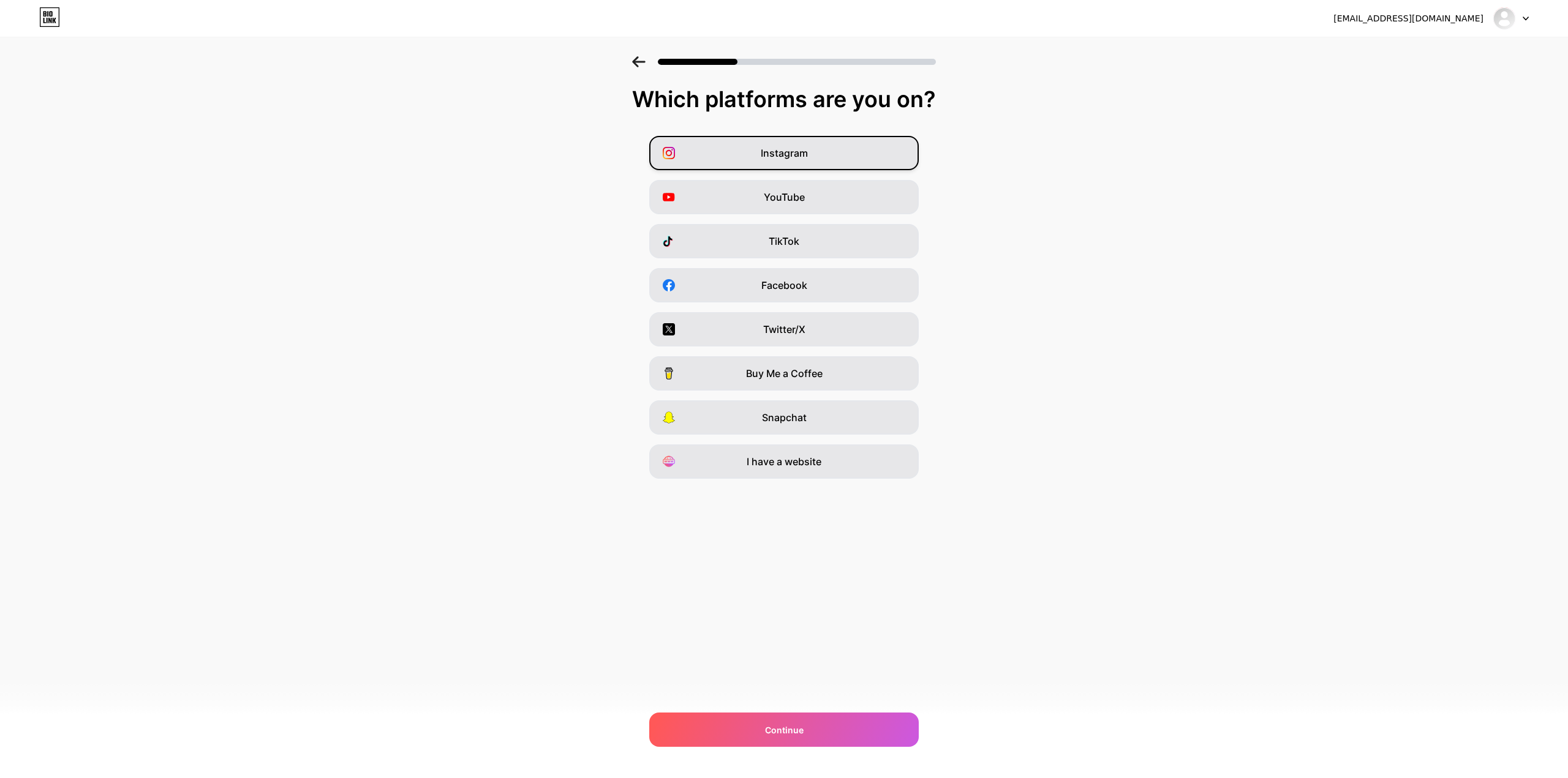
click at [731, 155] on div "Instagram" at bounding box center [784, 153] width 269 height 34
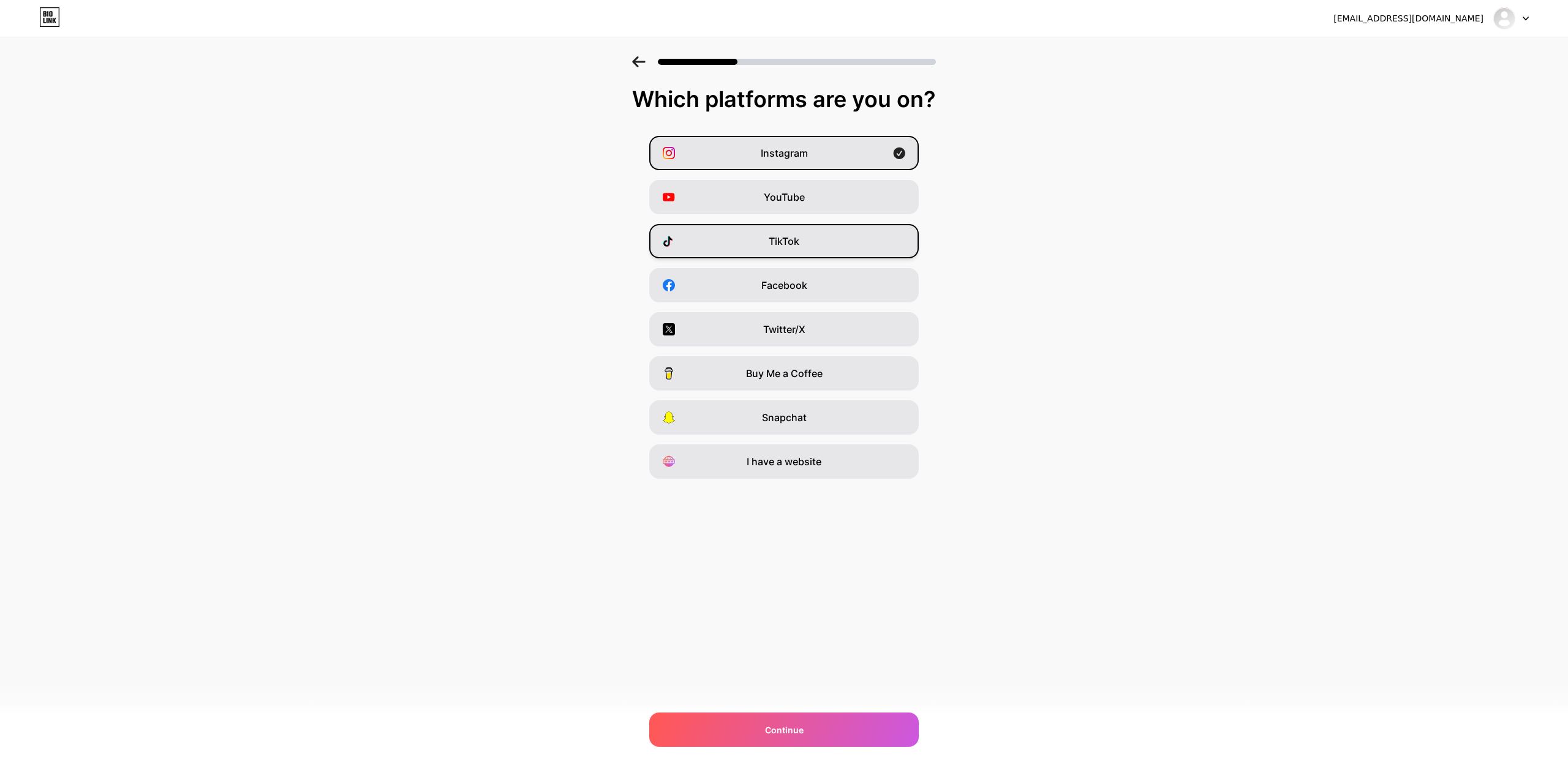
click at [715, 240] on div "TikTok" at bounding box center [784, 241] width 269 height 34
click at [718, 414] on div "Snapchat" at bounding box center [784, 417] width 269 height 34
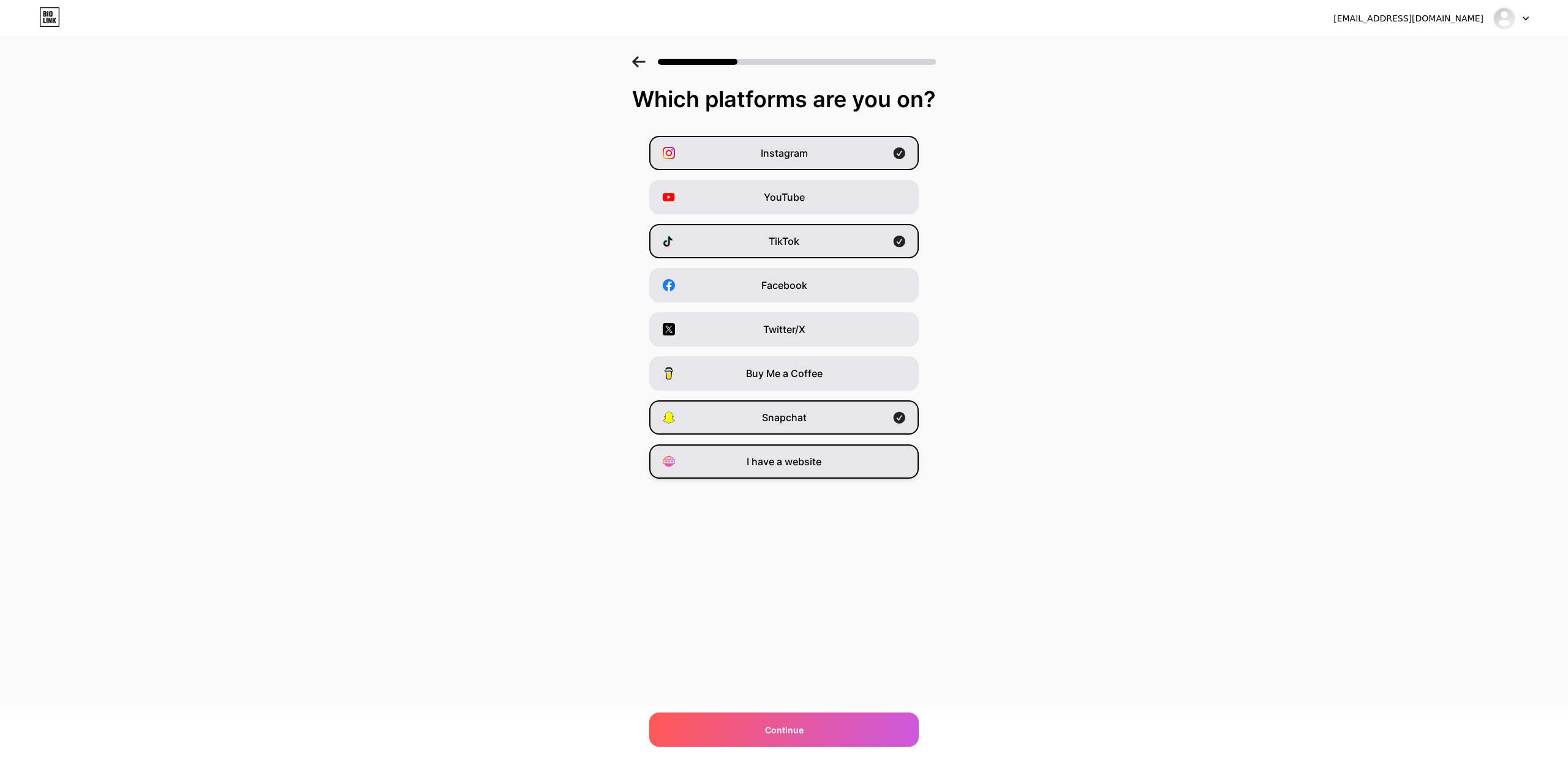
click at [732, 455] on div "I have a website" at bounding box center [784, 461] width 269 height 34
click at [768, 423] on div "Snapchat" at bounding box center [784, 417] width 269 height 34
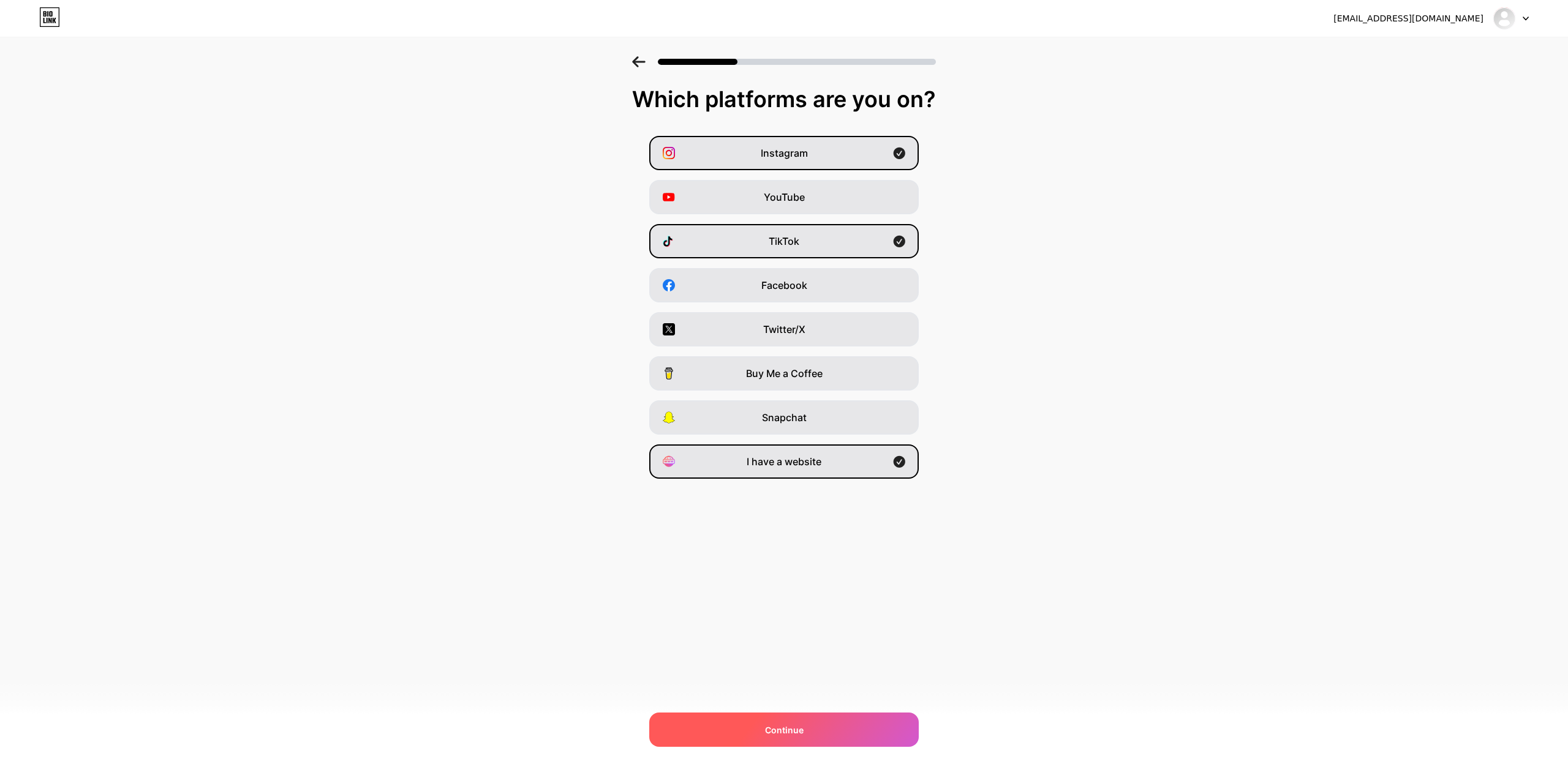
click at [779, 732] on span "Continue" at bounding box center [784, 730] width 38 height 13
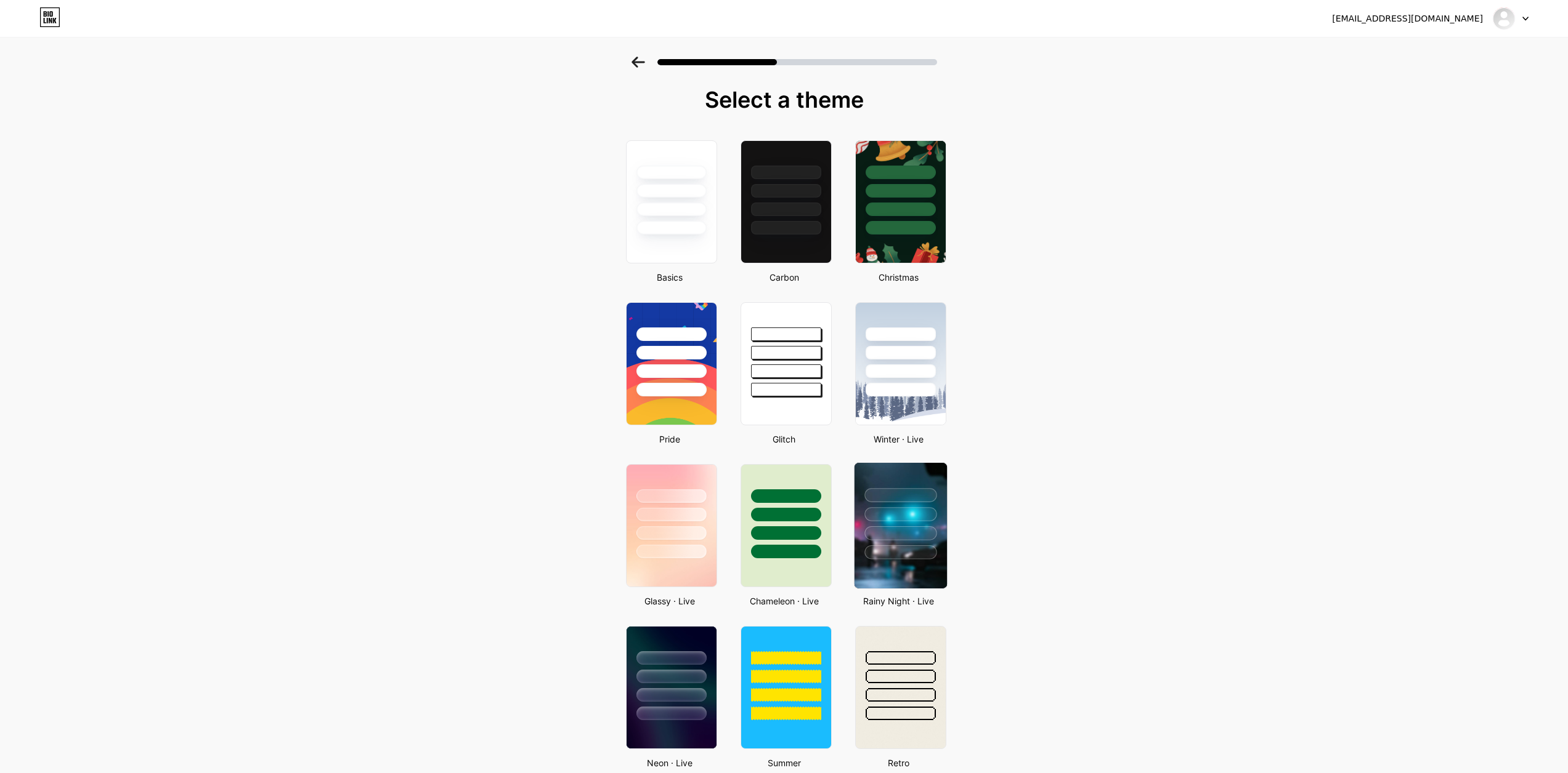
click at [900, 517] on div at bounding box center [900, 511] width 92 height 97
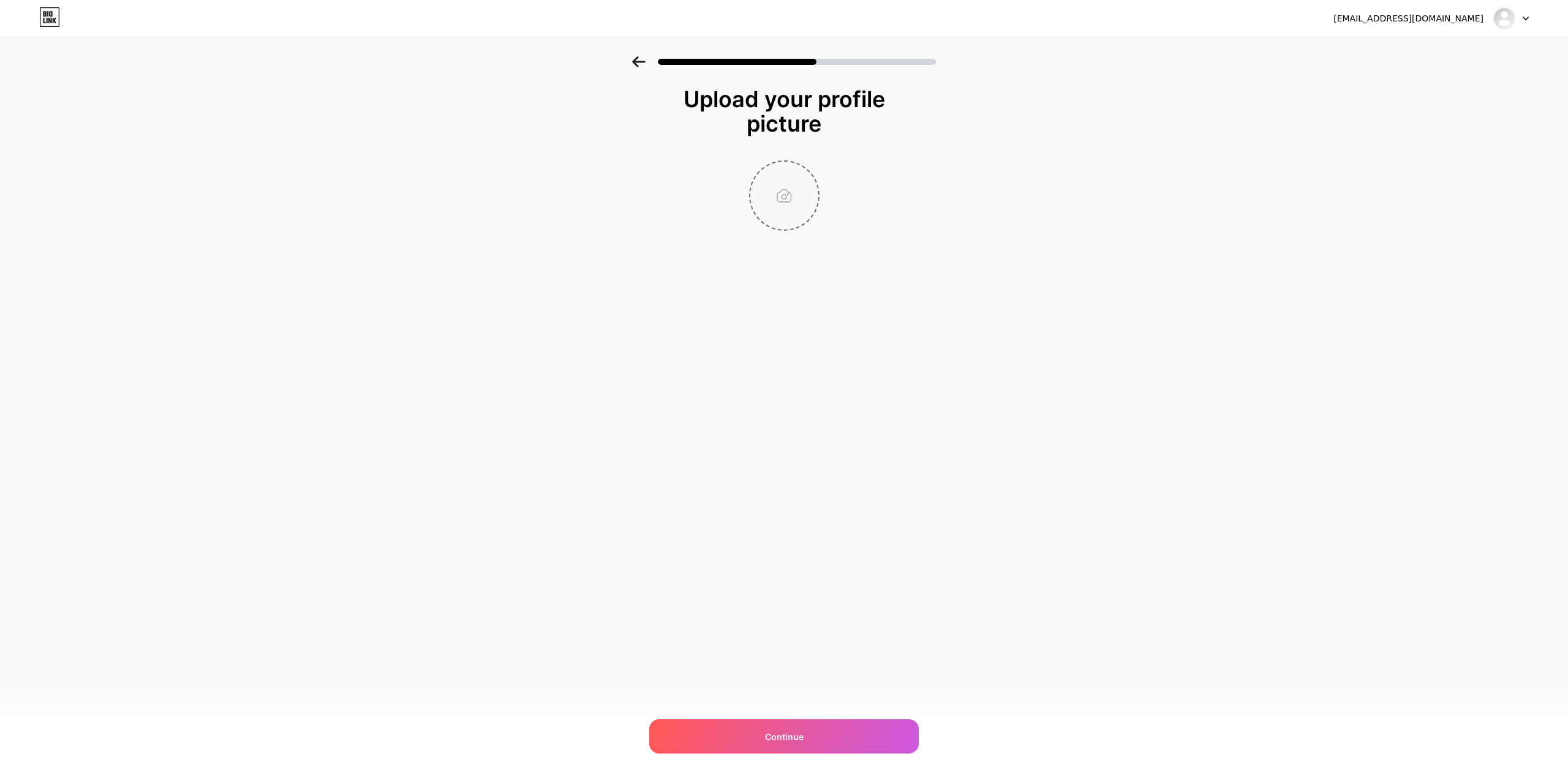
click at [778, 165] on input "file" at bounding box center [783, 195] width 68 height 68
type input "C:\fakepath\WhatsApp 21_04_47 05_20_33 م.png"
click at [756, 740] on div "Continue" at bounding box center [784, 736] width 269 height 34
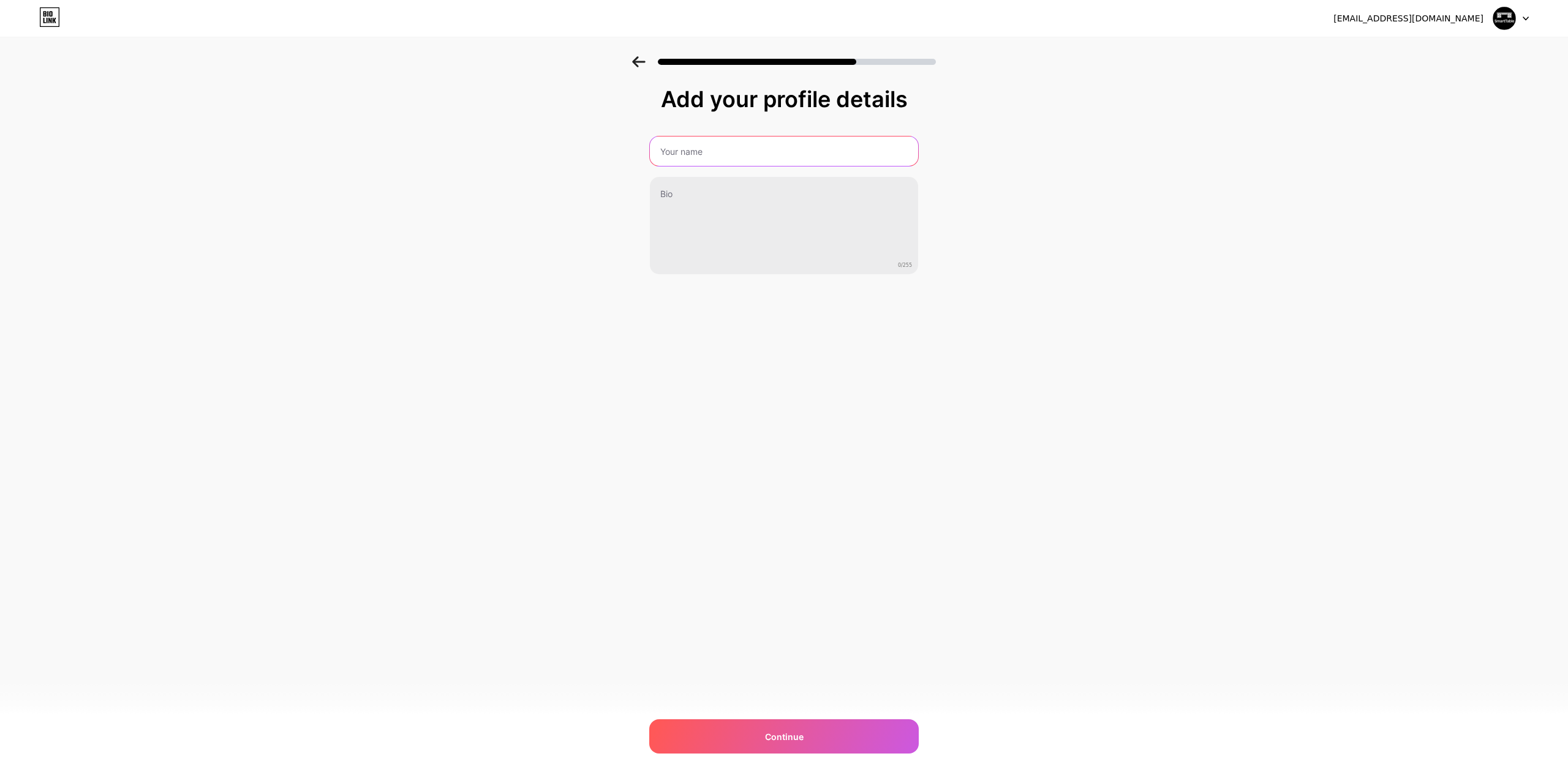
click at [779, 136] on input "text" at bounding box center [783, 150] width 268 height 29
type input "Smart Table"
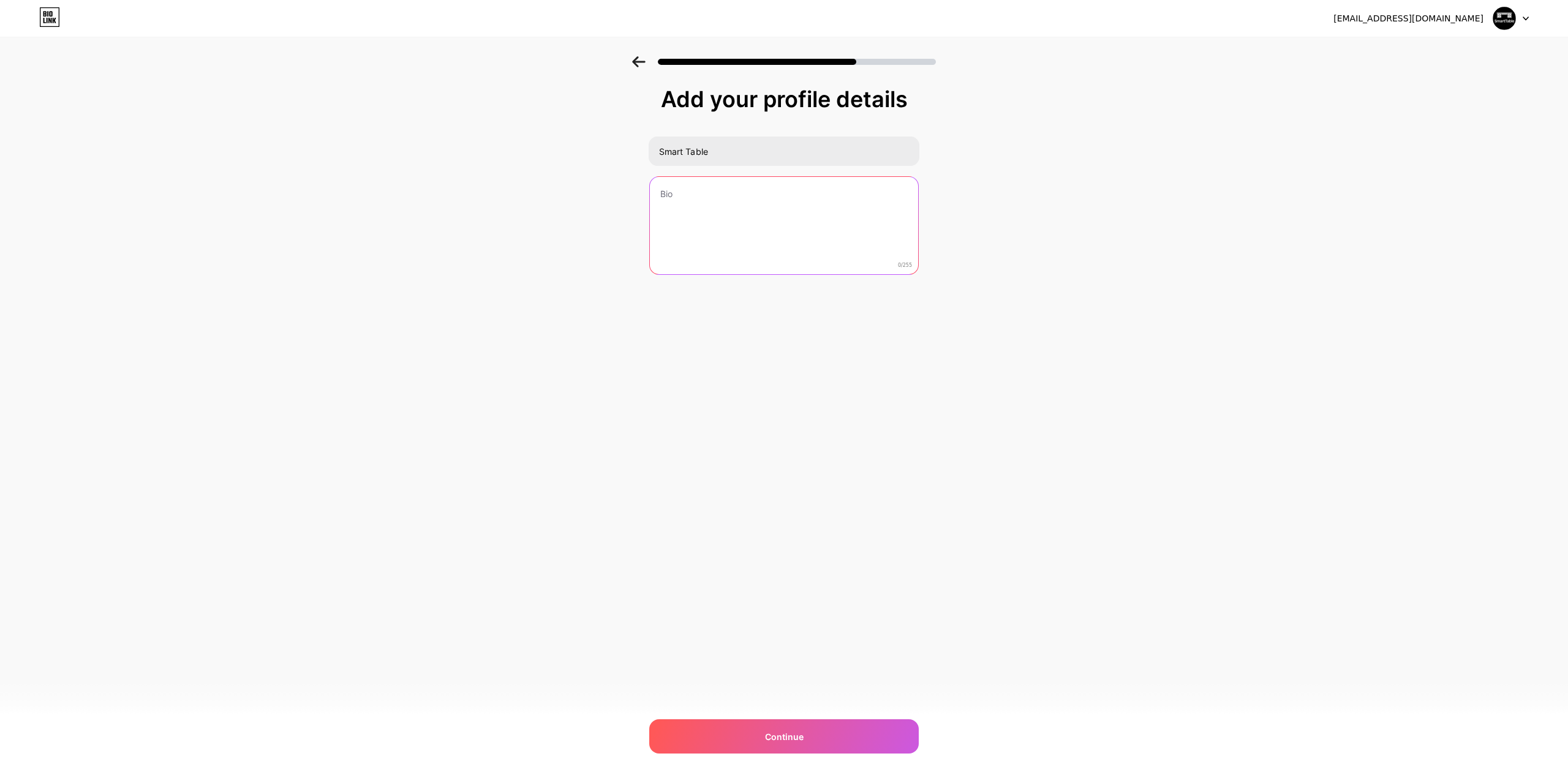
click at [761, 231] on textarea at bounding box center [783, 226] width 268 height 99
drag, startPoint x: 729, startPoint y: 206, endPoint x: 718, endPoint y: 196, distance: 14.9
click at [723, 202] on textarea at bounding box center [783, 226] width 268 height 99
paste textarea "كل قطعة تُفصّل بعناية، لتكون عنوانًا للفخامة والتميز مع Smart Tabl"
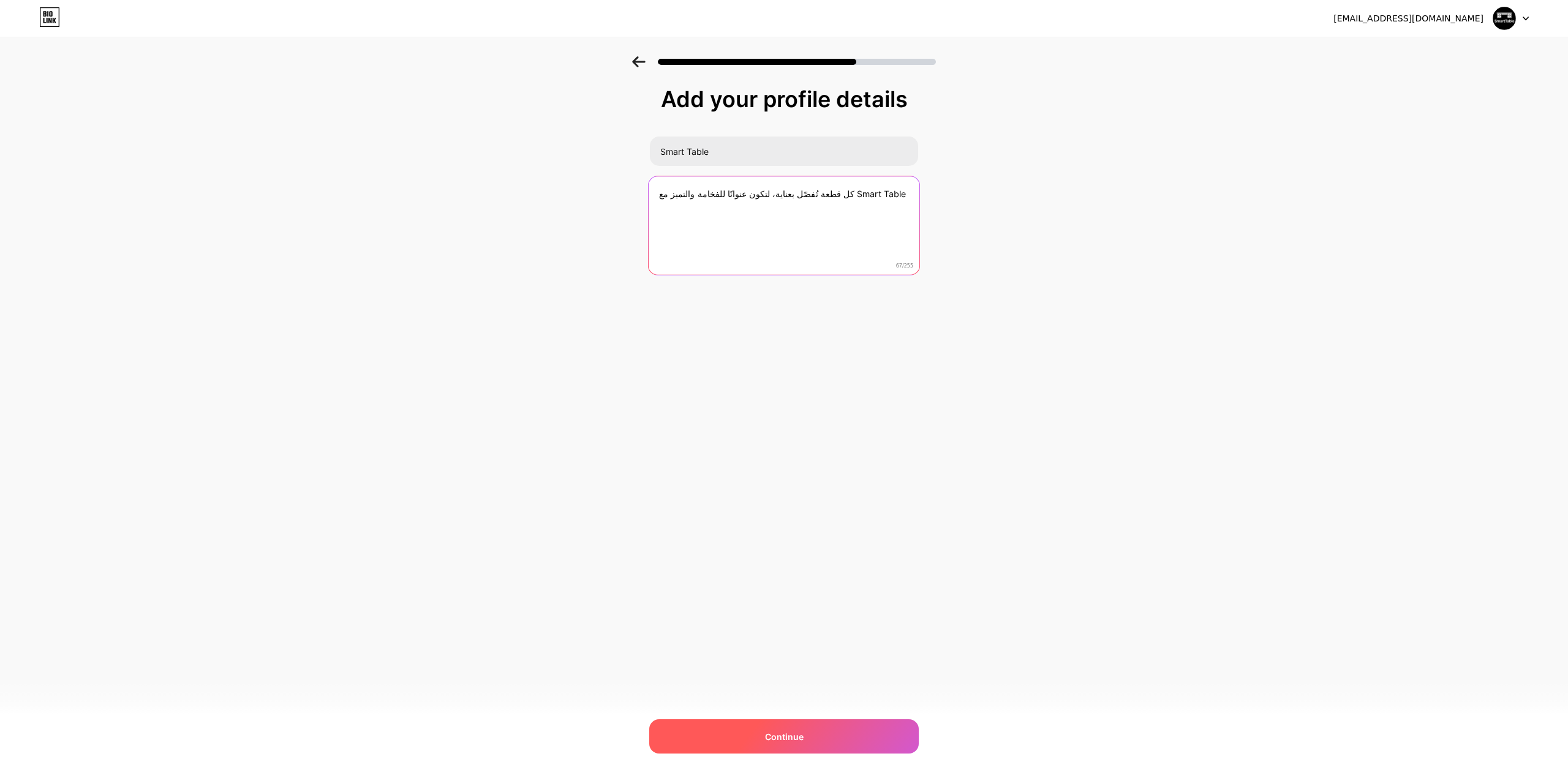
type textarea "كل قطعة تُفصّل بعناية، لتكون عنوانًا للفخامة والتميز مع Smart Table"
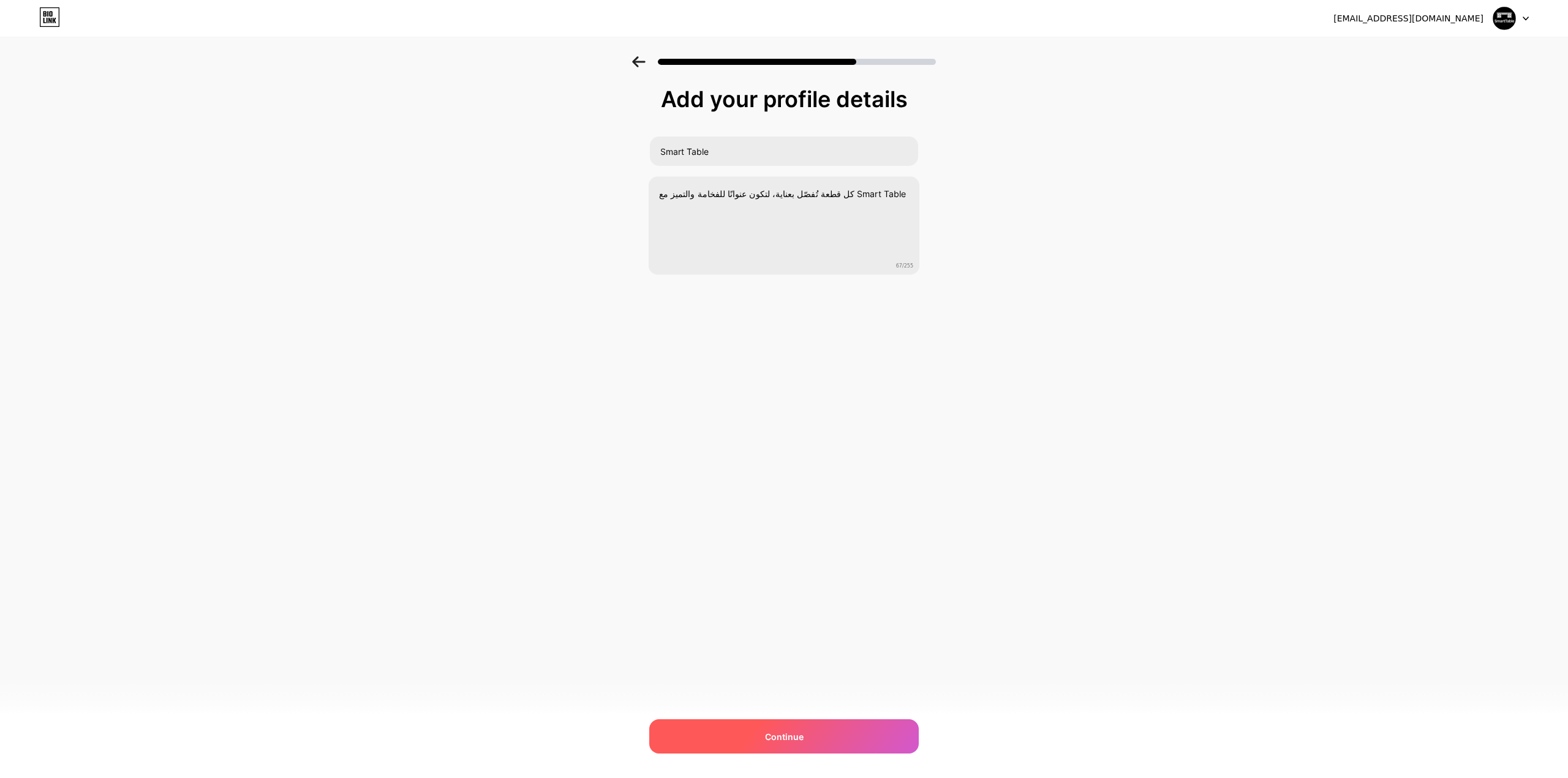
click at [835, 748] on div "Continue" at bounding box center [784, 736] width 269 height 34
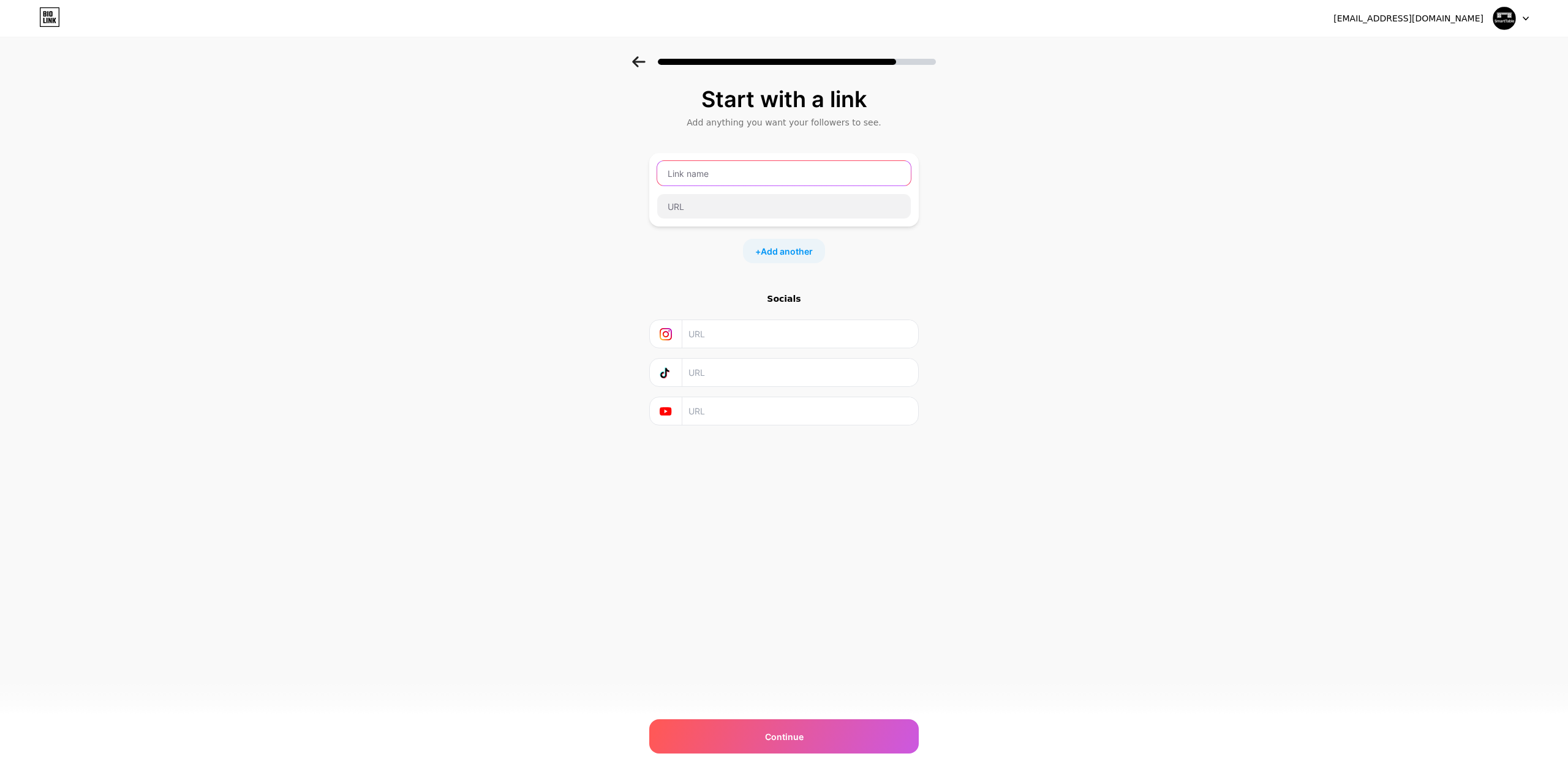
click at [700, 164] on input "text" at bounding box center [783, 173] width 253 height 24
click at [785, 292] on div "Socials" at bounding box center [784, 298] width 269 height 13
click at [635, 70] on div at bounding box center [784, 58] width 1568 height 43
click at [641, 63] on icon at bounding box center [638, 61] width 13 height 11
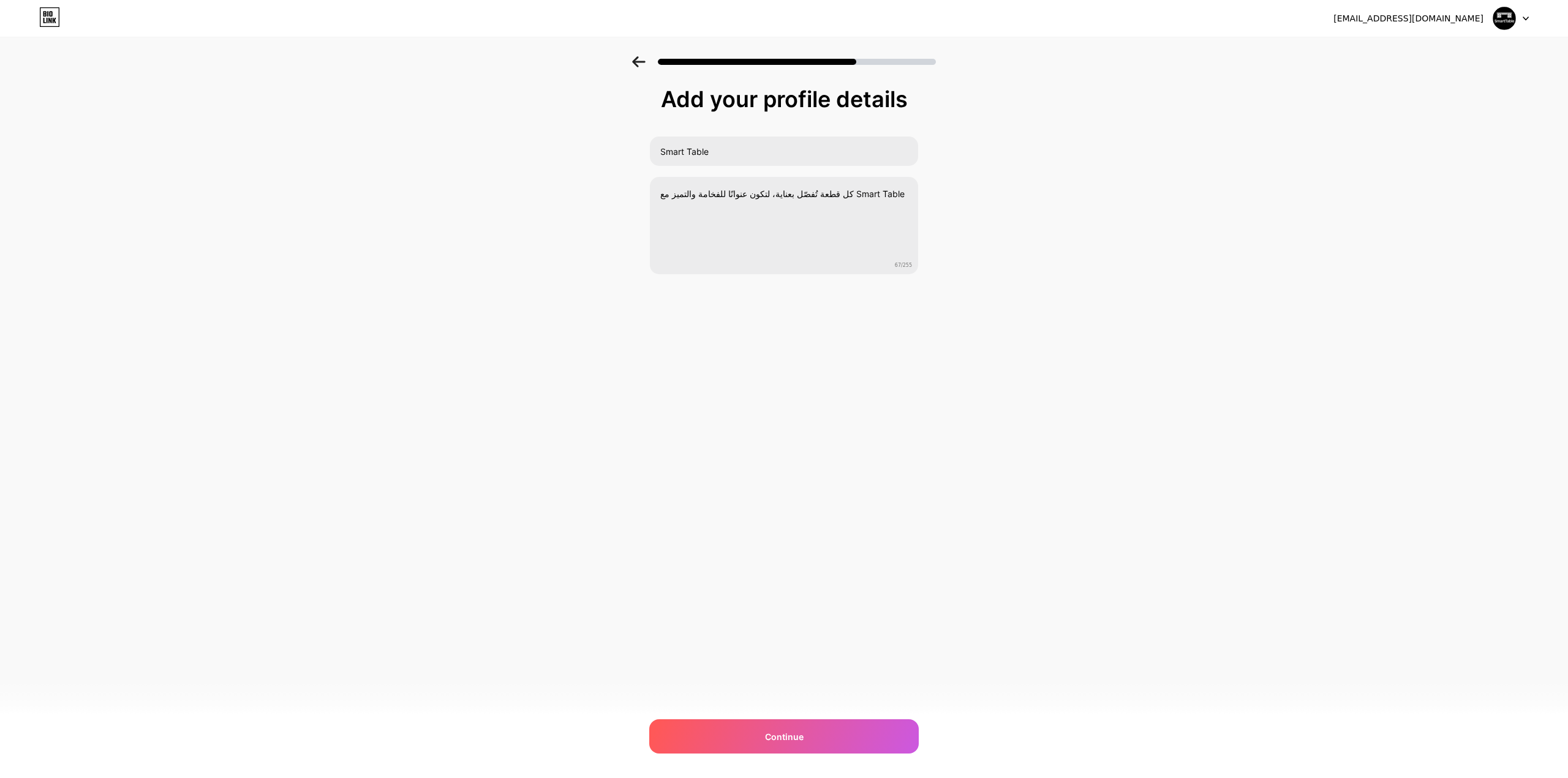
click at [641, 63] on icon at bounding box center [638, 61] width 13 height 11
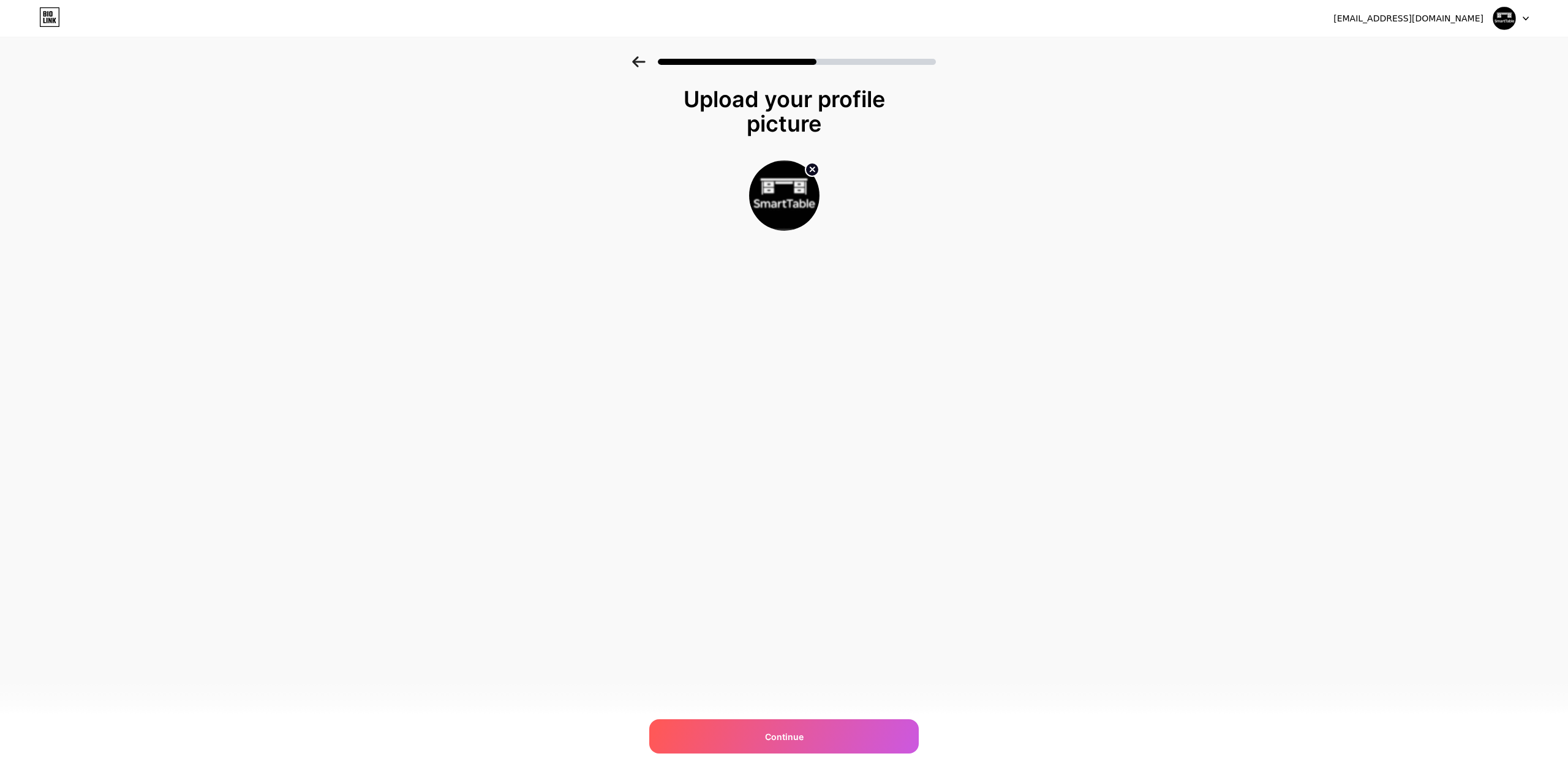
click at [640, 61] on icon at bounding box center [639, 61] width 13 height 11
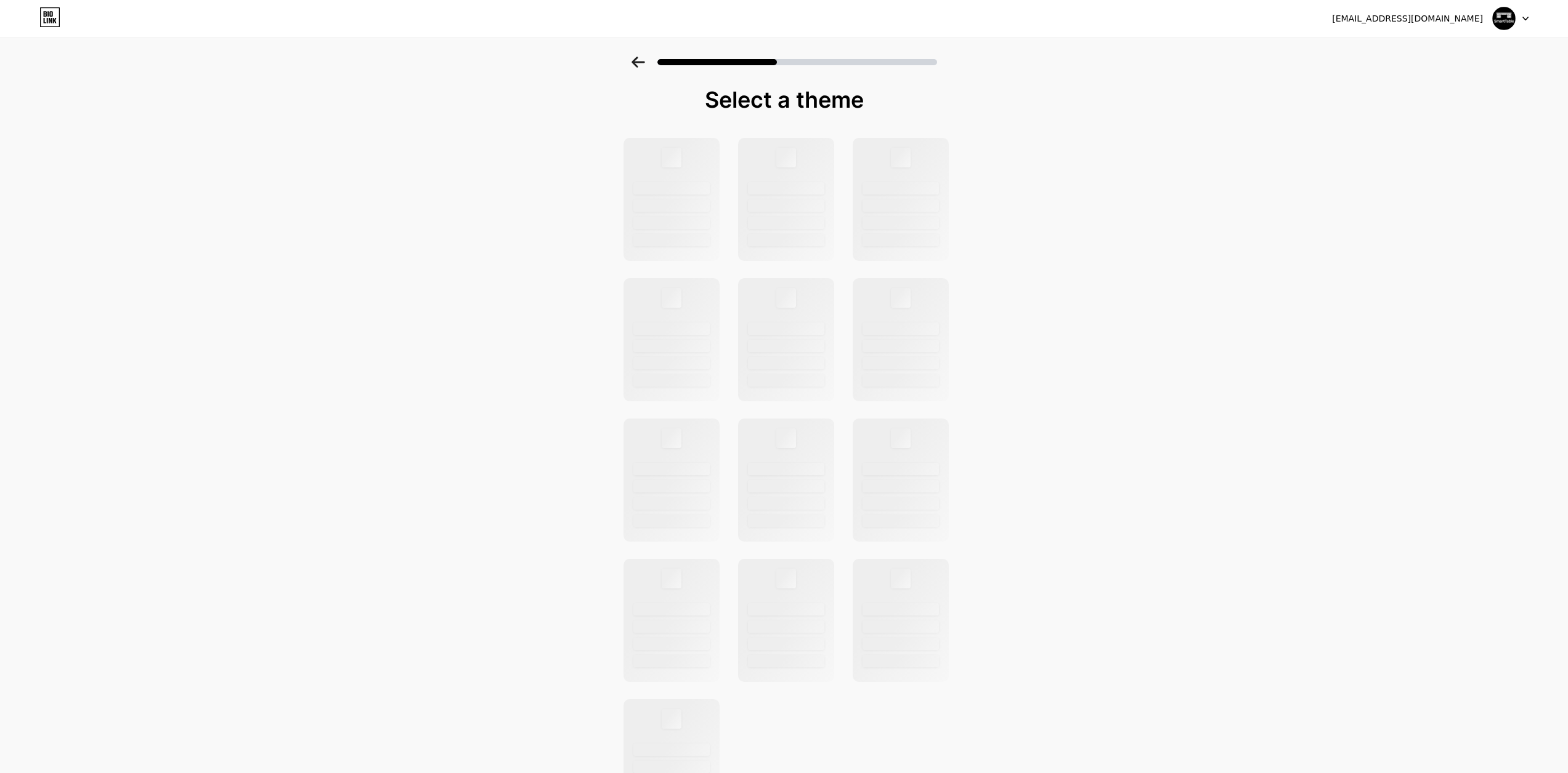
click at [644, 61] on icon at bounding box center [638, 61] width 13 height 11
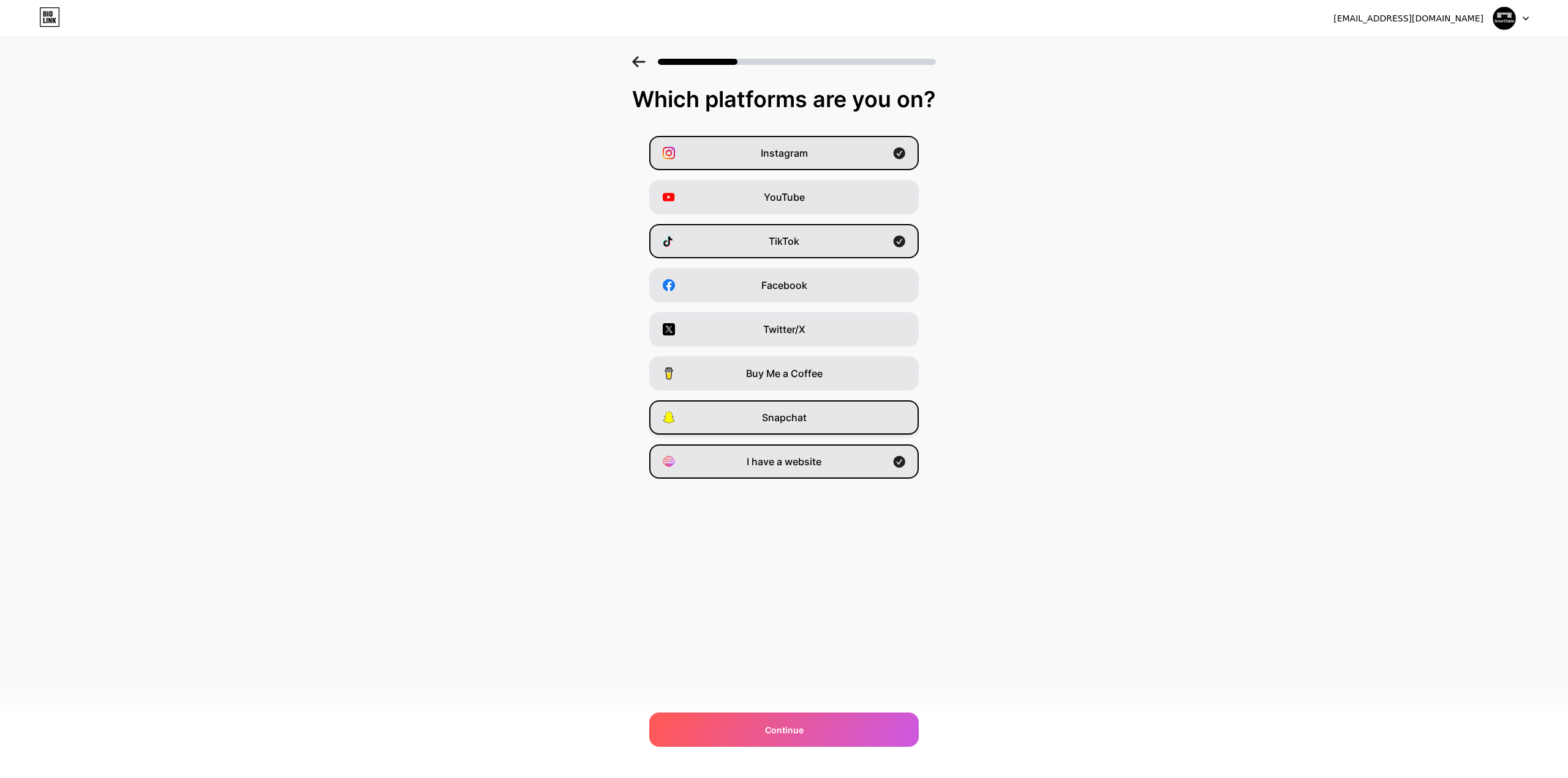
click at [722, 405] on div "Snapchat" at bounding box center [784, 417] width 269 height 34
click at [731, 362] on div "Buy Me a Coffee" at bounding box center [784, 373] width 269 height 34
click at [731, 341] on div "Instagram YouTube TikTok Facebook Twitter/X Buy Me a Coffee Snapchat I have a w…" at bounding box center [783, 308] width 1555 height 343
click at [732, 313] on div "Twitter/X" at bounding box center [784, 329] width 269 height 34
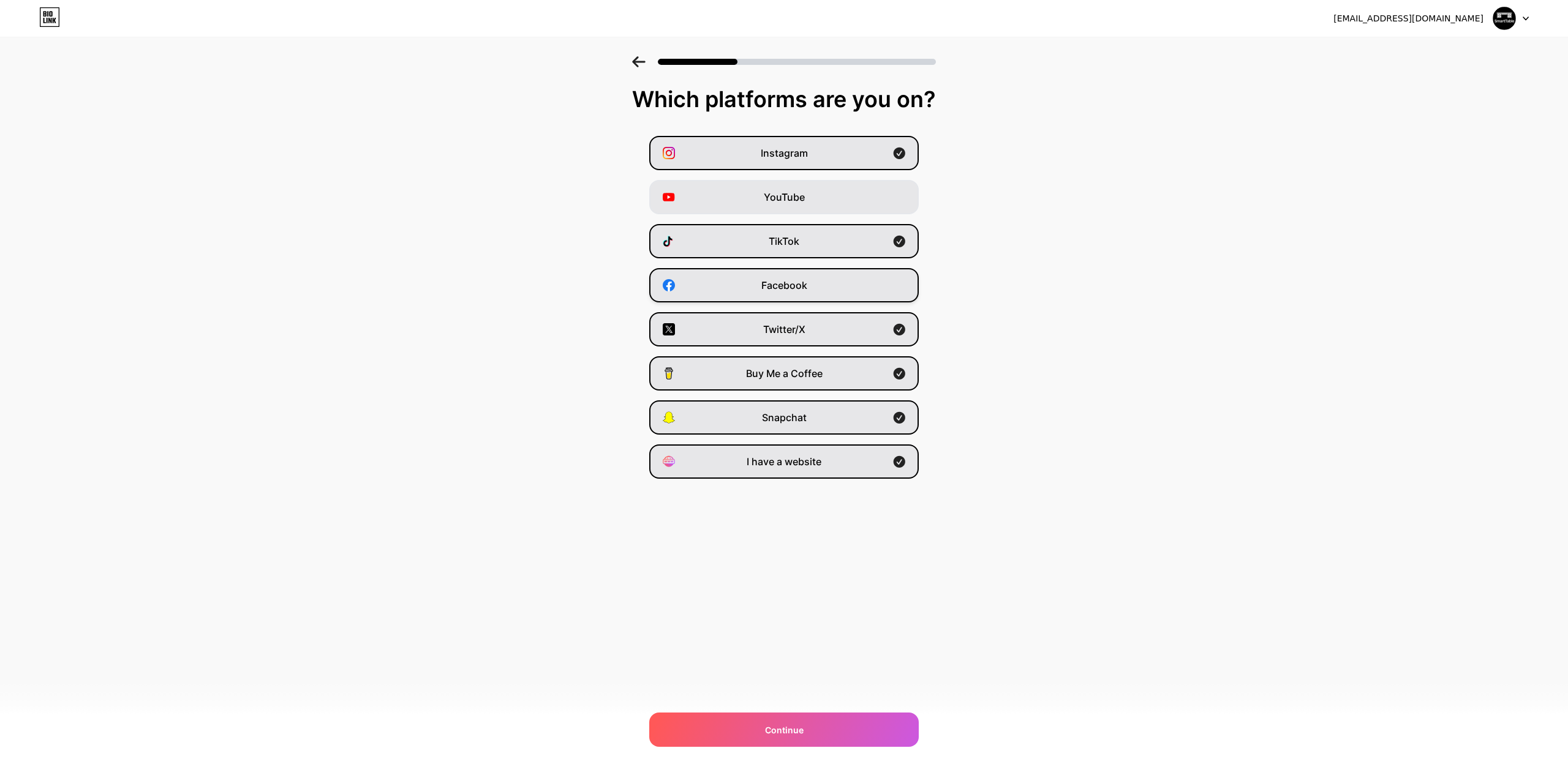
click at [731, 285] on div "Facebook" at bounding box center [784, 285] width 269 height 34
click at [742, 180] on div "YouTube" at bounding box center [784, 196] width 269 height 34
click at [741, 448] on div "I have a website" at bounding box center [784, 461] width 269 height 34
click at [741, 448] on div "I have a website" at bounding box center [784, 461] width 269 height 34
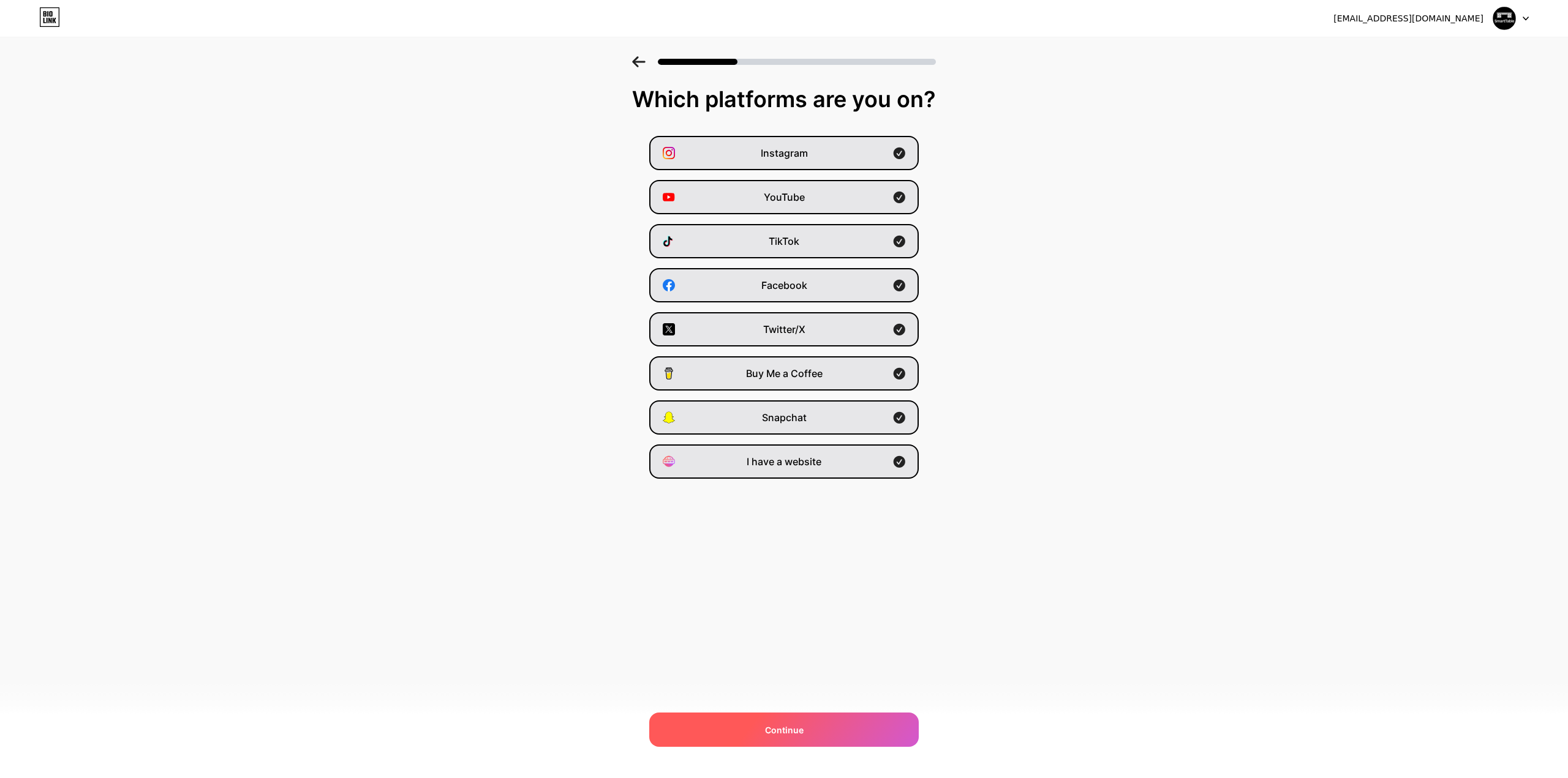
click at [827, 718] on div "Continue" at bounding box center [784, 730] width 269 height 34
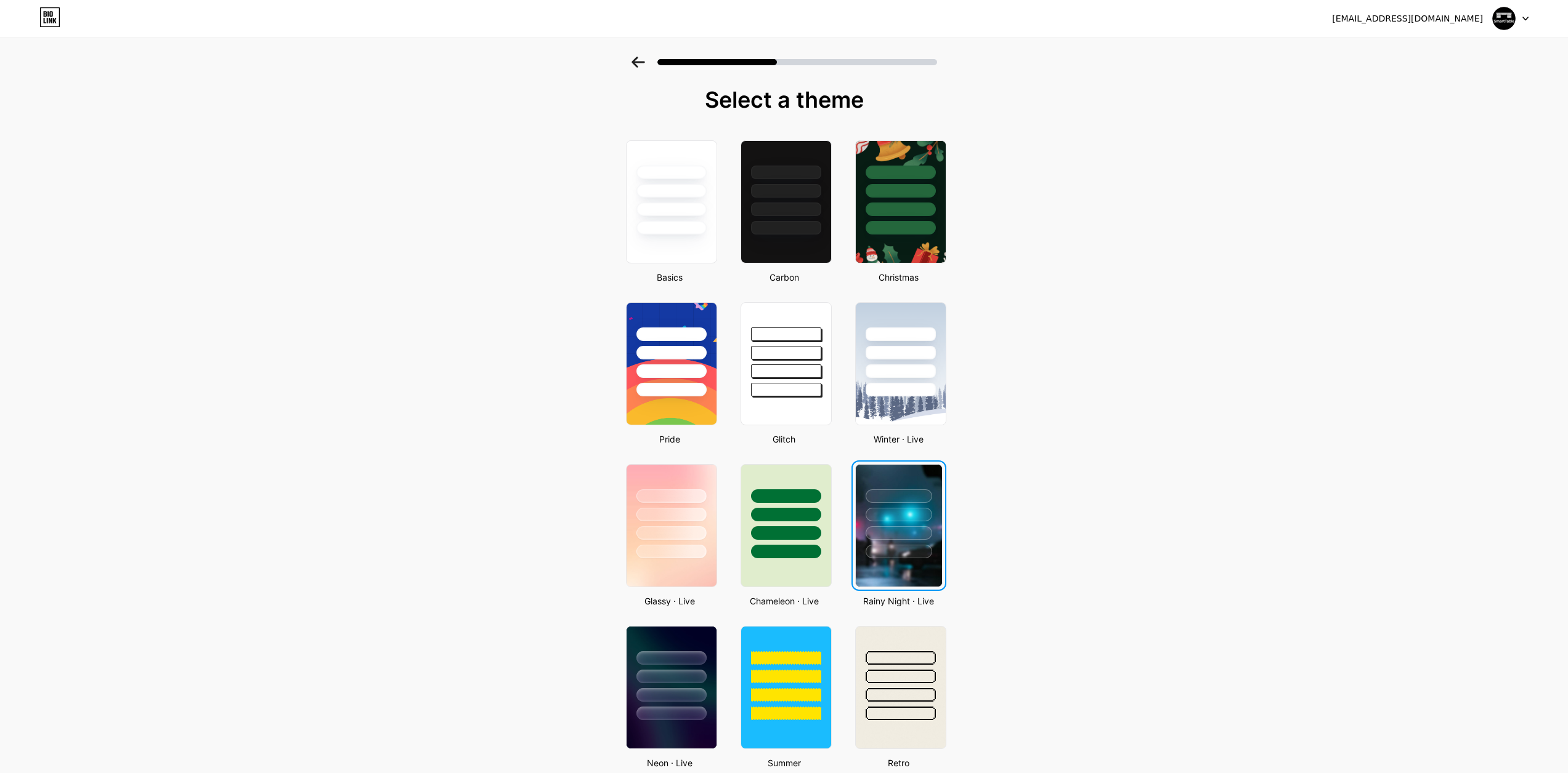
click at [911, 544] on div at bounding box center [898, 551] width 66 height 13
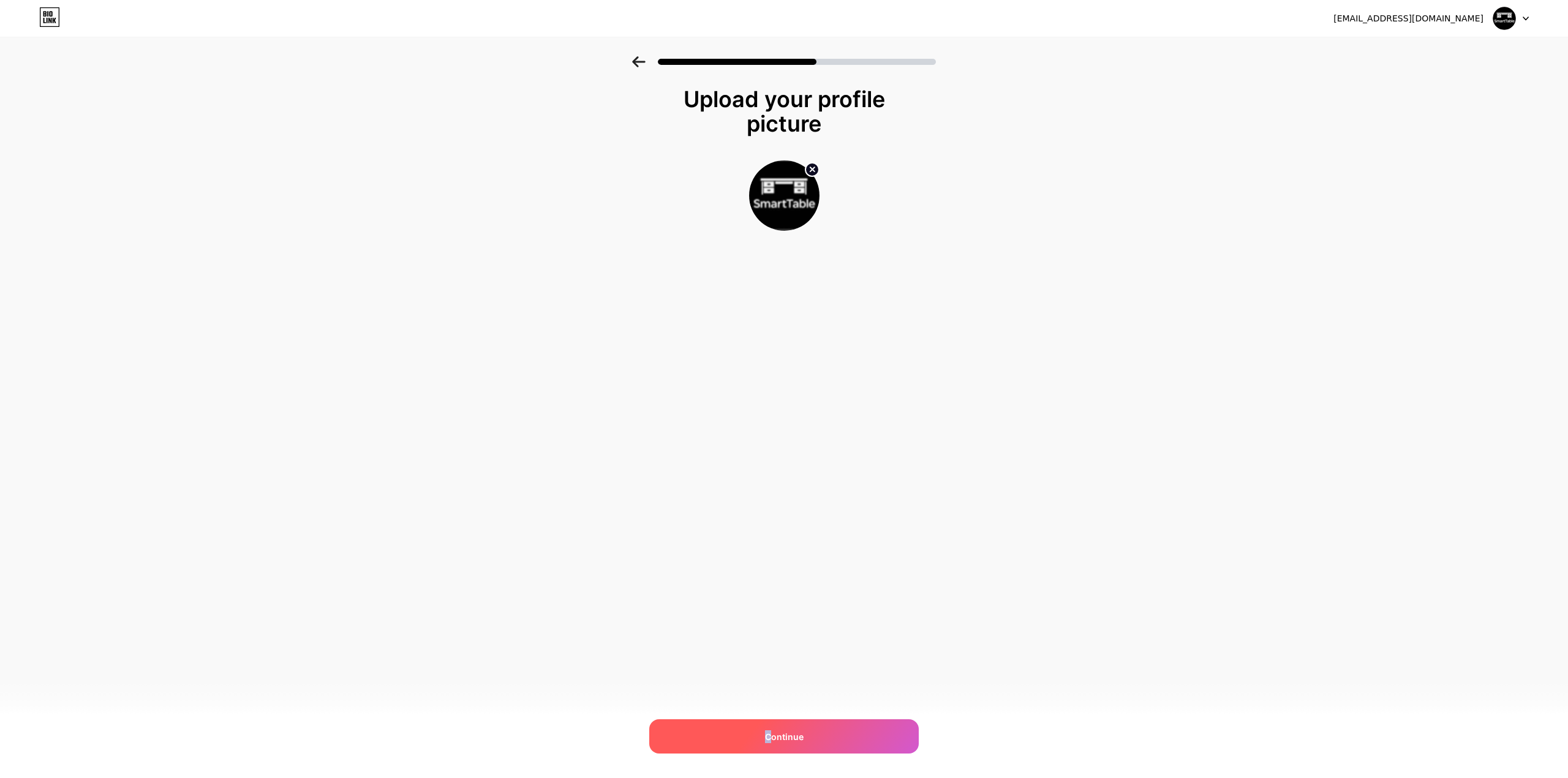
click at [769, 735] on span "Continue" at bounding box center [784, 736] width 38 height 13
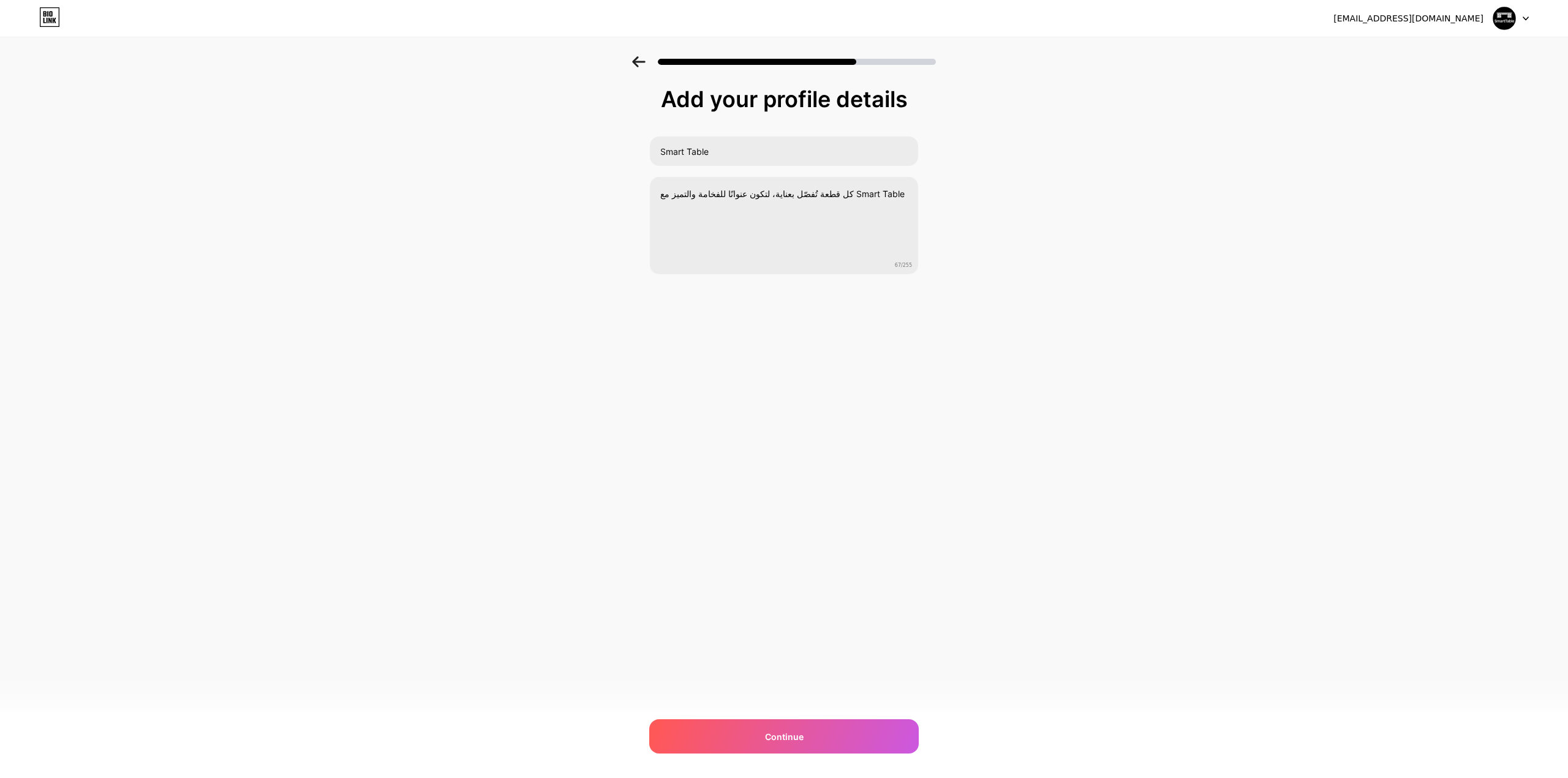
click at [769, 740] on span "Continue" at bounding box center [784, 736] width 38 height 13
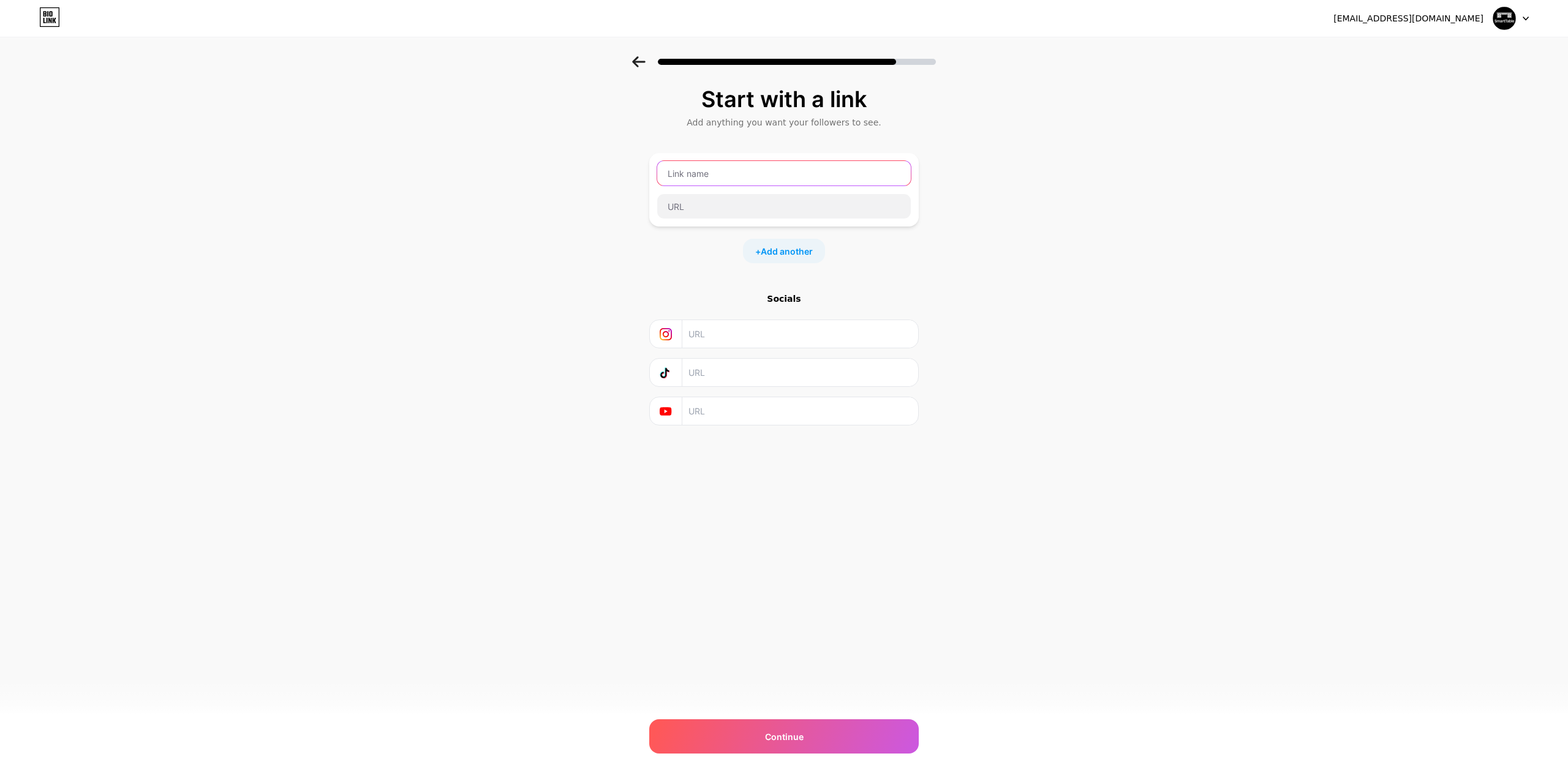
click at [753, 161] on input "text" at bounding box center [783, 173] width 253 height 24
type input "K"
type input "متجر SMART TABLE"
click at [837, 194] on input "text" at bounding box center [783, 206] width 253 height 24
paste input "[URL][DOMAIN_NAME]"
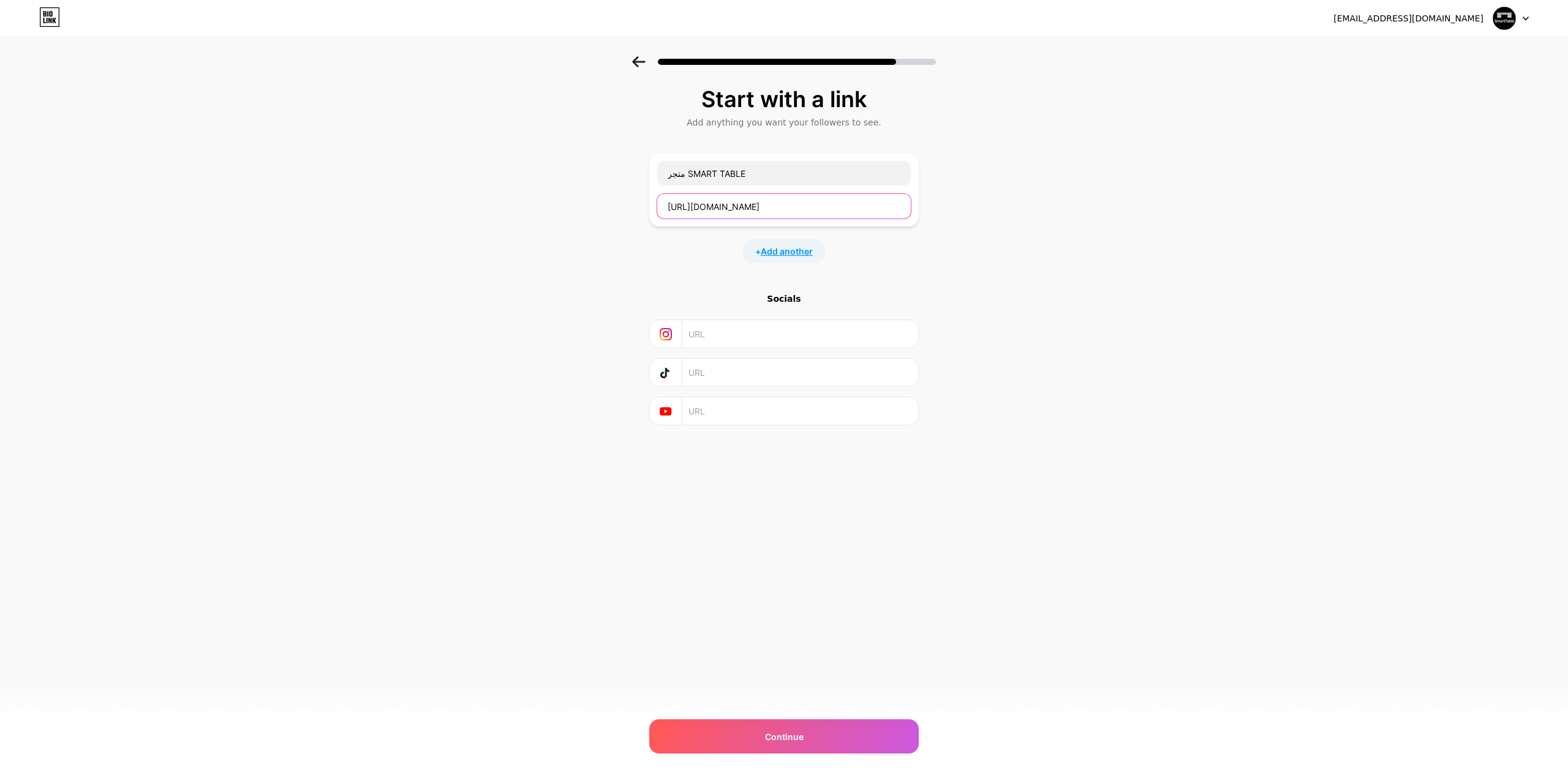
type input "[URL][DOMAIN_NAME]"
click at [789, 247] on div "+ Add another" at bounding box center [784, 251] width 82 height 24
click at [746, 406] on input "text" at bounding box center [799, 420] width 222 height 28
paste input "[URL][DOMAIN_NAME]"
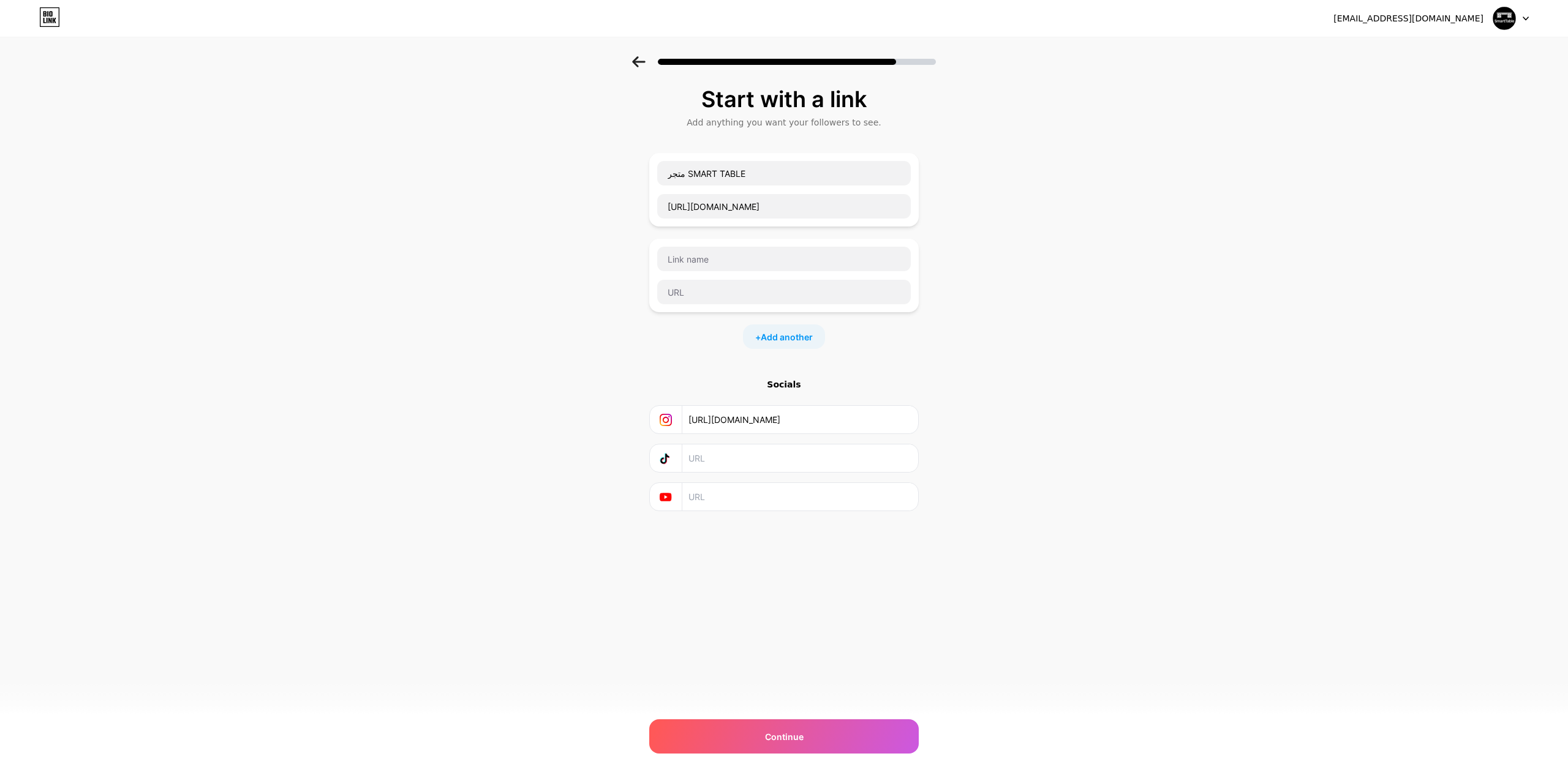
type input "[URL][DOMAIN_NAME]"
click at [544, 404] on div "Start with a link Add anything you want your followers to see. متجر SMART TABLE…" at bounding box center [784, 314] width 1568 height 516
drag, startPoint x: 907, startPoint y: 265, endPoint x: 1100, endPoint y: 269, distance: 193.0
click at [1075, 281] on div "Start with a link Add anything you want your followers to see. متجر SMART TABLE…" at bounding box center [784, 314] width 1568 height 516
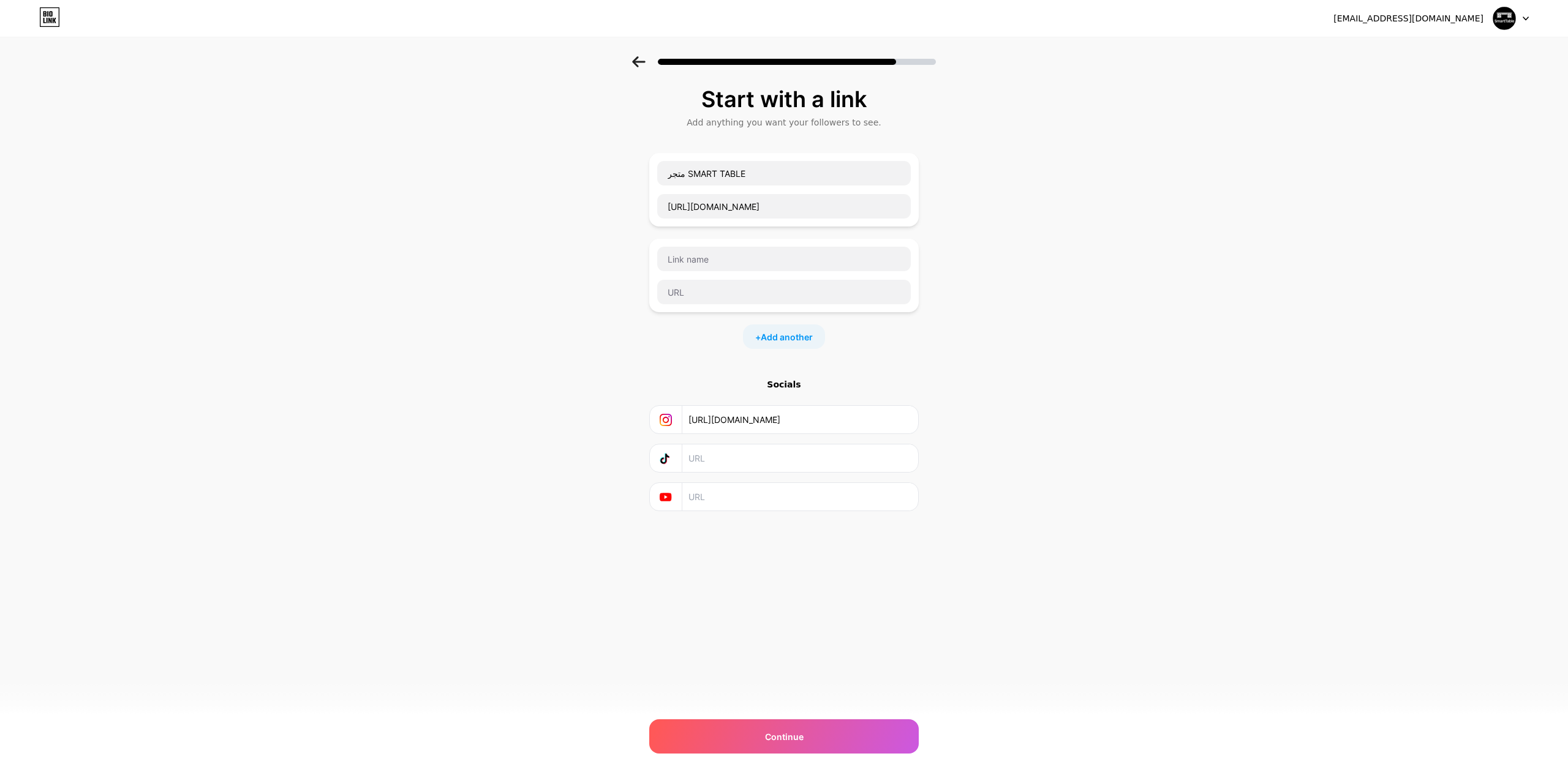
click at [798, 445] on input "text" at bounding box center [799, 458] width 222 height 28
paste input "[URL][DOMAIN_NAME][DOMAIN_NAME]"
type input "[URL][DOMAIN_NAME][DOMAIN_NAME]"
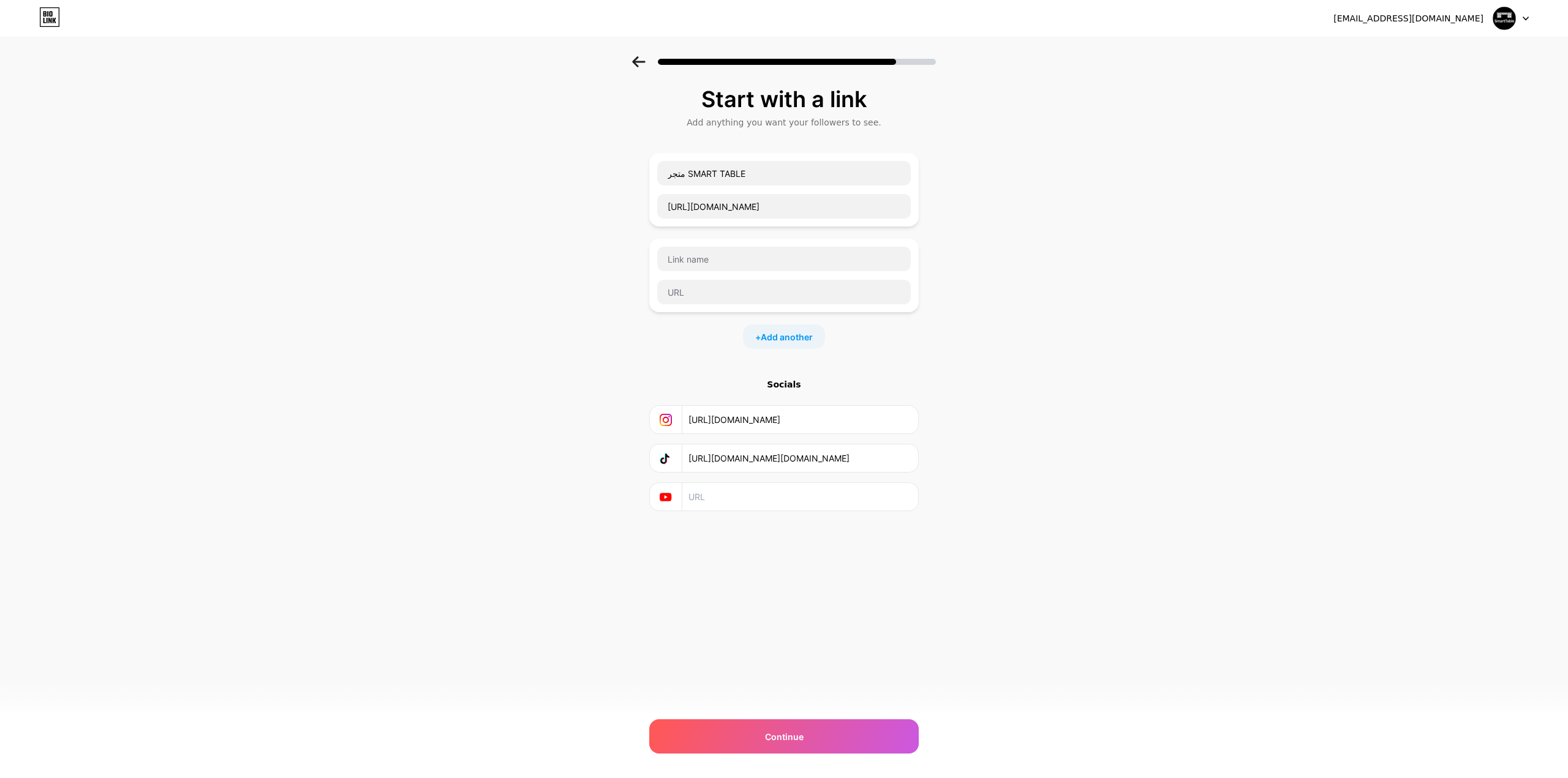
click at [555, 605] on div "[EMAIL_ADDRESS][DOMAIN_NAME] Logout Link Copied Start with a link Add anything …" at bounding box center [784, 389] width 1568 height 778
click at [747, 740] on div "Continue" at bounding box center [784, 736] width 269 height 34
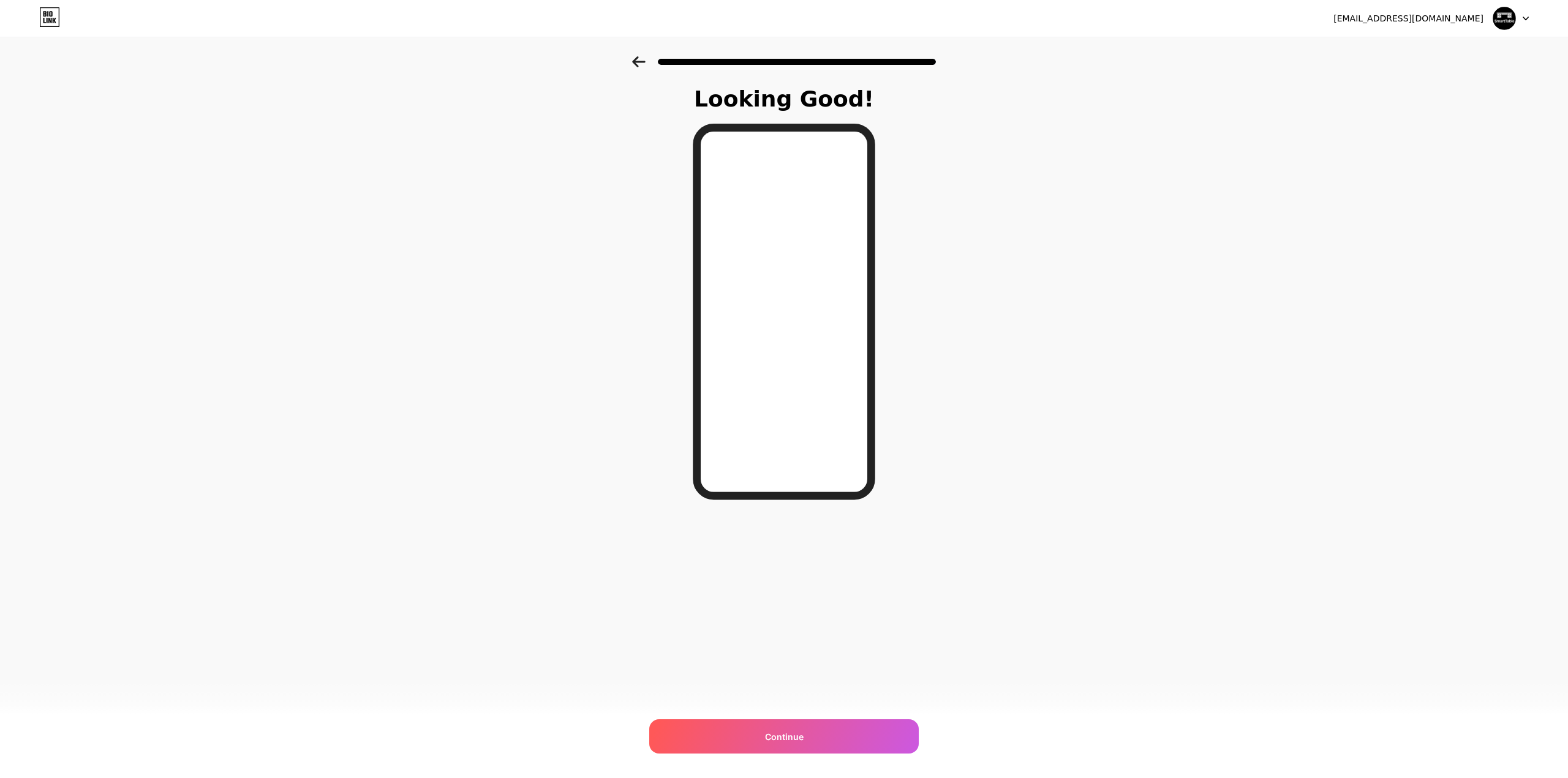
click at [634, 65] on icon at bounding box center [639, 61] width 13 height 11
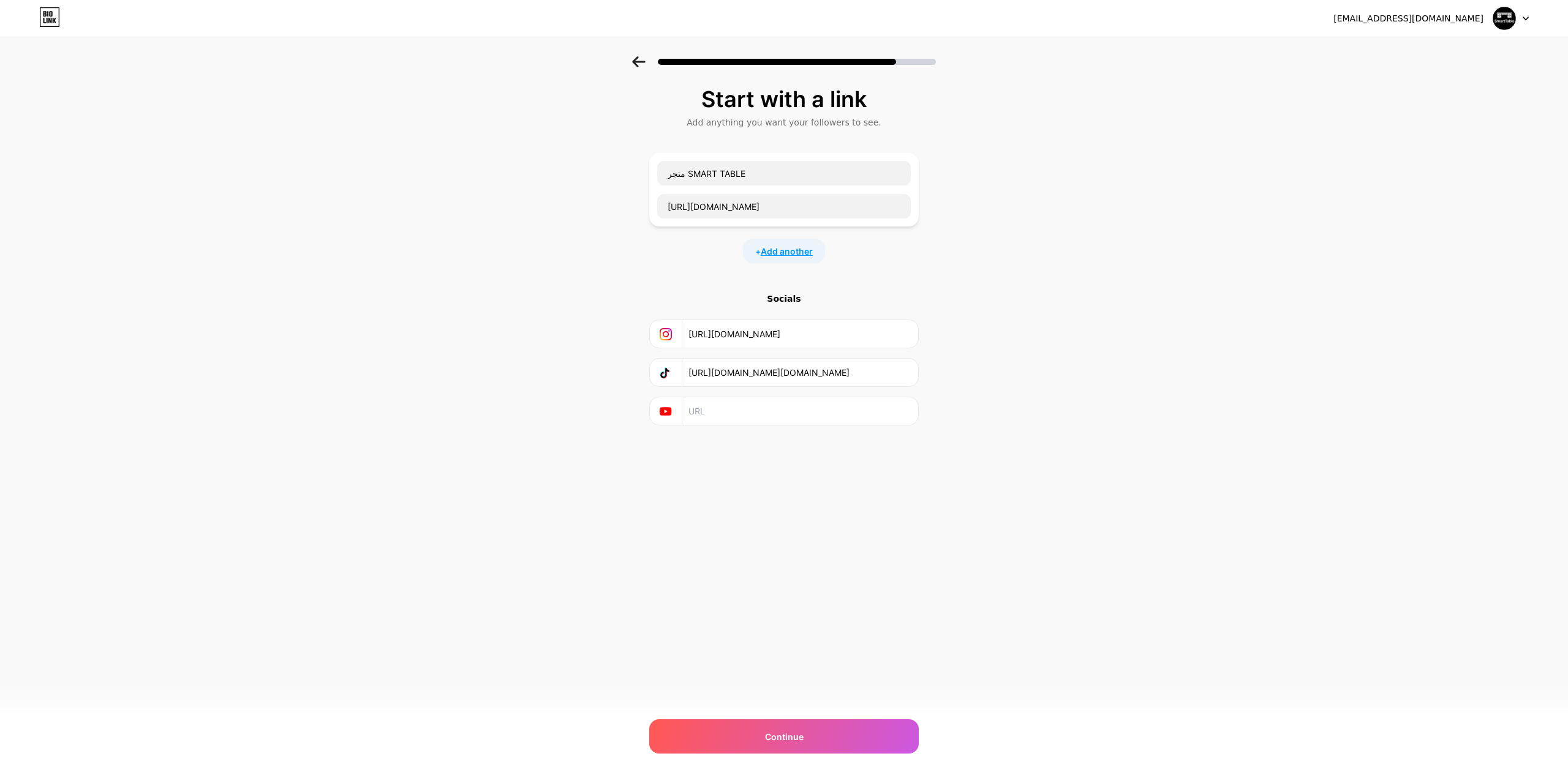
click at [766, 245] on span "Add another" at bounding box center [787, 251] width 52 height 13
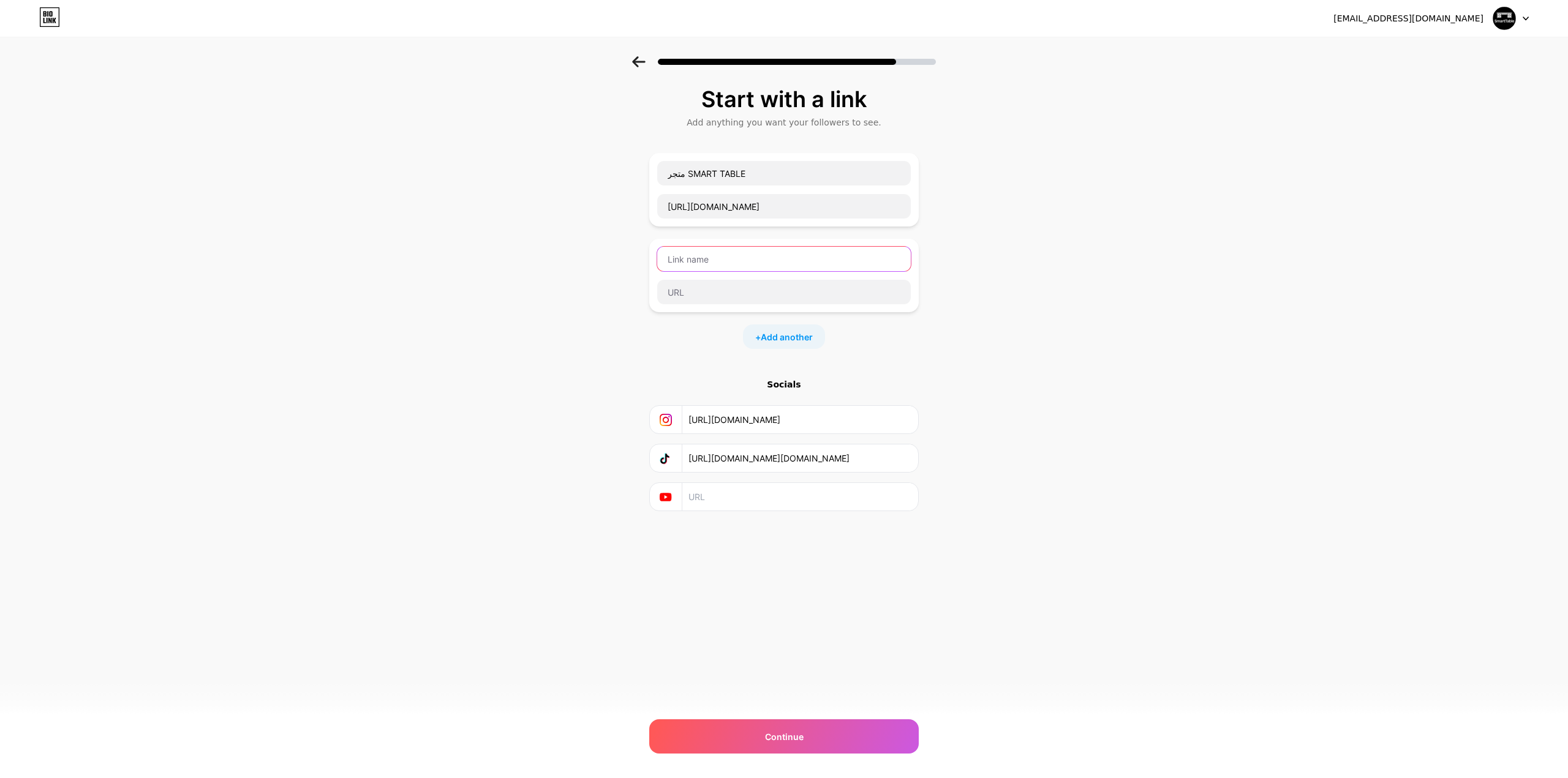
click at [742, 247] on input "text" at bounding box center [783, 258] width 253 height 24
type input "G"
type input "ل"
drag, startPoint x: 685, startPoint y: 399, endPoint x: 741, endPoint y: 391, distance: 56.6
click at [771, 406] on div "[URL][DOMAIN_NAME]" at bounding box center [783, 420] width 253 height 28
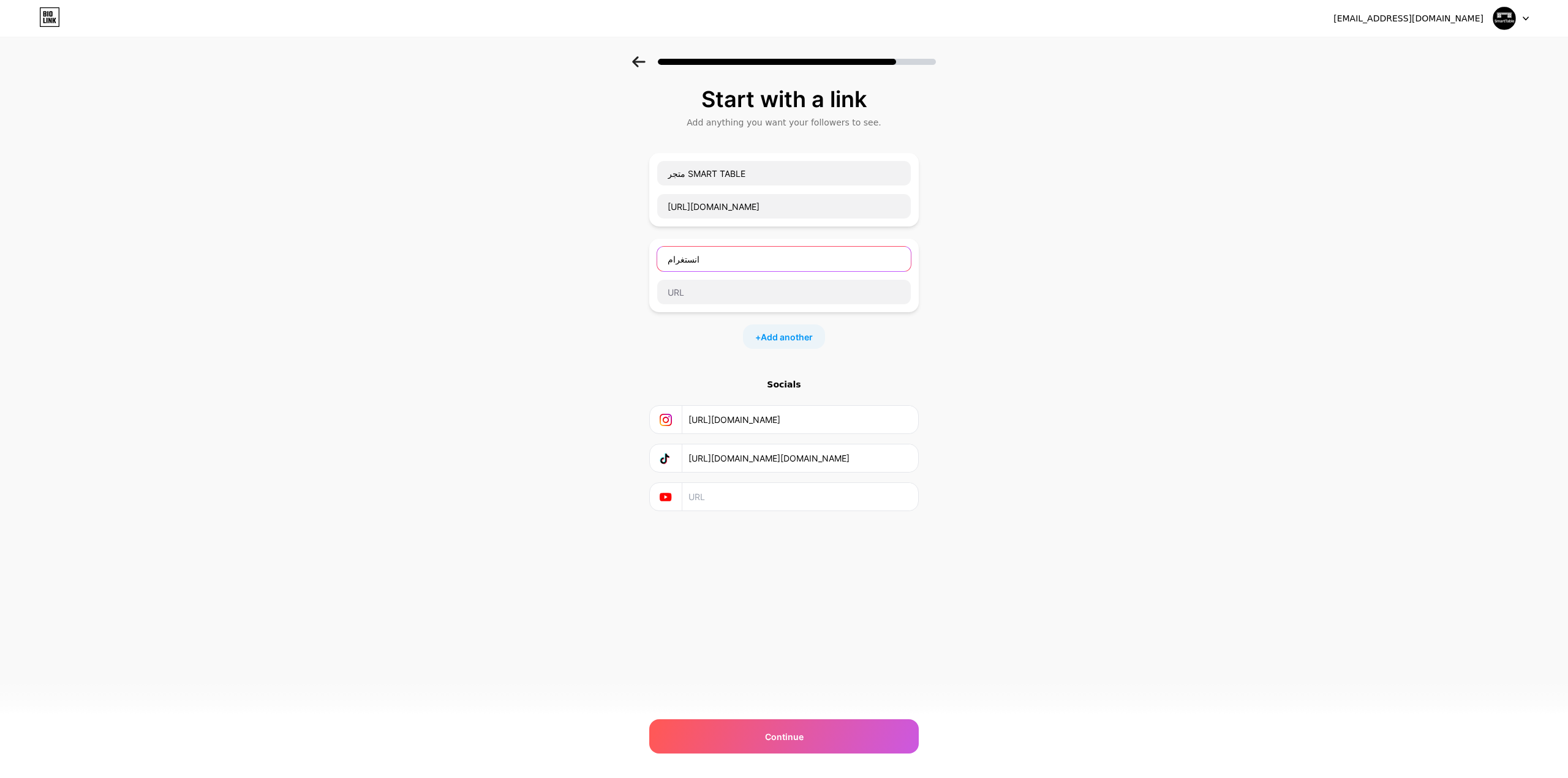
click at [668, 247] on input "انستغرام" at bounding box center [783, 258] width 253 height 24
drag, startPoint x: 685, startPoint y: 165, endPoint x: 751, endPoint y: 166, distance: 66.0
click at [751, 166] on input "متجر SMART TABLE" at bounding box center [783, 173] width 253 height 24
click at [666, 247] on input "انستغرام" at bounding box center [783, 258] width 253 height 24
paste input "SMART TABLE"
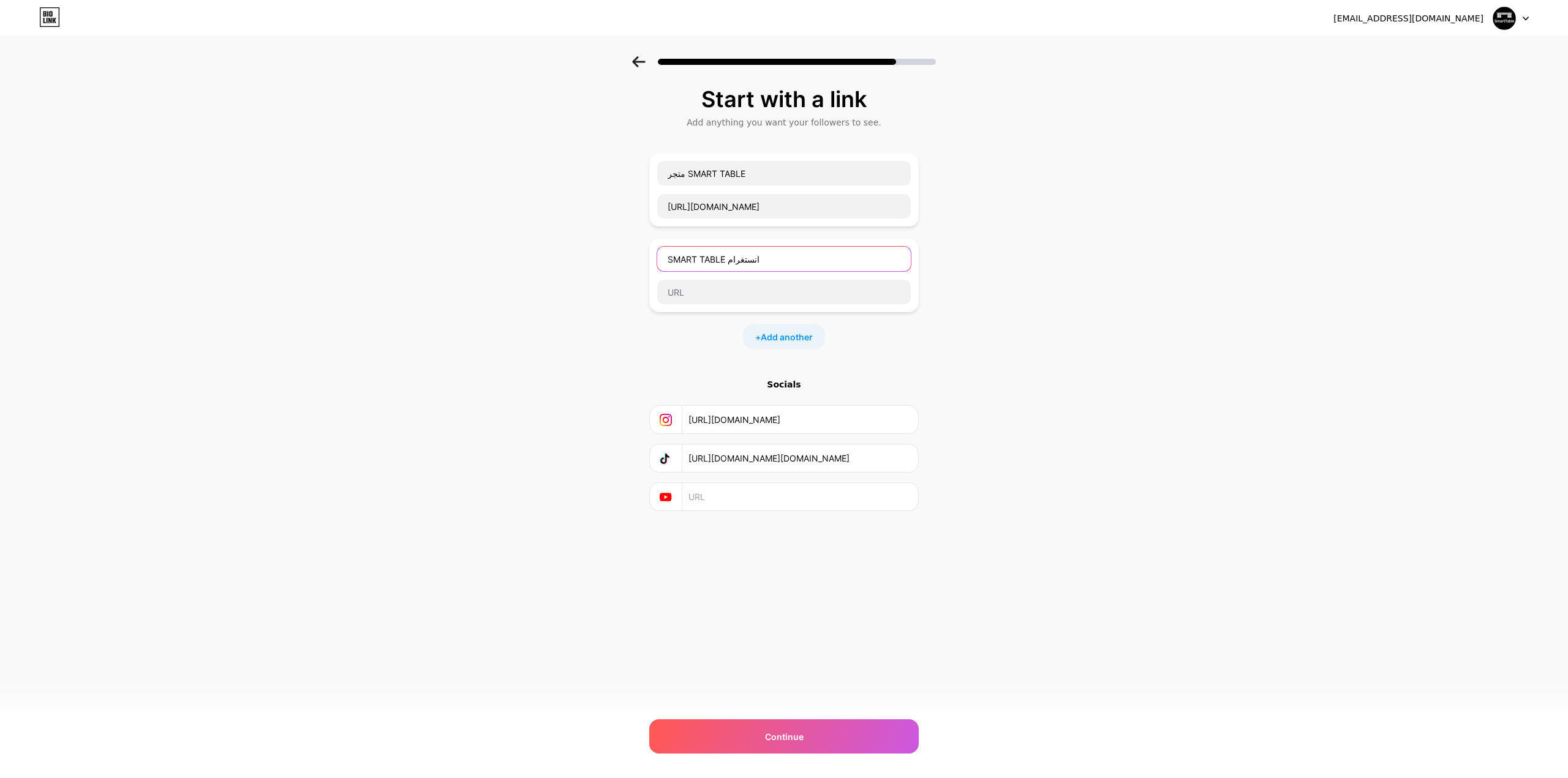
type input "SMART TABLE انستغرام"
drag, startPoint x: 691, startPoint y: 404, endPoint x: 699, endPoint y: 403, distance: 8.1
click at [699, 406] on input "[URL][DOMAIN_NAME]" at bounding box center [799, 420] width 222 height 28
drag, startPoint x: 600, startPoint y: 389, endPoint x: 708, endPoint y: 391, distance: 108.0
click at [599, 389] on div "Start with a link Add anything you want your followers to see. متجر SMART TABLE…" at bounding box center [784, 314] width 1568 height 516
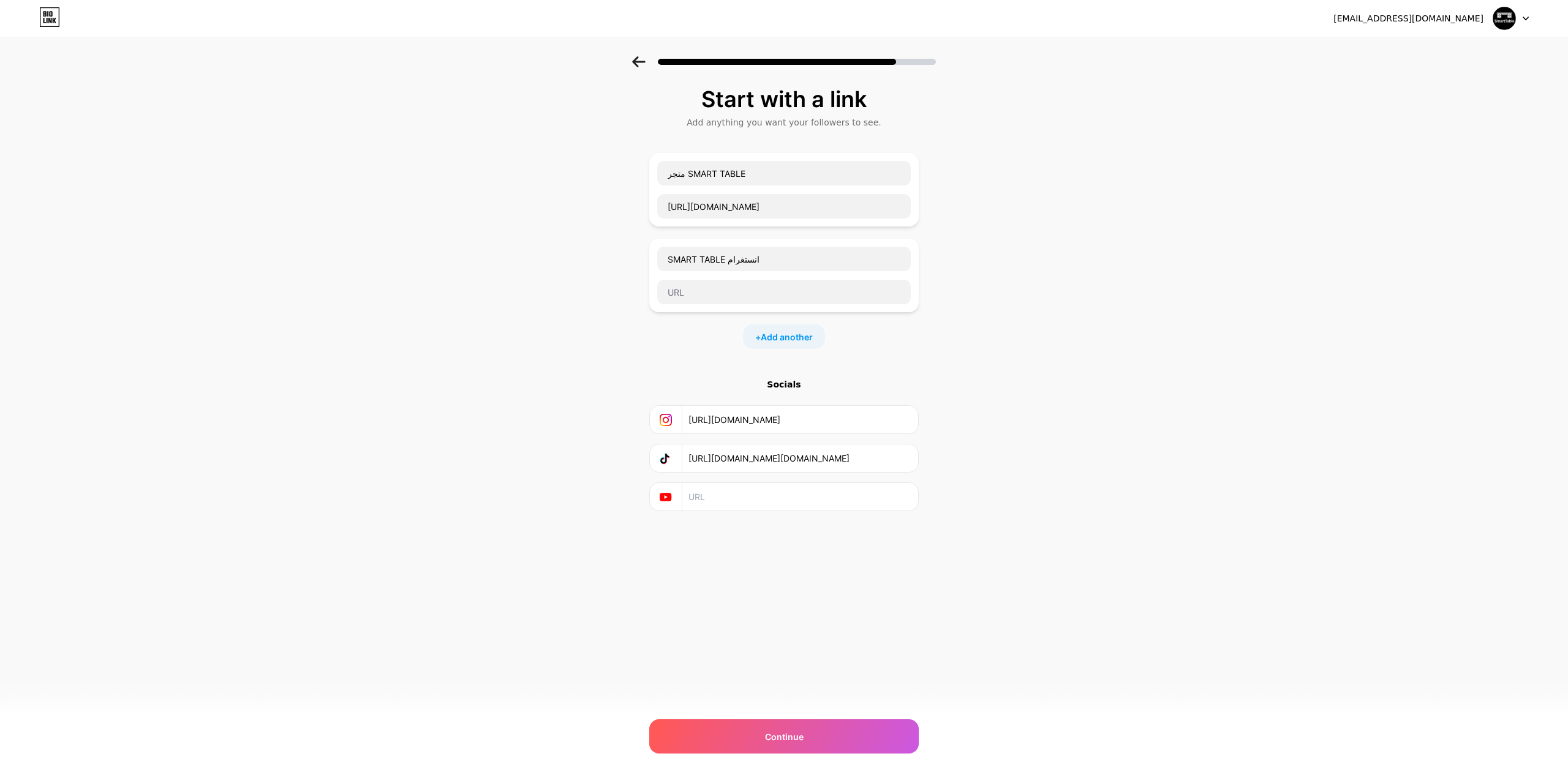
scroll to position [0, 63]
drag, startPoint x: 688, startPoint y: 401, endPoint x: 929, endPoint y: 391, distance: 241.2
click at [929, 391] on div "Start with a link Add anything you want your followers to see. متجر SMART TABLE…" at bounding box center [784, 314] width 1568 height 516
click at [680, 280] on input "text" at bounding box center [783, 292] width 253 height 24
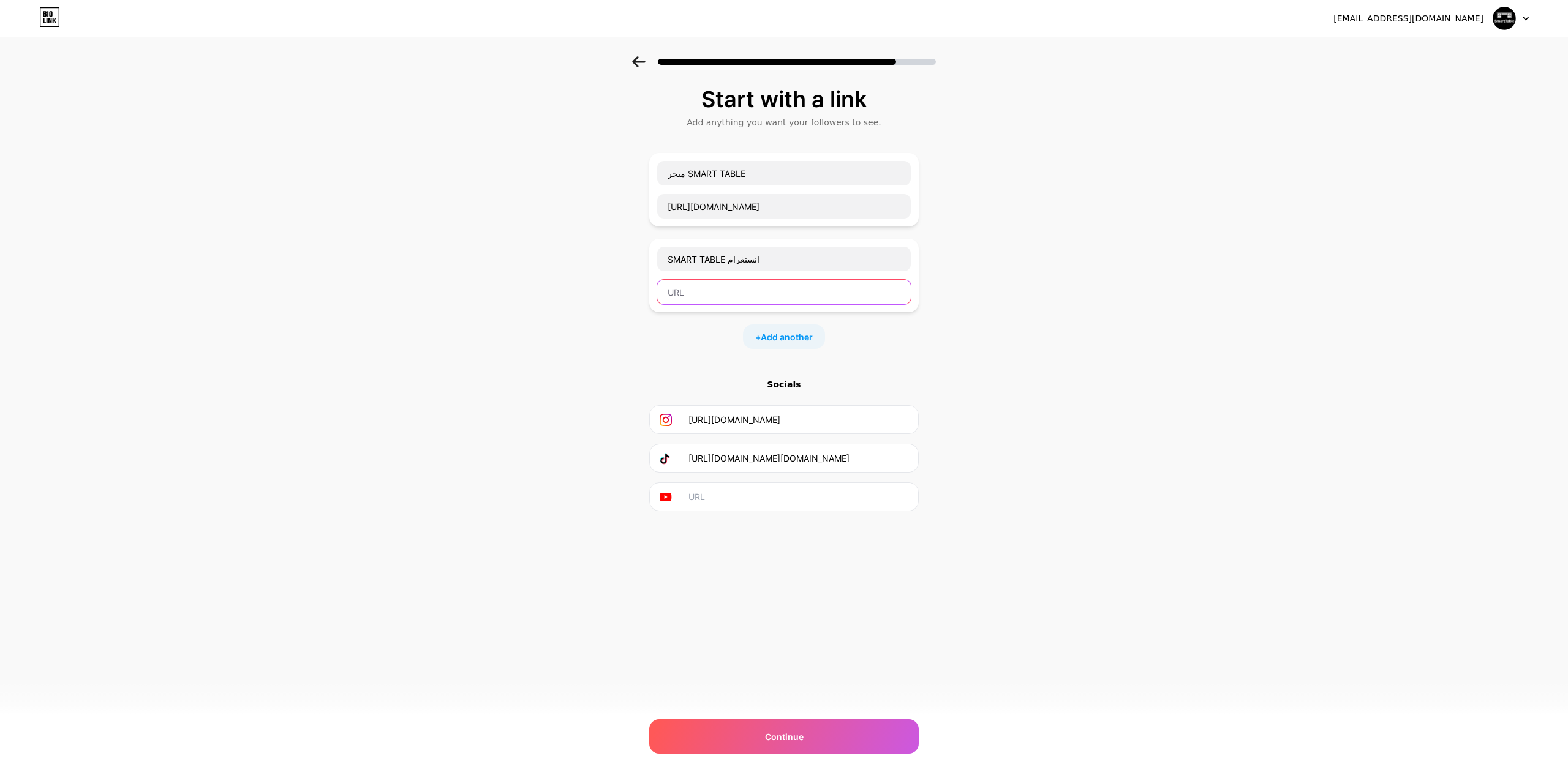
paste input "[URL][DOMAIN_NAME]"
type input "[URL][DOMAIN_NAME]"
click at [780, 331] on span "Add another" at bounding box center [787, 337] width 52 height 13
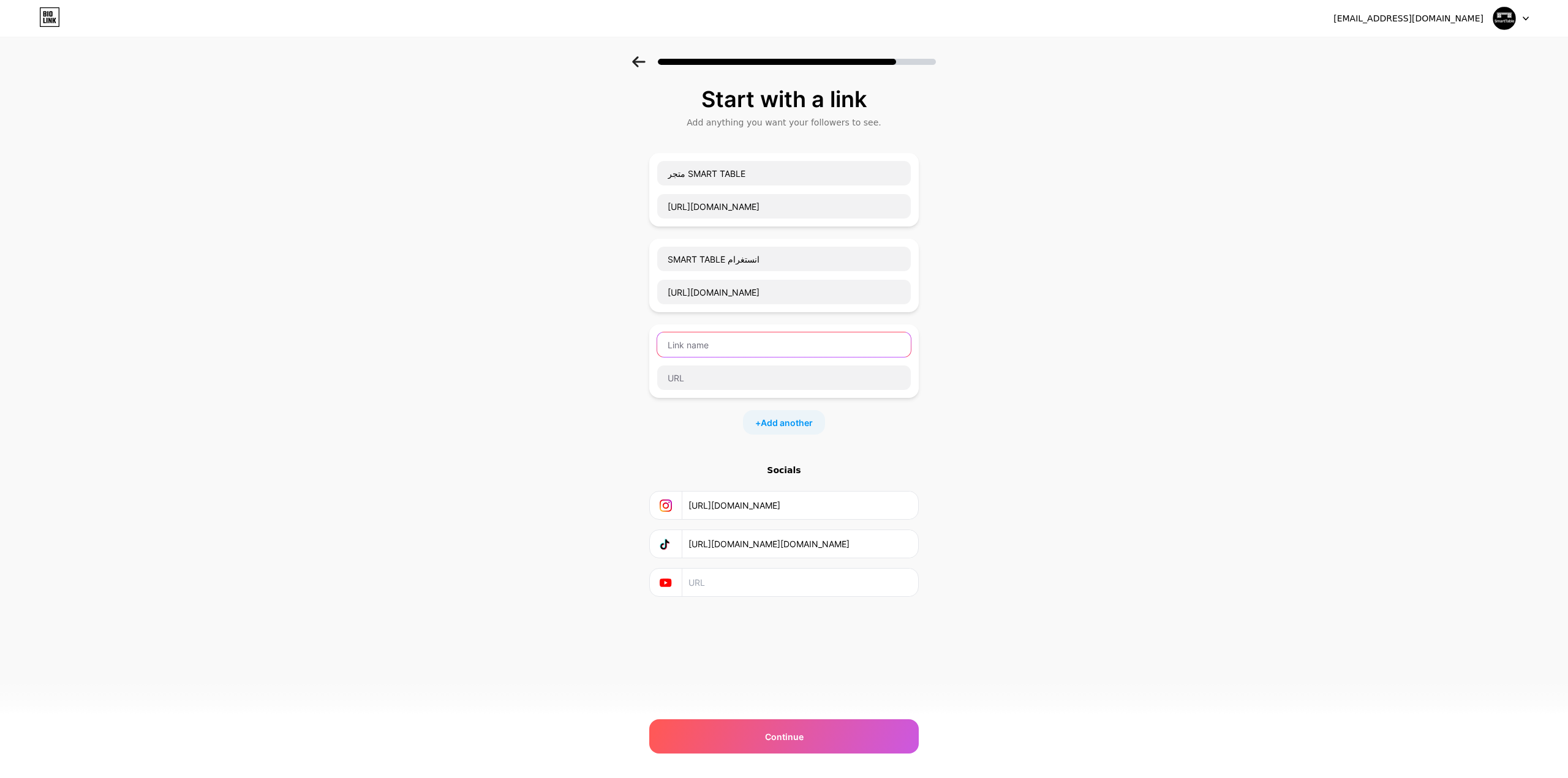
click at [738, 343] on input "text" at bounding box center [783, 344] width 253 height 24
type input "ا"
type input "ن"
click at [659, 333] on input "ت" at bounding box center [783, 344] width 253 height 24
type input "ت"
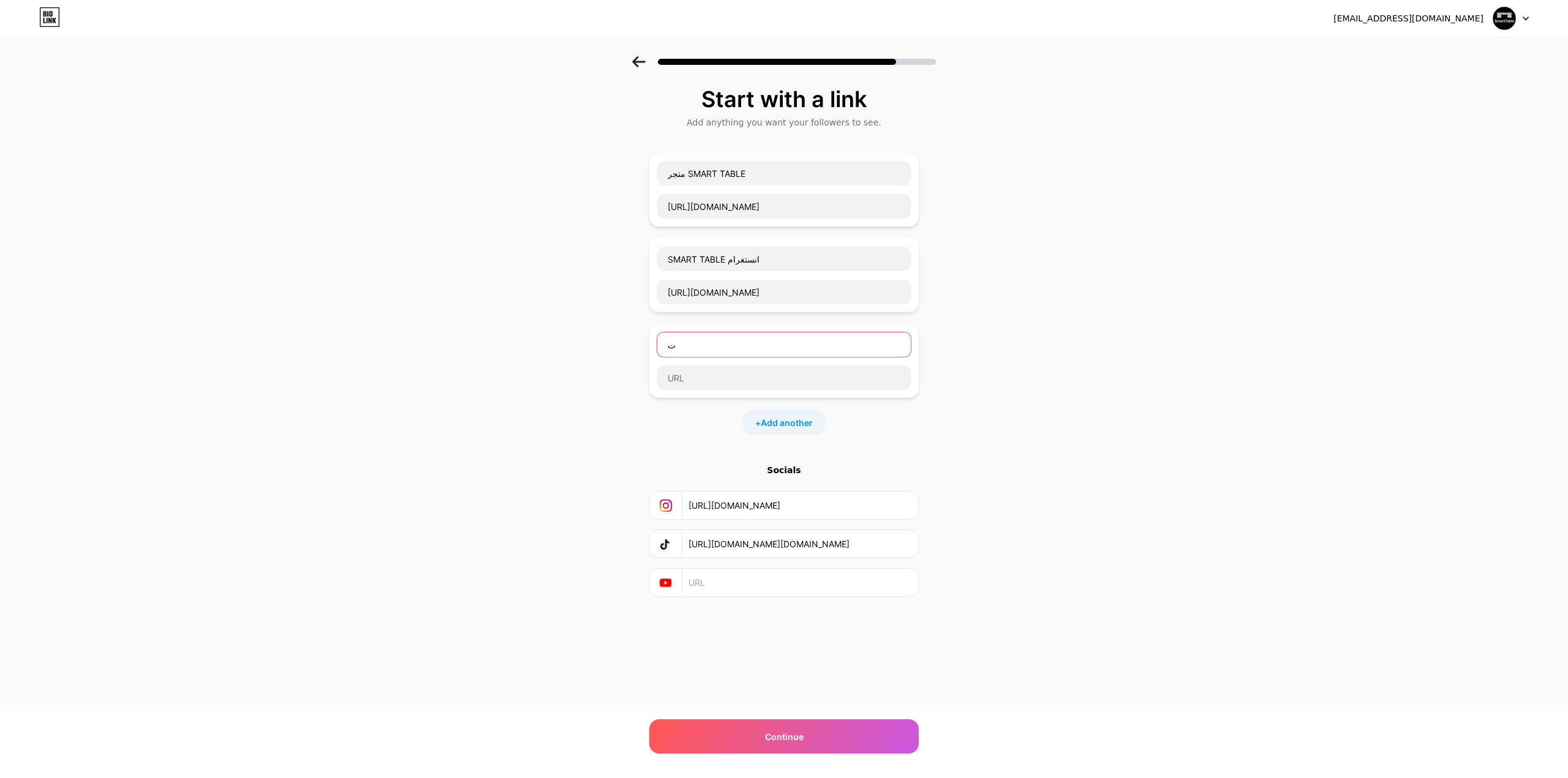
click at [706, 333] on input "ت" at bounding box center [783, 344] width 253 height 24
paste input "[URL][DOMAIN_NAME]"
drag, startPoint x: 669, startPoint y: 247, endPoint x: 730, endPoint y: 247, distance: 61.0
click at [730, 247] on input "SMART TABLE انستغرام" at bounding box center [783, 258] width 253 height 24
click at [658, 333] on input "تيك توك" at bounding box center [783, 344] width 253 height 24
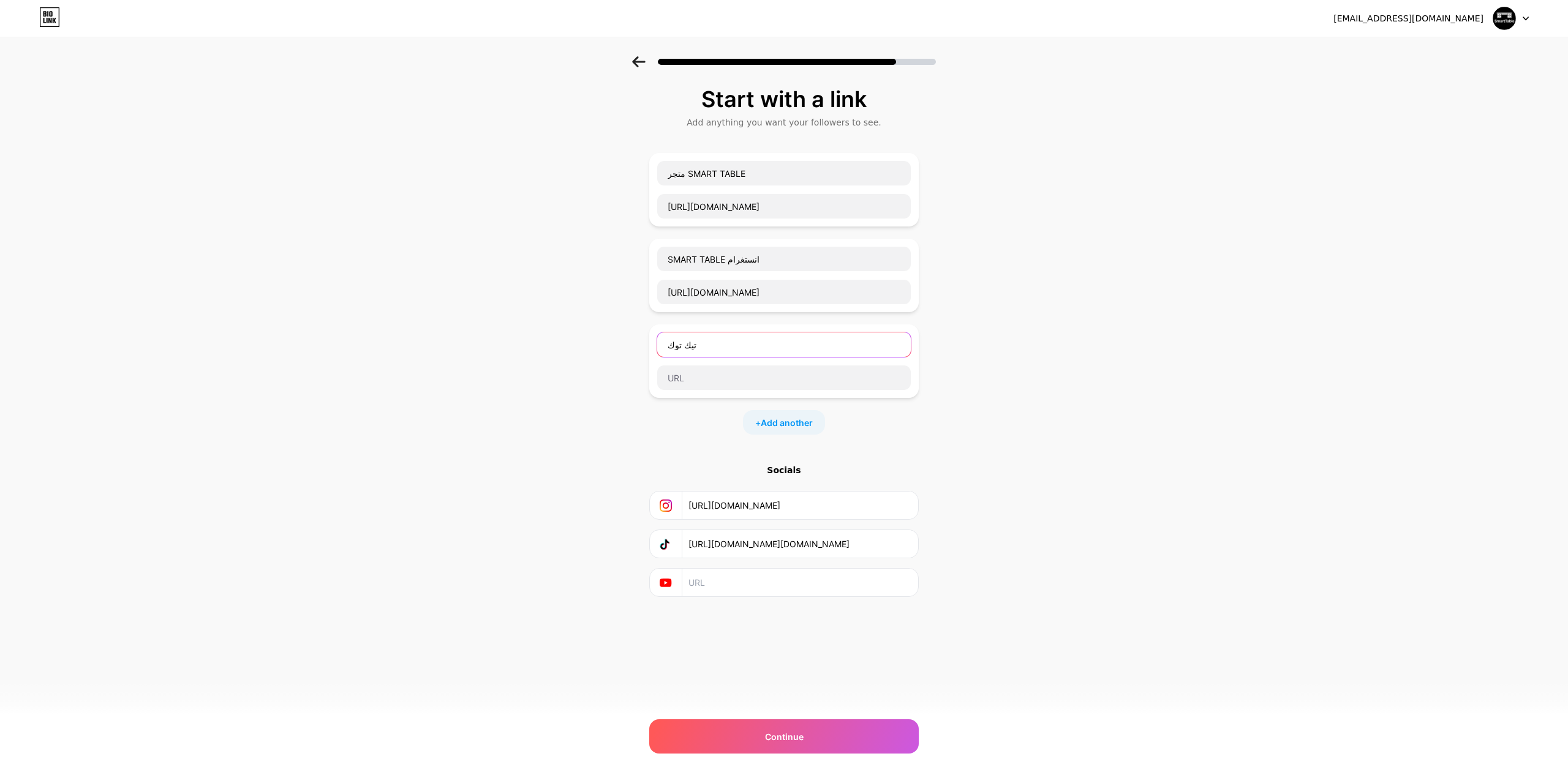
paste input "SMART TABLE"
type input "SMART TABLE تيك توك"
click at [743, 368] on input "text" at bounding box center [783, 377] width 253 height 24
drag, startPoint x: 685, startPoint y: 526, endPoint x: 708, endPoint y: 521, distance: 23.5
click at [707, 530] on div "[URL][DOMAIN_NAME][DOMAIN_NAME]" at bounding box center [783, 543] width 253 height 28
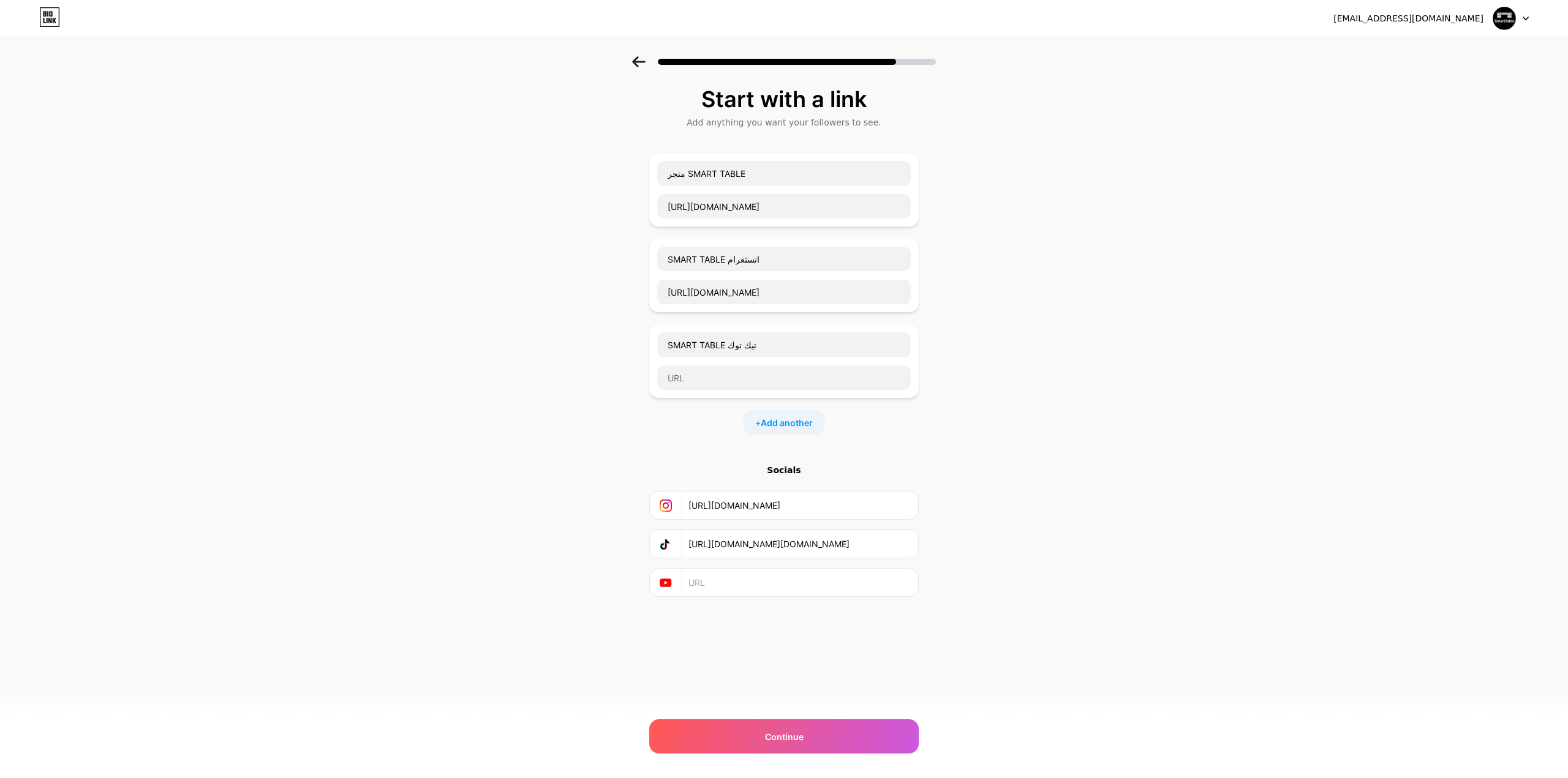
scroll to position [0, 52]
drag, startPoint x: 688, startPoint y: 526, endPoint x: 954, endPoint y: 531, distance: 266.0
click at [954, 531] on div "Start with a link Add anything you want your followers to see. متجر SMART TABLE…" at bounding box center [784, 357] width 1568 height 602
click at [732, 365] on input "text" at bounding box center [783, 377] width 253 height 24
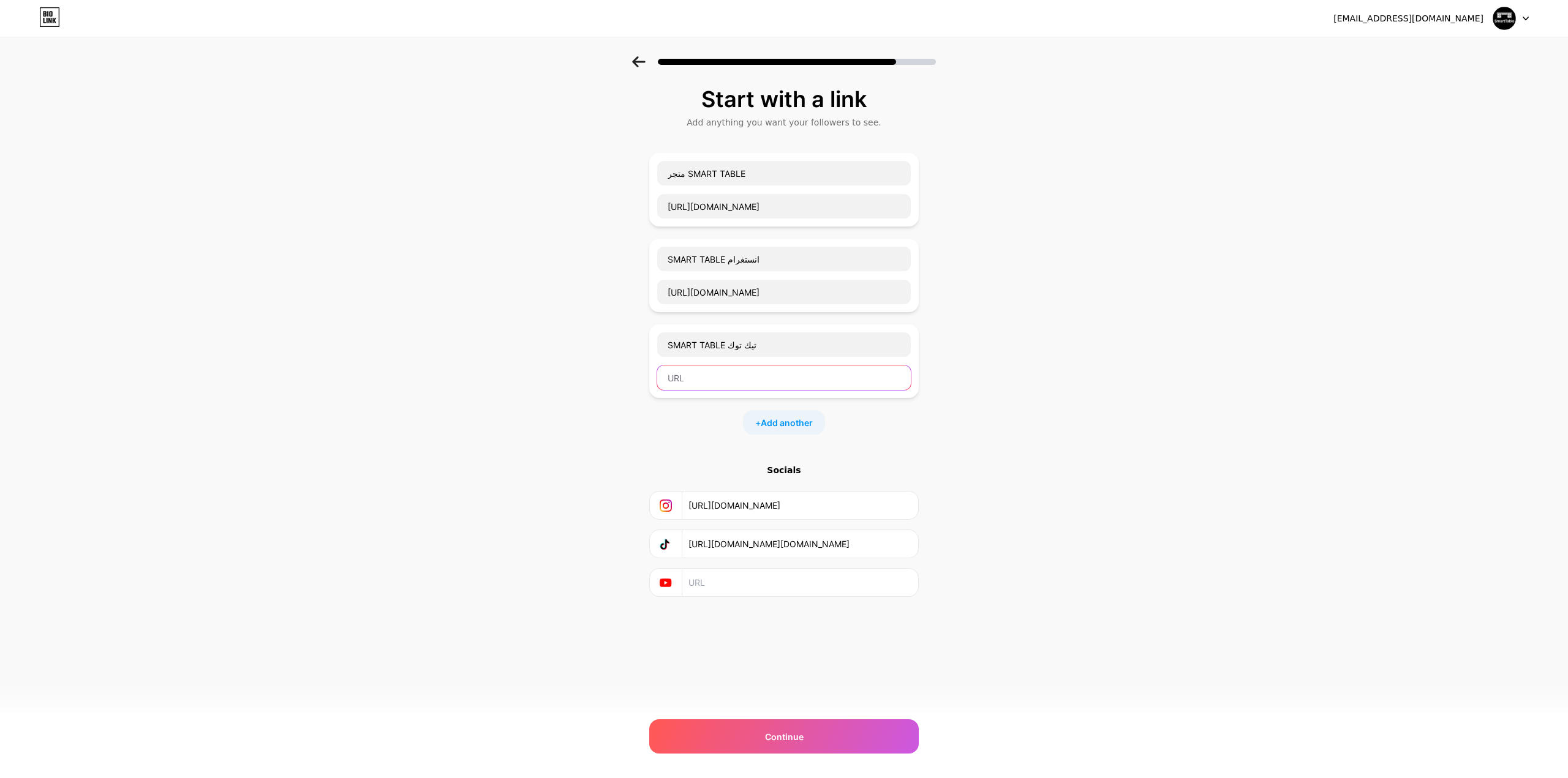
paste input "[URL][DOMAIN_NAME][DOMAIN_NAME]"
type input "[URL][DOMAIN_NAME][DOMAIN_NAME]"
click at [485, 500] on div "Start with a link Add anything you want your followers to see. متجر SMART TABLE…" at bounding box center [784, 357] width 1568 height 602
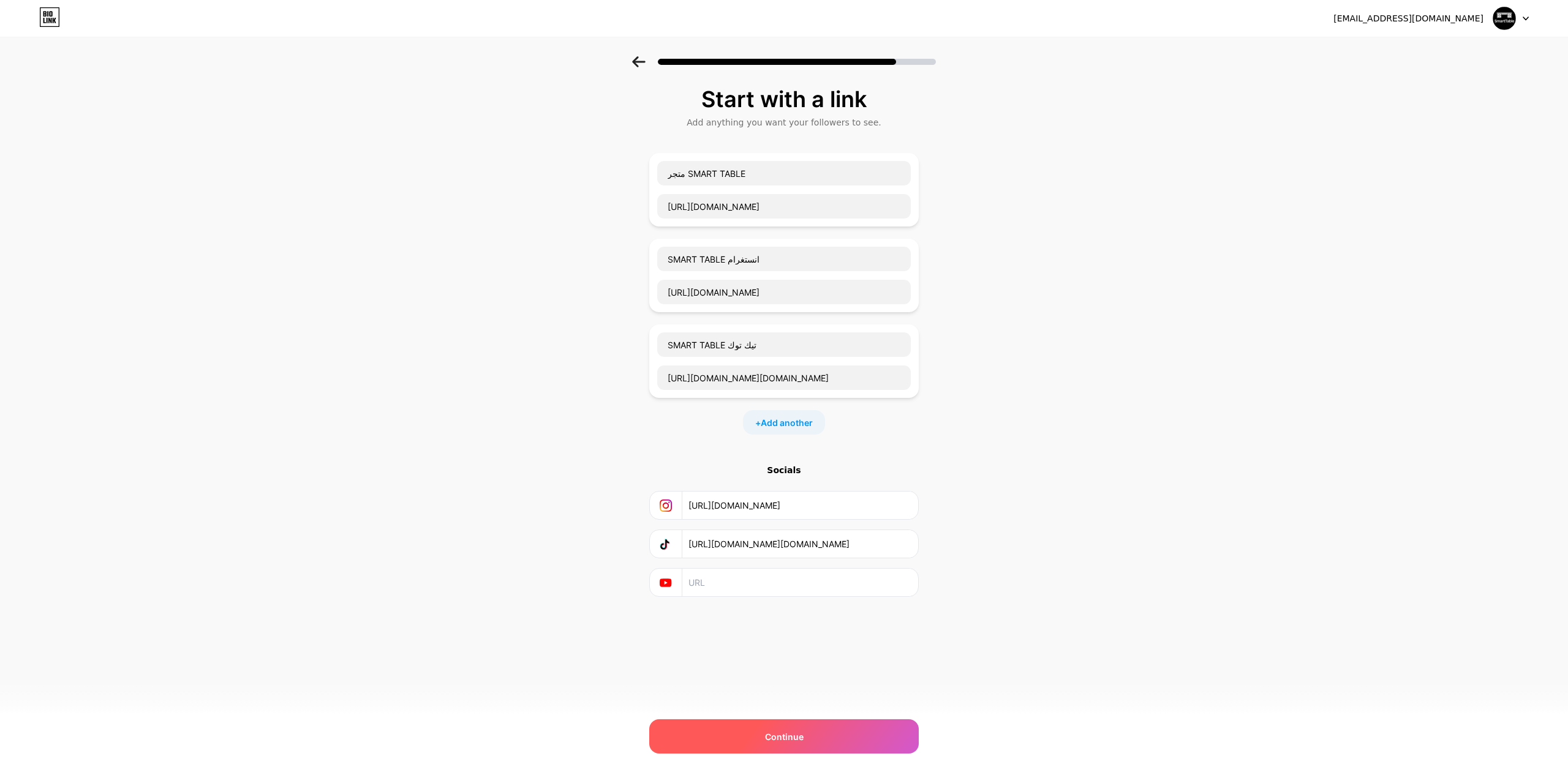
click at [720, 742] on div "Continue" at bounding box center [784, 736] width 269 height 34
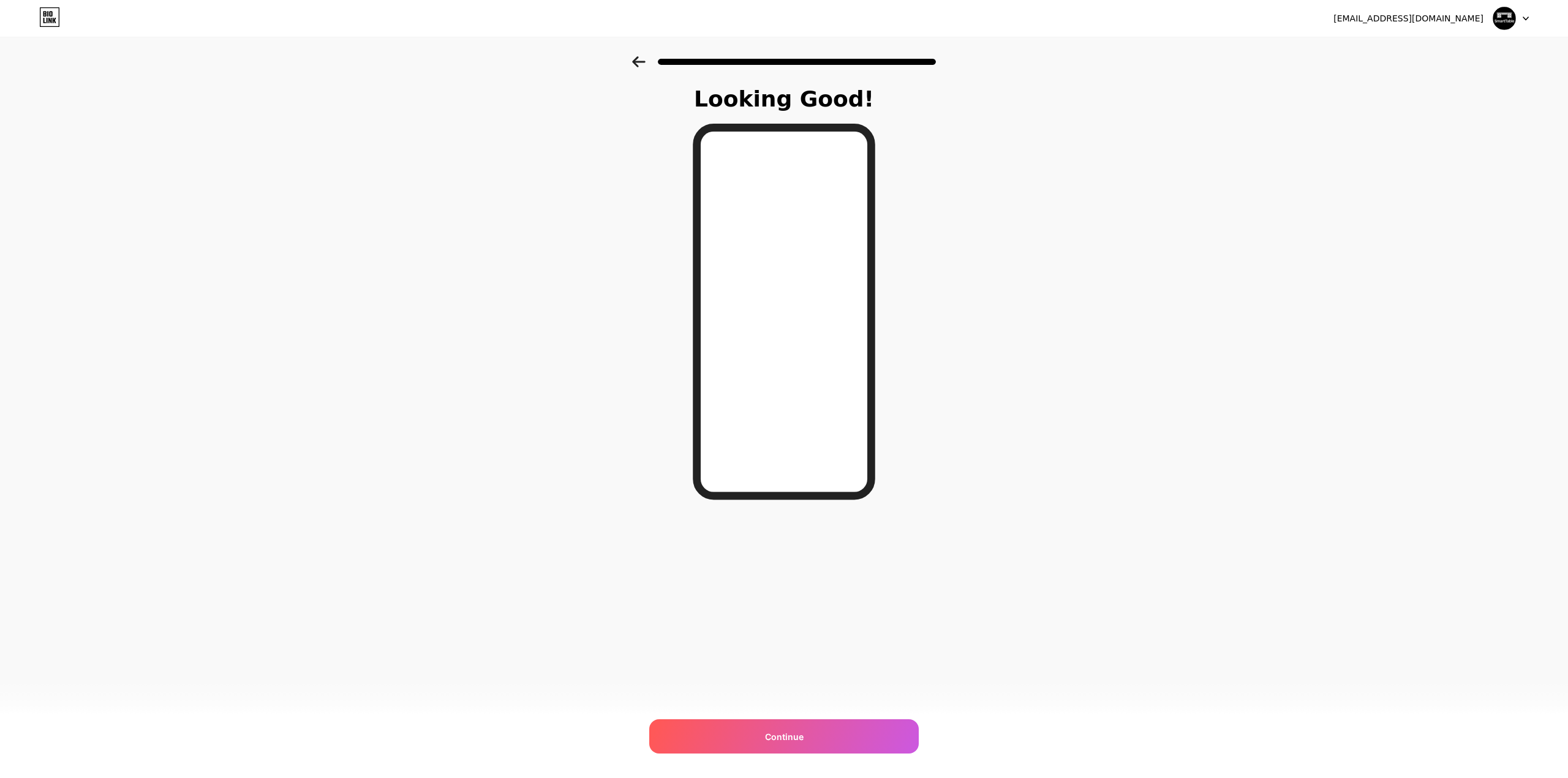
click at [720, 742] on div "Continue" at bounding box center [784, 736] width 269 height 34
